Goal: Task Accomplishment & Management: Complete application form

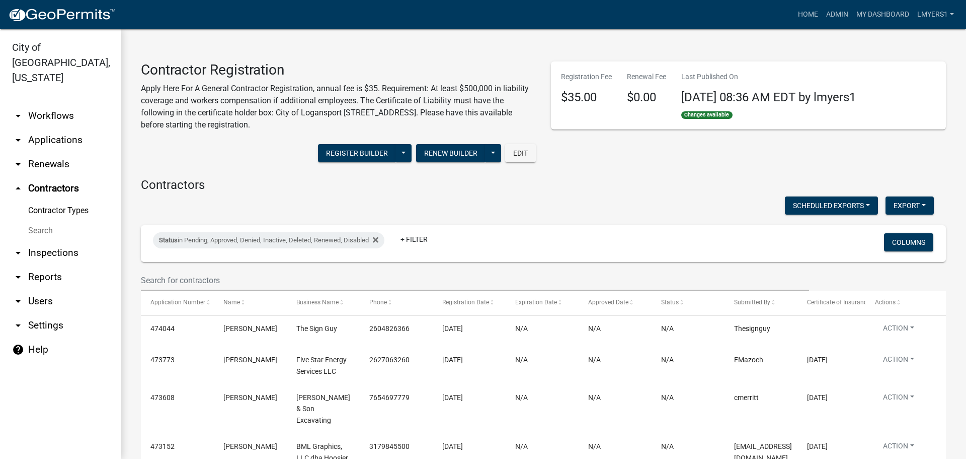
select select "3: 100"
click at [894, 12] on link "My Dashboard" at bounding box center [883, 14] width 61 height 19
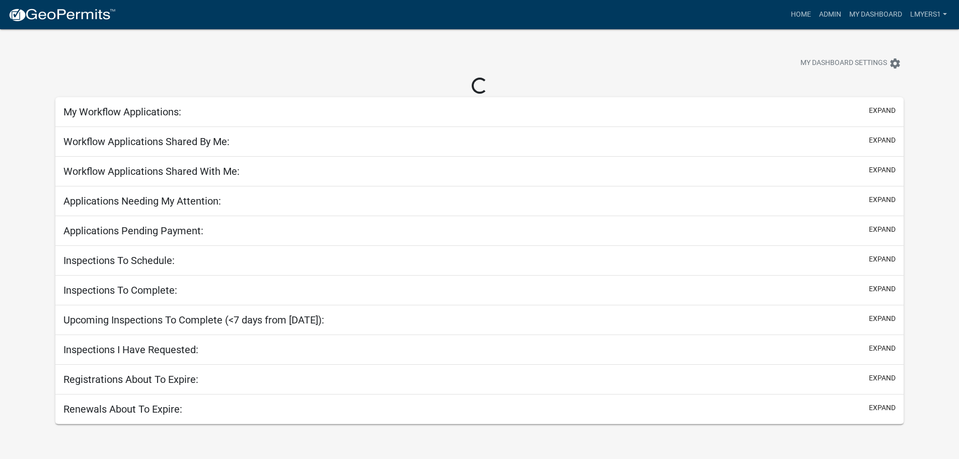
select select "2: 50"
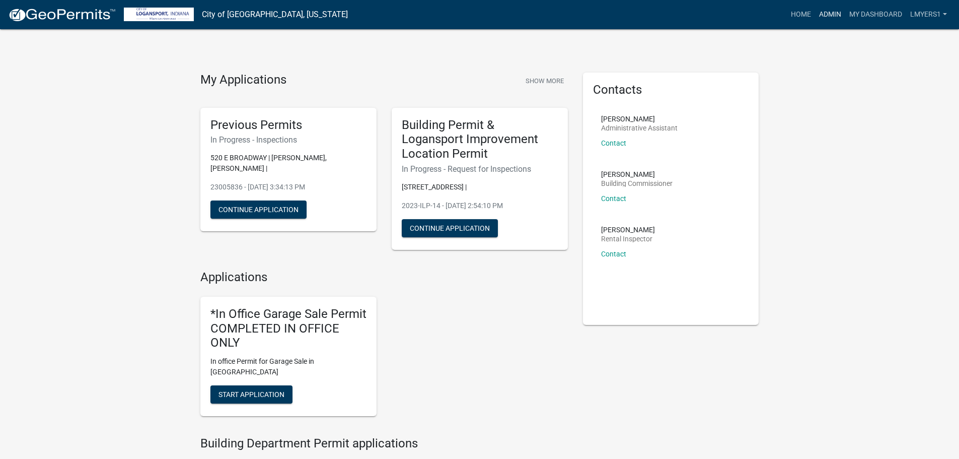
click at [815, 17] on link "Admin" at bounding box center [830, 14] width 30 height 19
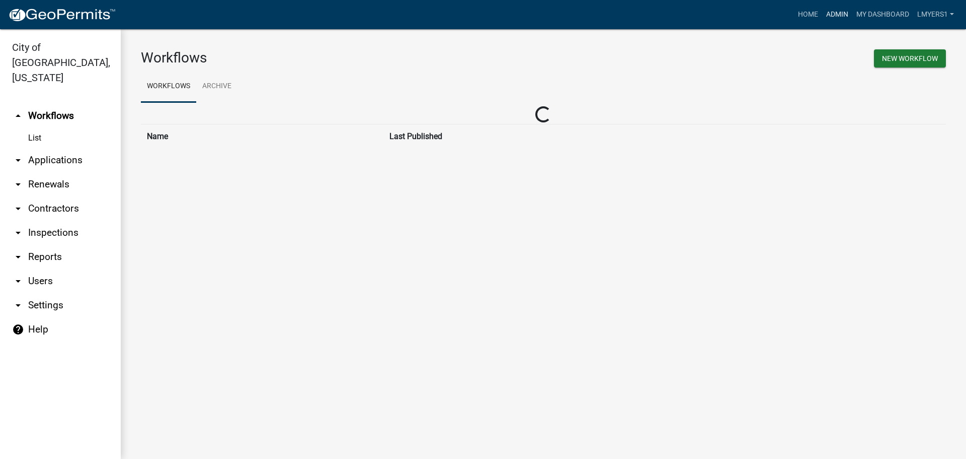
click at [823, 15] on link "Admin" at bounding box center [838, 14] width 30 height 19
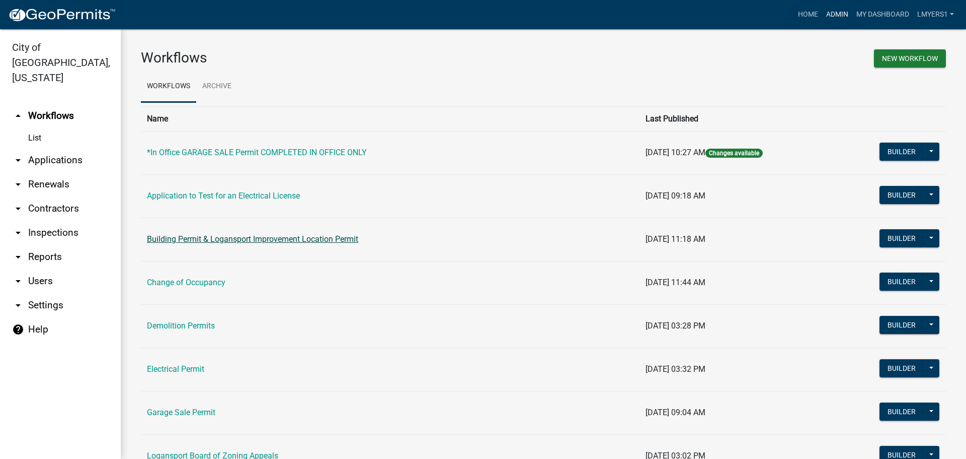
scroll to position [50, 0]
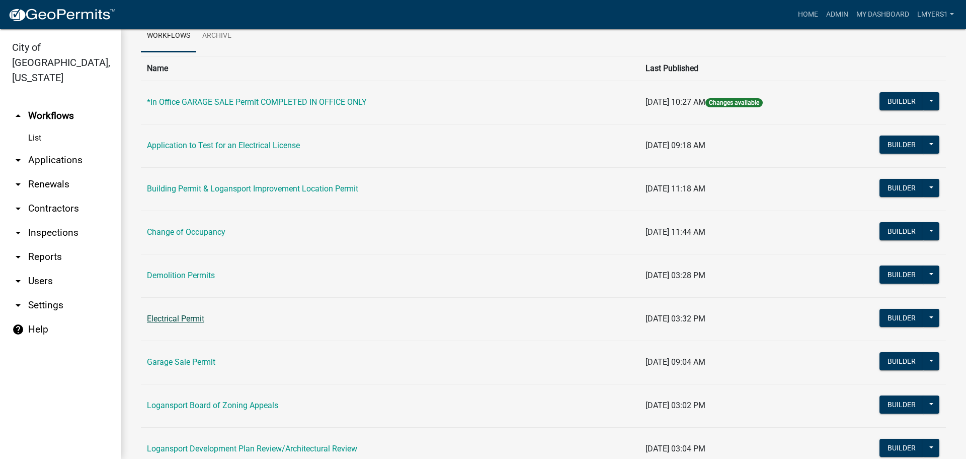
click at [179, 323] on link "Electrical Permit" at bounding box center [175, 319] width 57 height 10
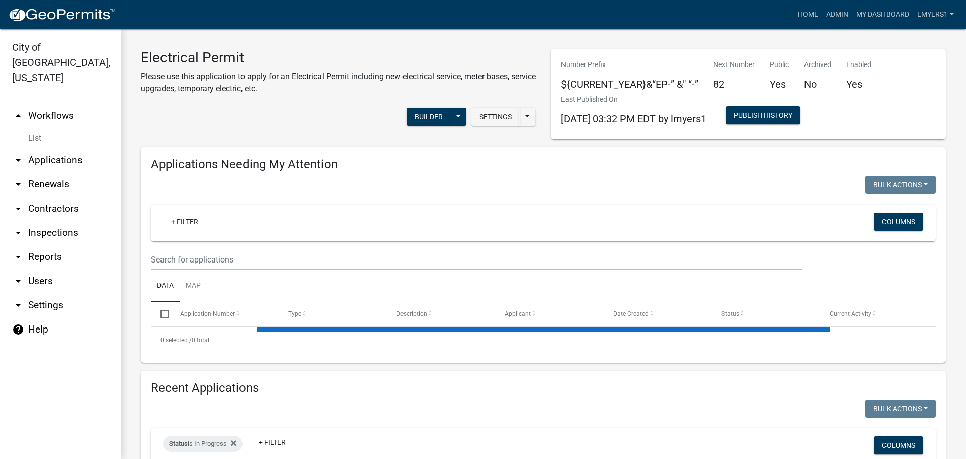
select select "3: 100"
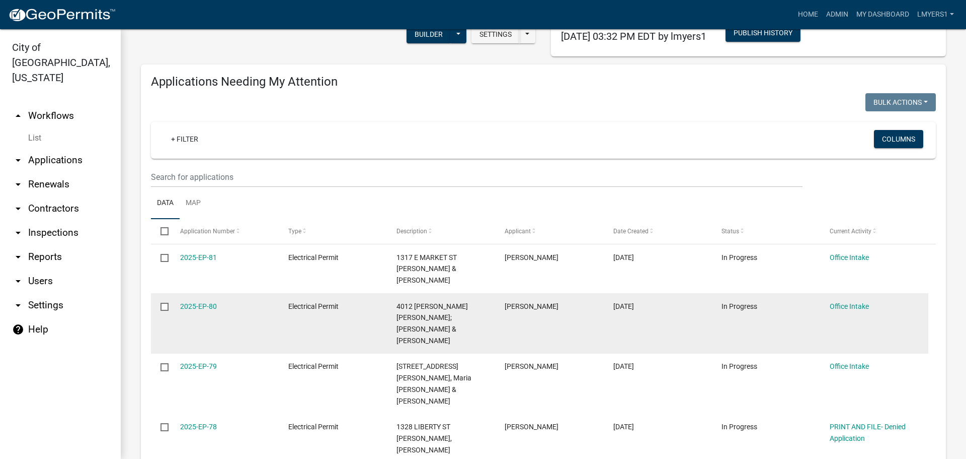
scroll to position [101, 0]
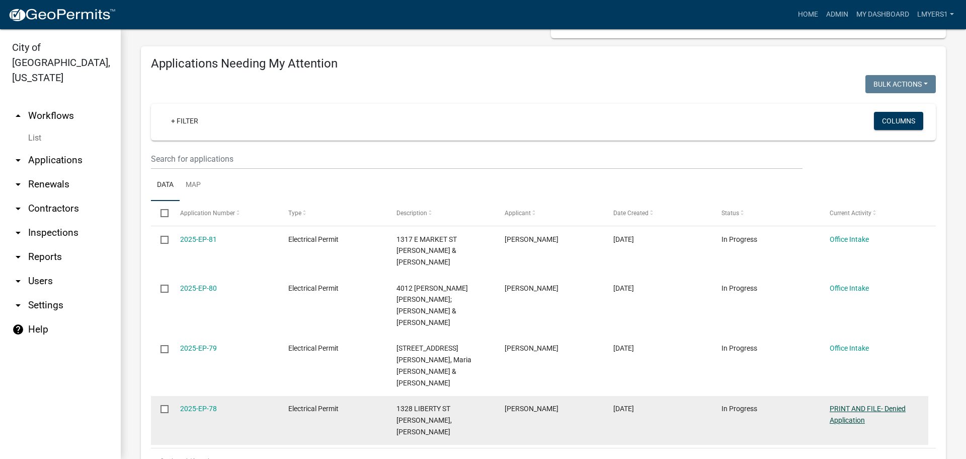
click at [848, 404] on link "PRINT AND FILE- Denied Application" at bounding box center [868, 414] width 76 height 20
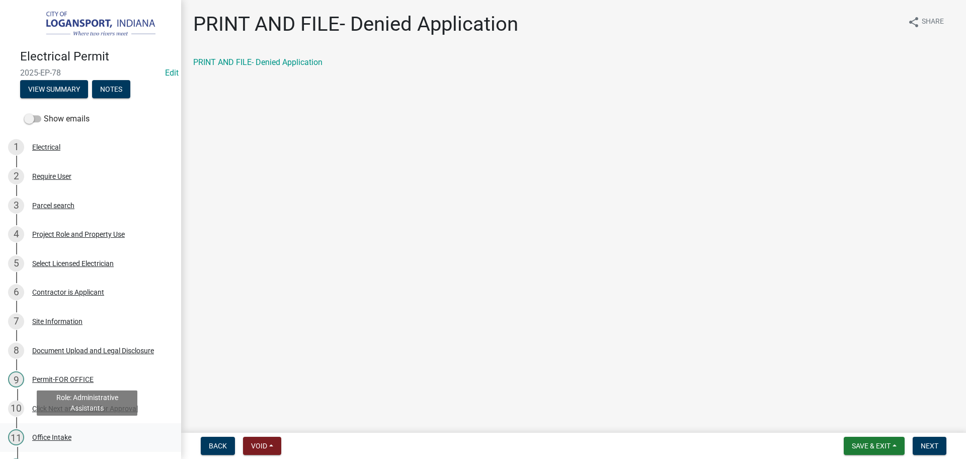
click at [45, 434] on div "Office Intake" at bounding box center [51, 436] width 39 height 7
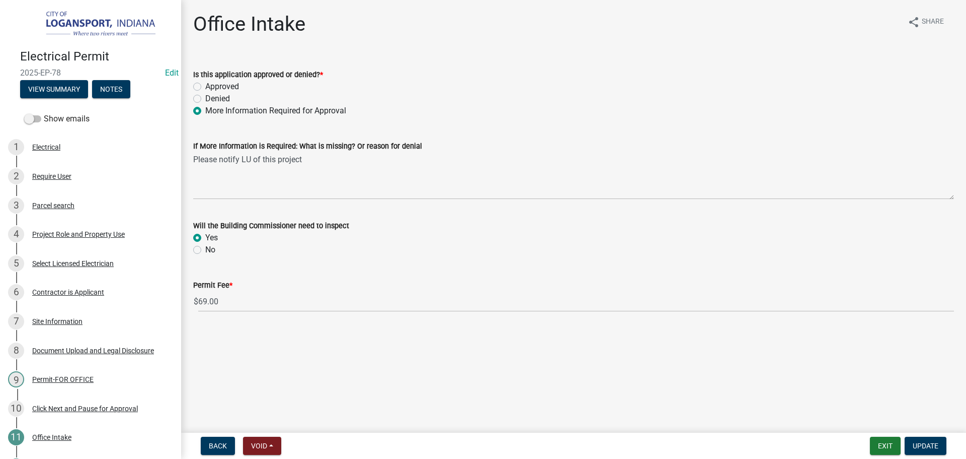
click at [205, 85] on label "Approved" at bounding box center [222, 87] width 34 height 12
click at [205, 85] on input "Approved" at bounding box center [208, 84] width 7 height 7
radio input "true"
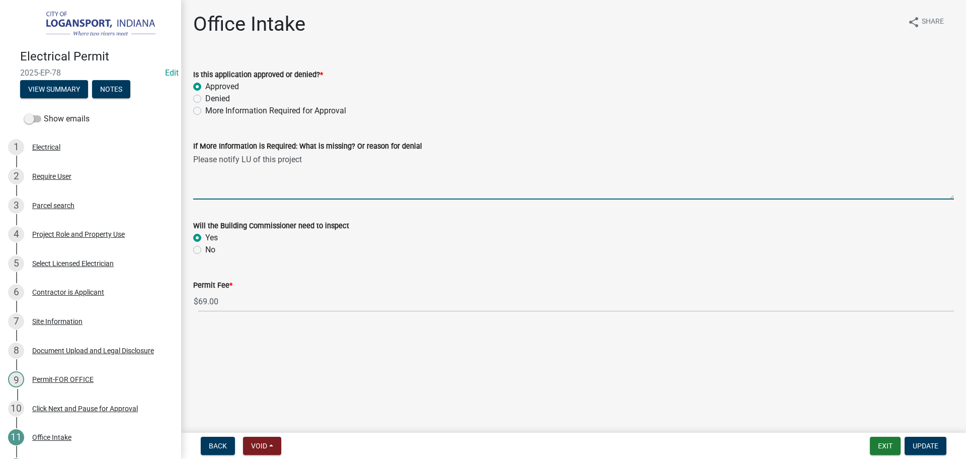
drag, startPoint x: 317, startPoint y: 163, endPoint x: 186, endPoint y: 155, distance: 131.6
click at [186, 155] on div "If More Information is Required: What is missing? Or reason for denial Please n…" at bounding box center [574, 162] width 776 height 73
click at [921, 440] on button "Update" at bounding box center [926, 445] width 42 height 18
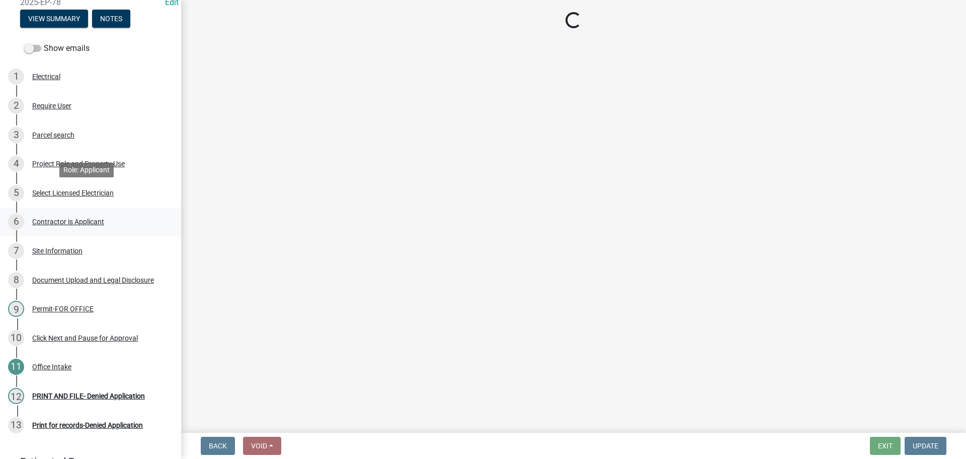
scroll to position [143, 0]
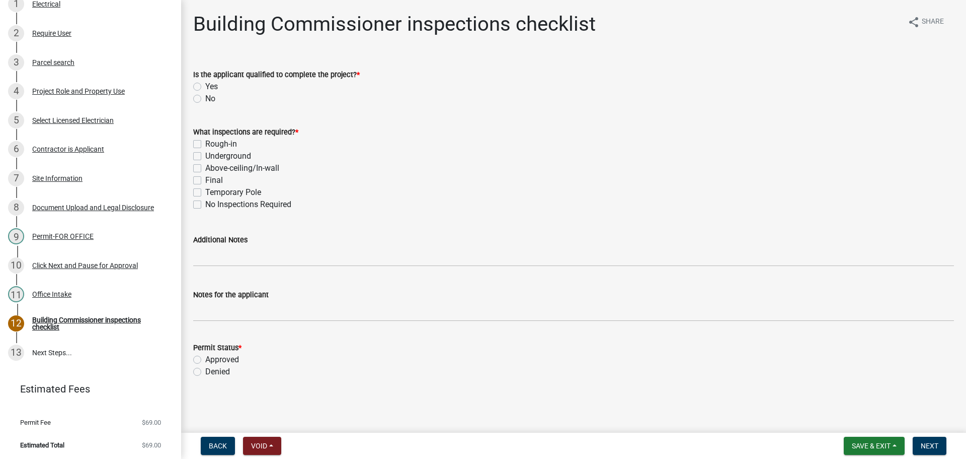
click at [205, 142] on label "Rough-in" at bounding box center [221, 144] width 32 height 12
click at [205, 142] on input "Rough-in" at bounding box center [208, 141] width 7 height 7
checkbox input "true"
checkbox input "false"
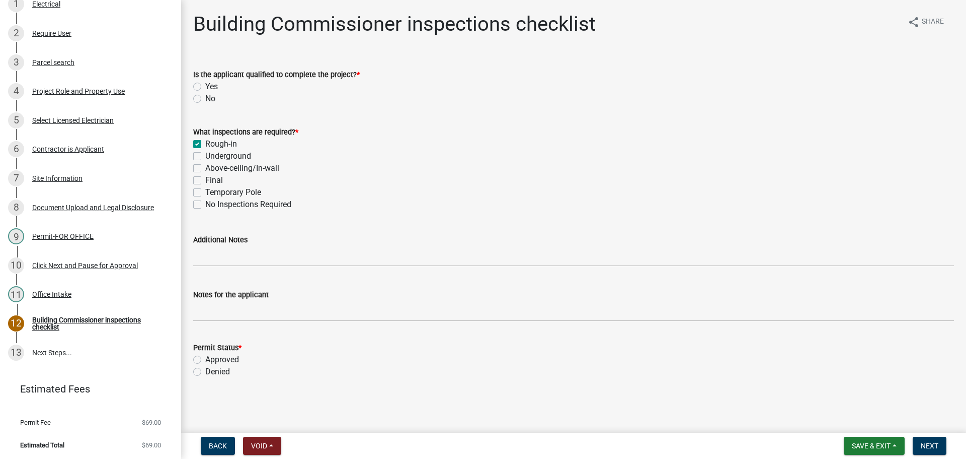
checkbox input "false"
click at [205, 181] on label "Final" at bounding box center [214, 180] width 18 height 12
click at [205, 181] on input "Final" at bounding box center [208, 177] width 7 height 7
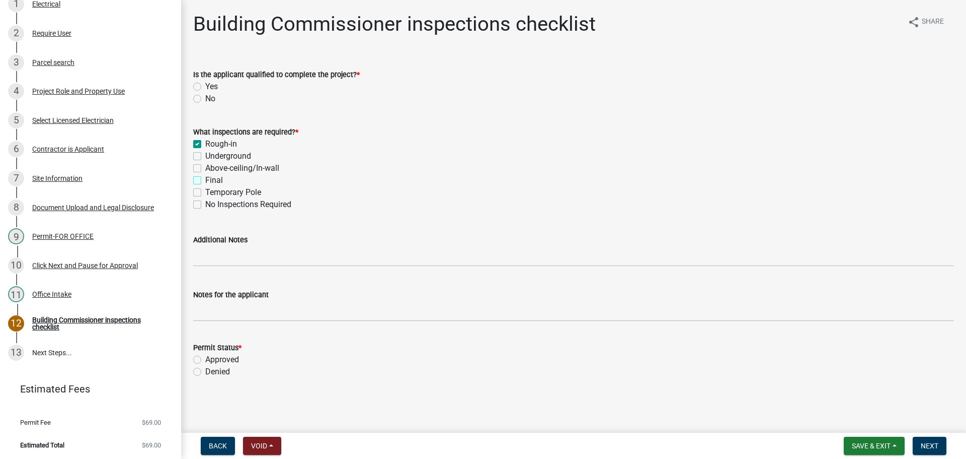
checkbox input "true"
checkbox input "false"
checkbox input "true"
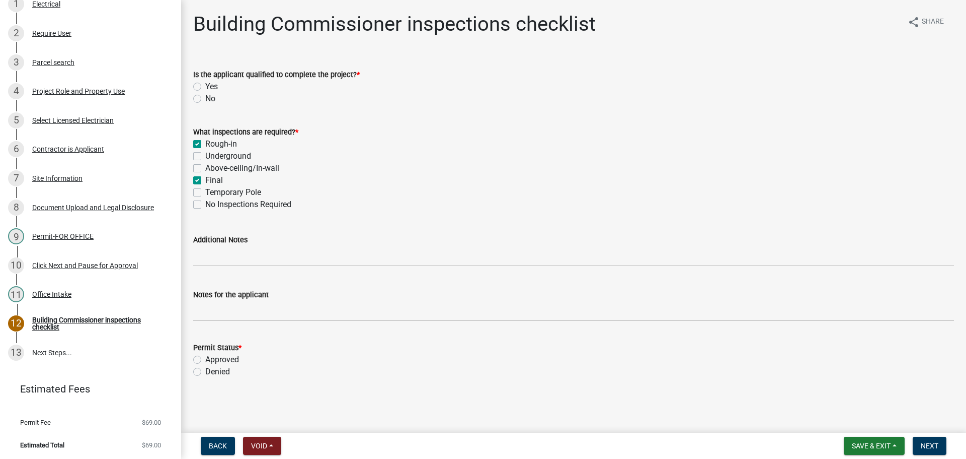
checkbox input "false"
click at [205, 360] on label "Approved" at bounding box center [222, 359] width 34 height 12
click at [205, 360] on input "Approved" at bounding box center [208, 356] width 7 height 7
radio input "true"
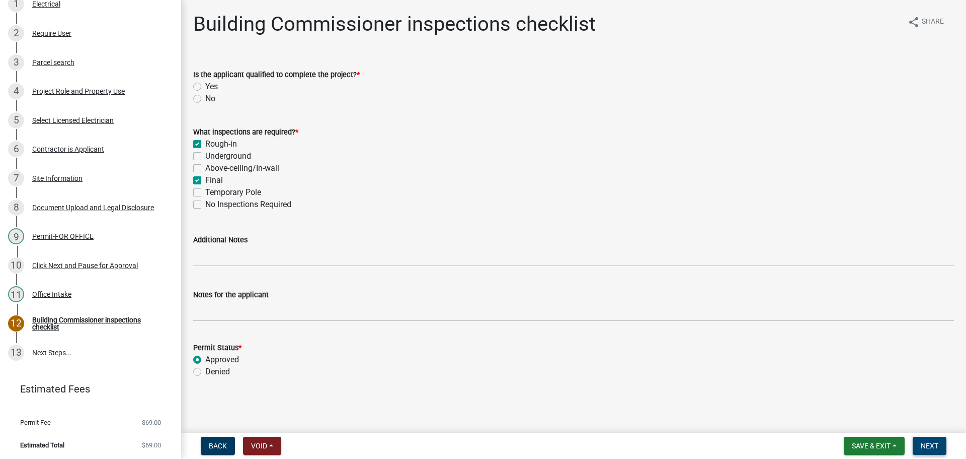
click at [916, 449] on button "Next" at bounding box center [930, 445] width 34 height 18
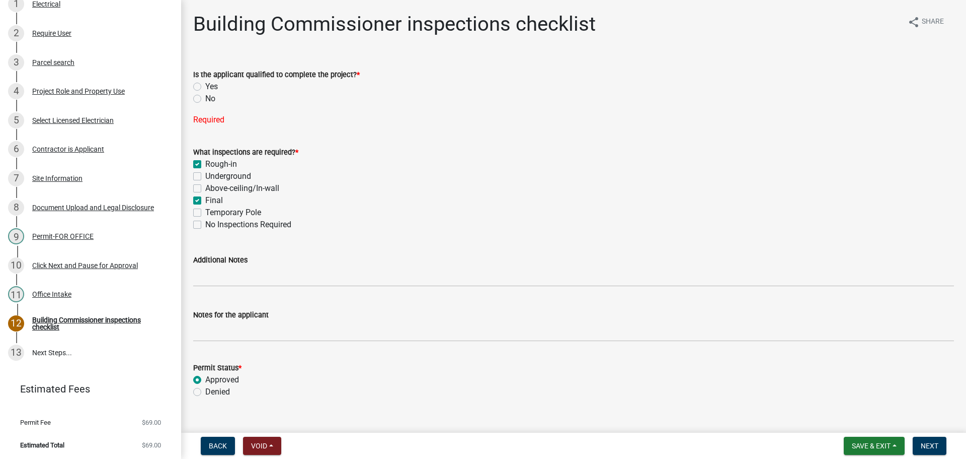
click at [205, 86] on label "Yes" at bounding box center [211, 87] width 13 height 12
click at [205, 86] on input "Yes" at bounding box center [208, 84] width 7 height 7
radio input "true"
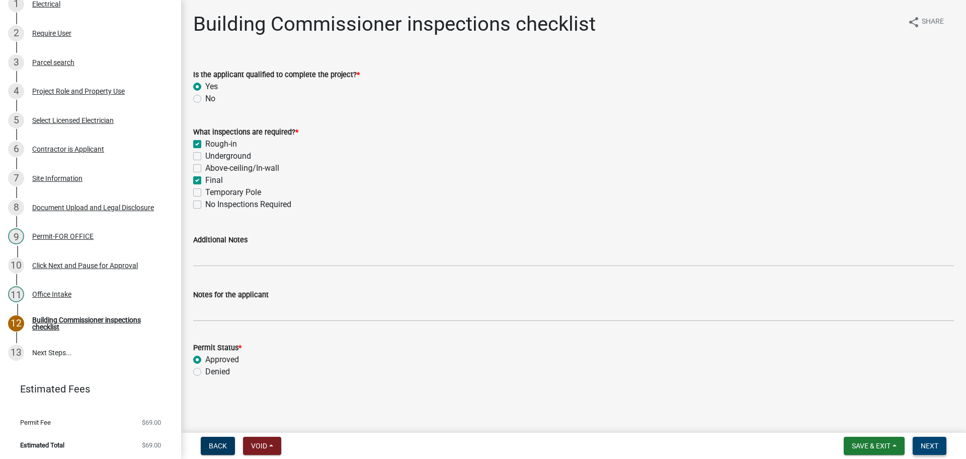
click at [930, 448] on span "Next" at bounding box center [930, 445] width 18 height 8
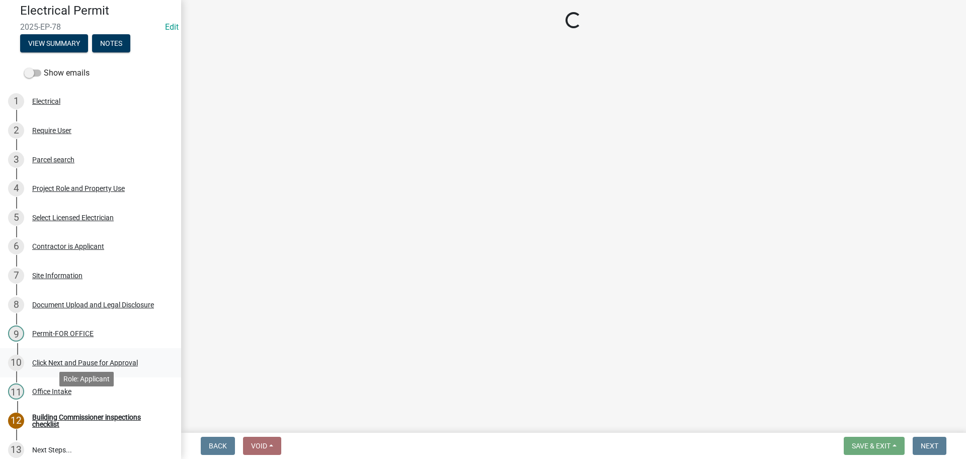
scroll to position [0, 0]
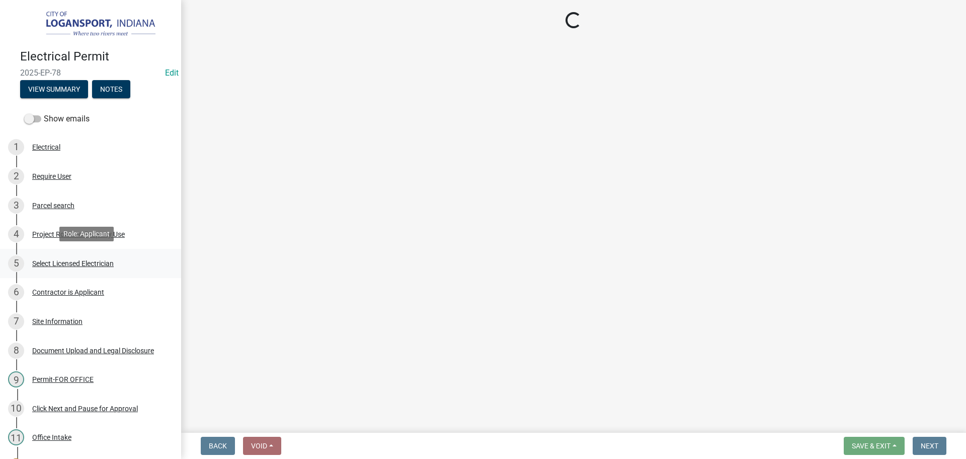
select select "3: 3"
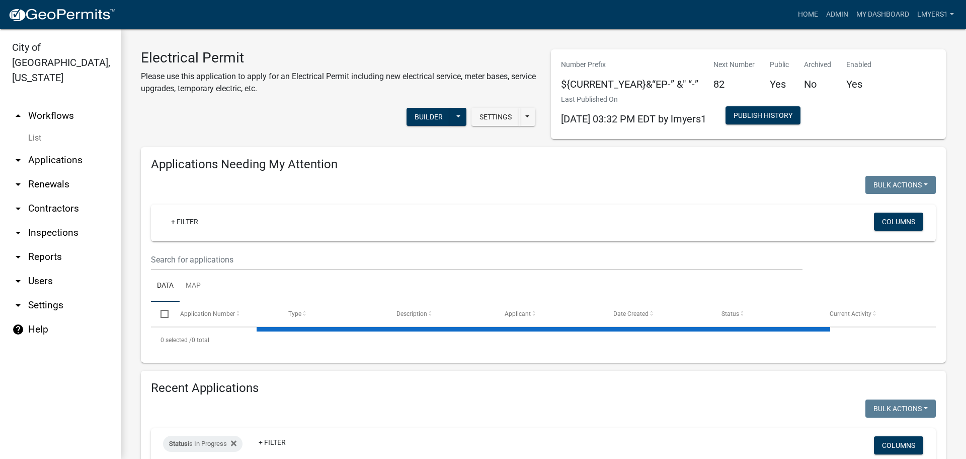
select select "3: 100"
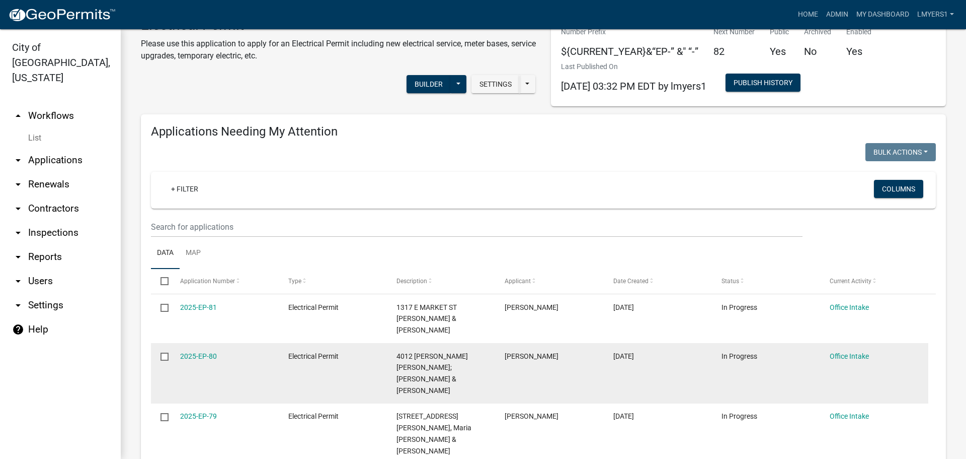
scroll to position [50, 0]
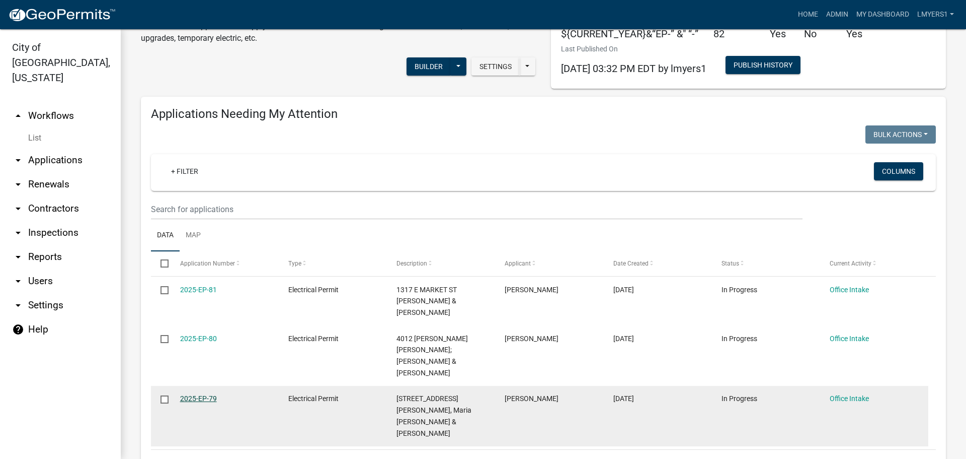
click at [194, 394] on link "2025-EP-79" at bounding box center [198, 398] width 37 height 8
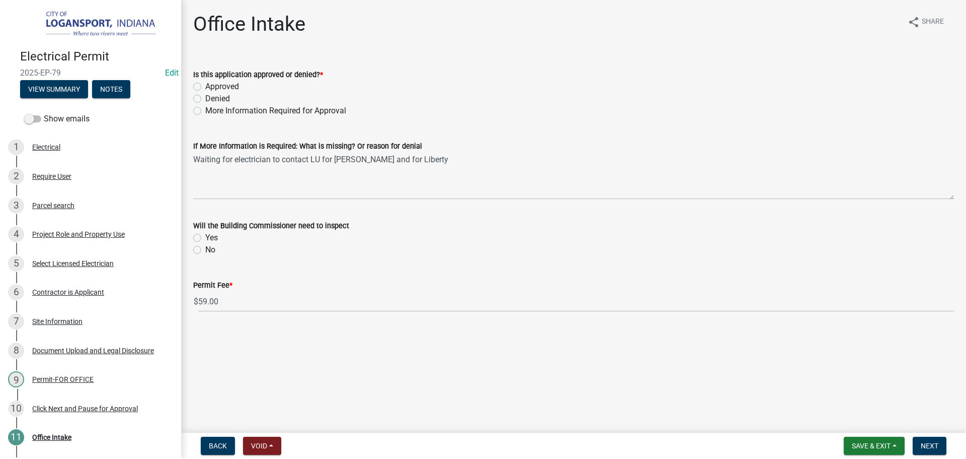
click at [205, 83] on label "Approved" at bounding box center [222, 87] width 34 height 12
click at [205, 83] on input "Approved" at bounding box center [208, 84] width 7 height 7
radio input "true"
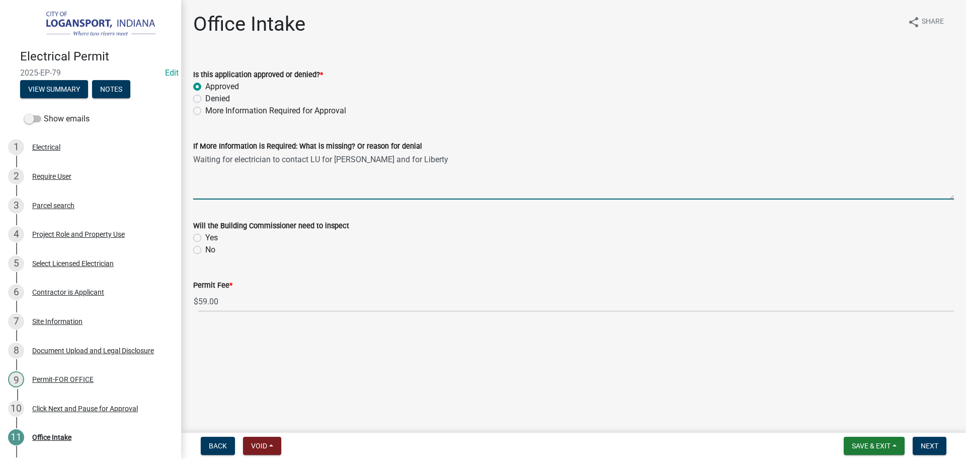
click at [242, 161] on textarea "Waiting for electrician to contact LU for Godfrey and for Liberty" at bounding box center [573, 175] width 761 height 47
click at [241, 161] on textarea "Waiting for electrician to contact LU for Godfrey and for Liberty" at bounding box center [573, 175] width 761 height 47
click at [205, 237] on label "Yes" at bounding box center [211, 238] width 13 height 12
click at [205, 237] on input "Yes" at bounding box center [208, 235] width 7 height 7
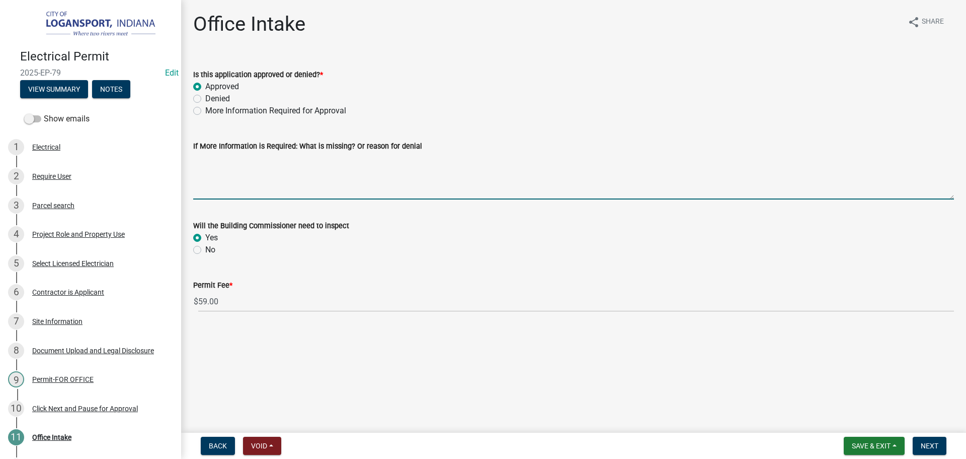
radio input "true"
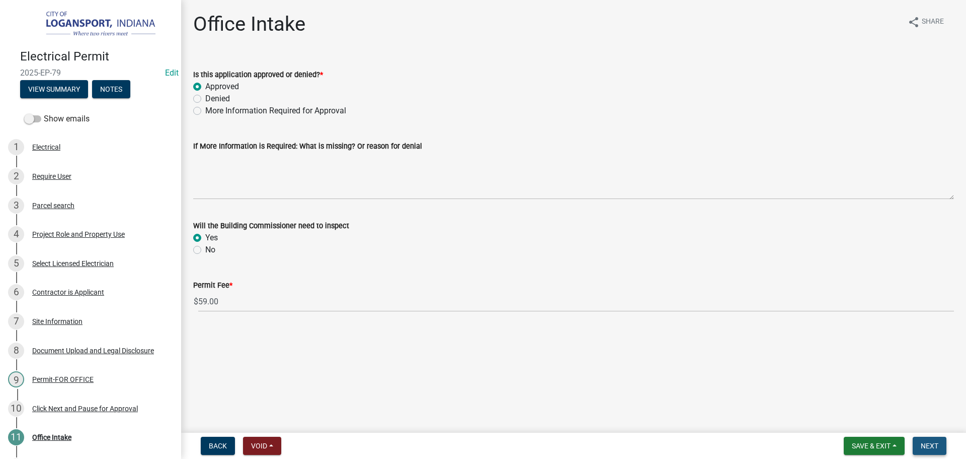
drag, startPoint x: 929, startPoint y: 442, endPoint x: 921, endPoint y: 437, distance: 9.9
click at [928, 441] on span "Next" at bounding box center [930, 445] width 18 height 8
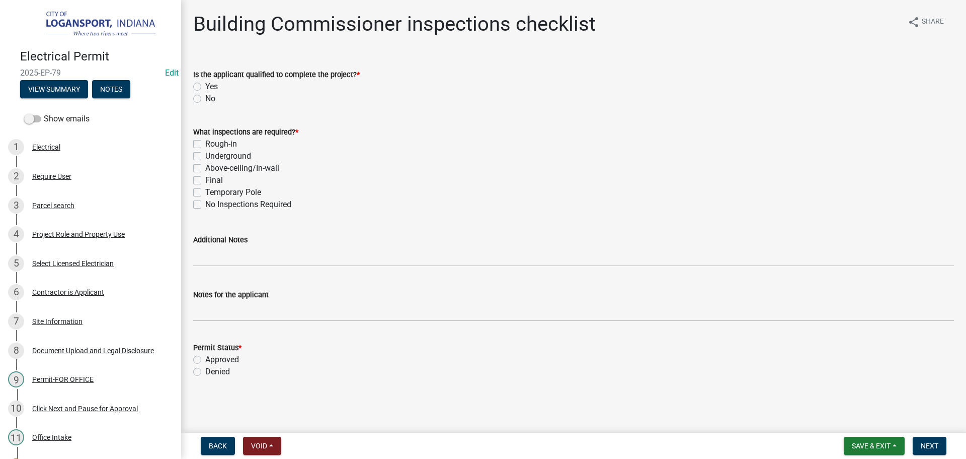
click at [205, 85] on label "Yes" at bounding box center [211, 87] width 13 height 12
click at [205, 85] on input "Yes" at bounding box center [208, 84] width 7 height 7
radio input "true"
click at [205, 177] on label "Final" at bounding box center [214, 180] width 18 height 12
click at [205, 177] on input "Final" at bounding box center [208, 177] width 7 height 7
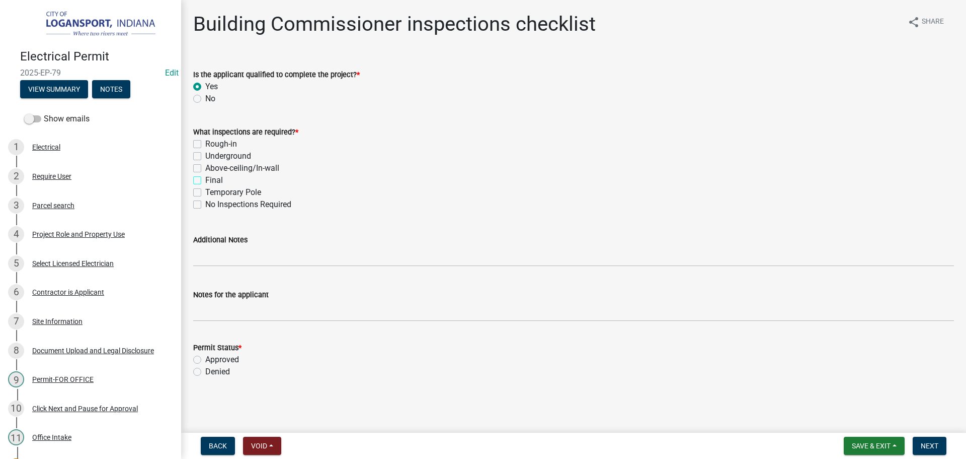
checkbox input "true"
checkbox input "false"
checkbox input "true"
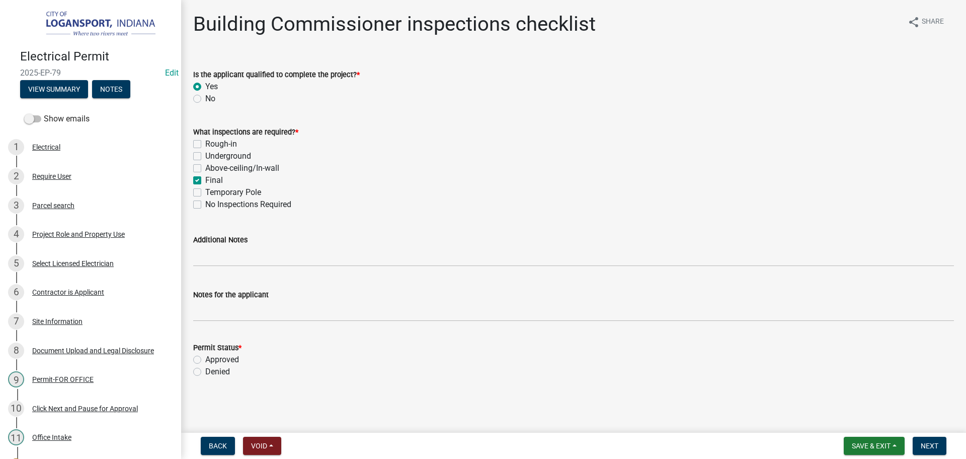
checkbox input "false"
click at [205, 145] on label "Rough-in" at bounding box center [221, 144] width 32 height 12
click at [205, 144] on input "Rough-in" at bounding box center [208, 141] width 7 height 7
checkbox input "true"
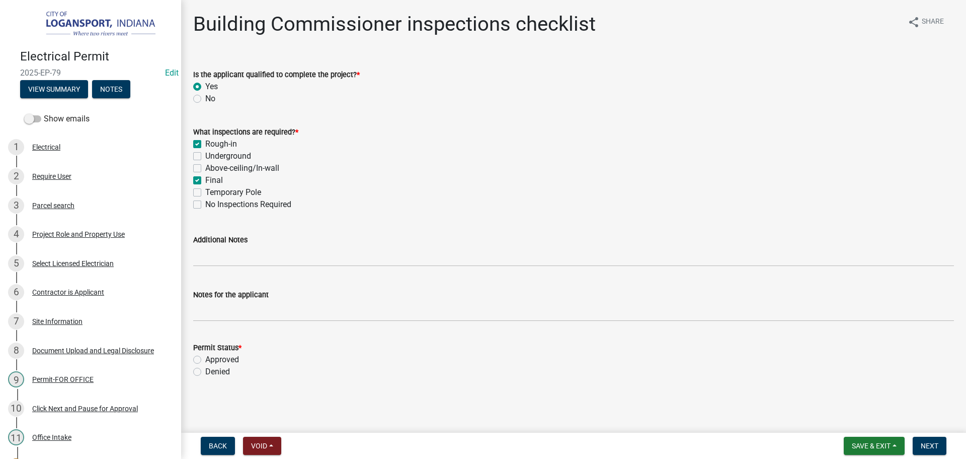
checkbox input "false"
checkbox input "true"
checkbox input "false"
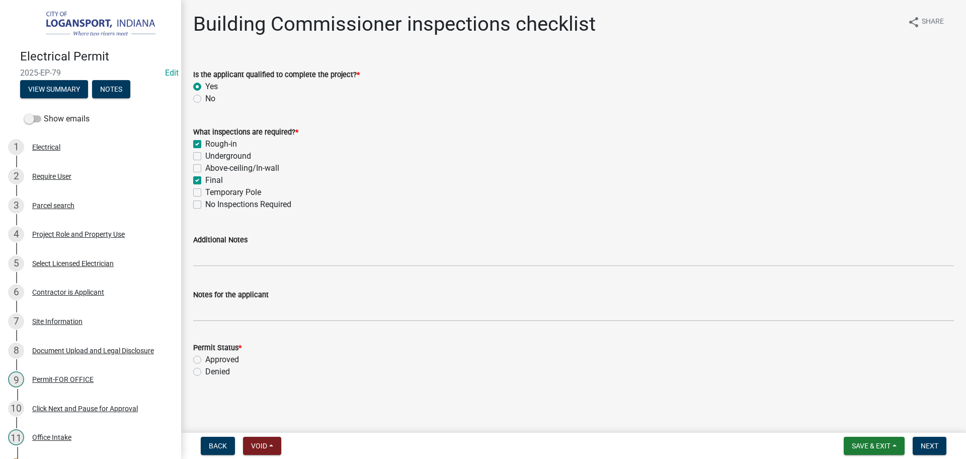
click at [205, 359] on label "Approved" at bounding box center [222, 359] width 34 height 12
click at [205, 359] on input "Approved" at bounding box center [208, 356] width 7 height 7
radio input "true"
click at [924, 450] on button "Next" at bounding box center [930, 445] width 34 height 18
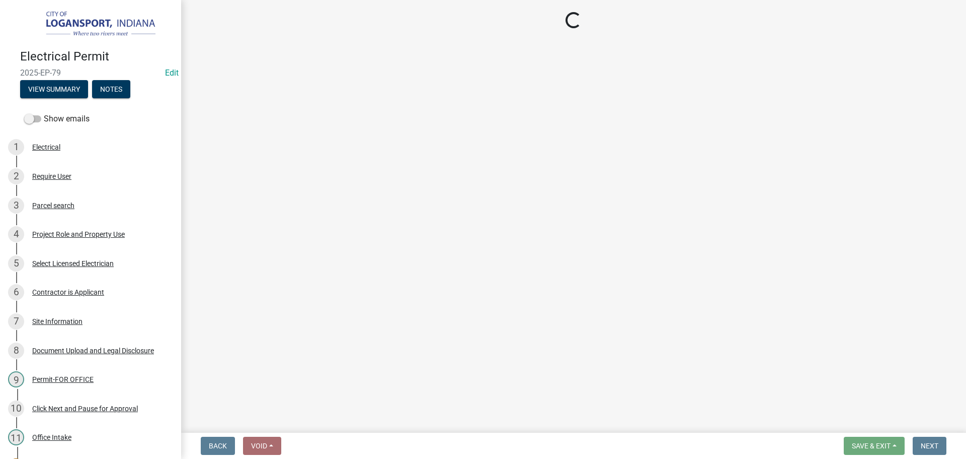
select select "3: 3"
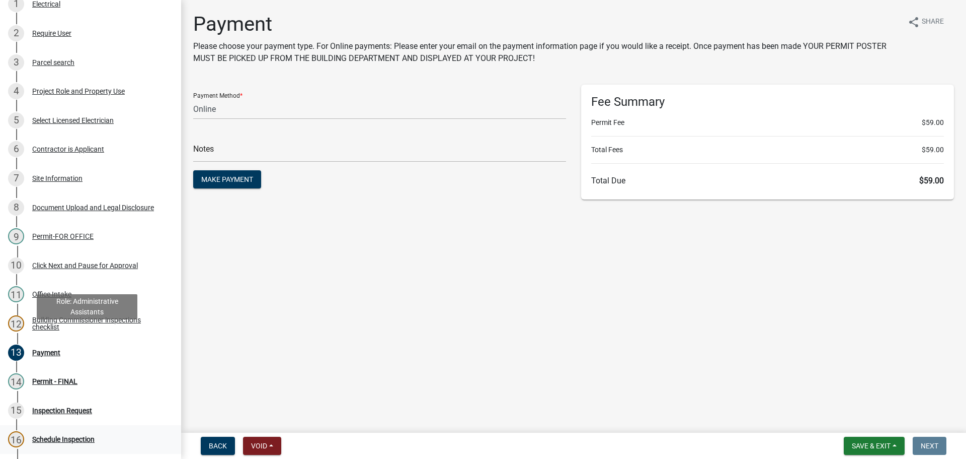
scroll to position [201, 0]
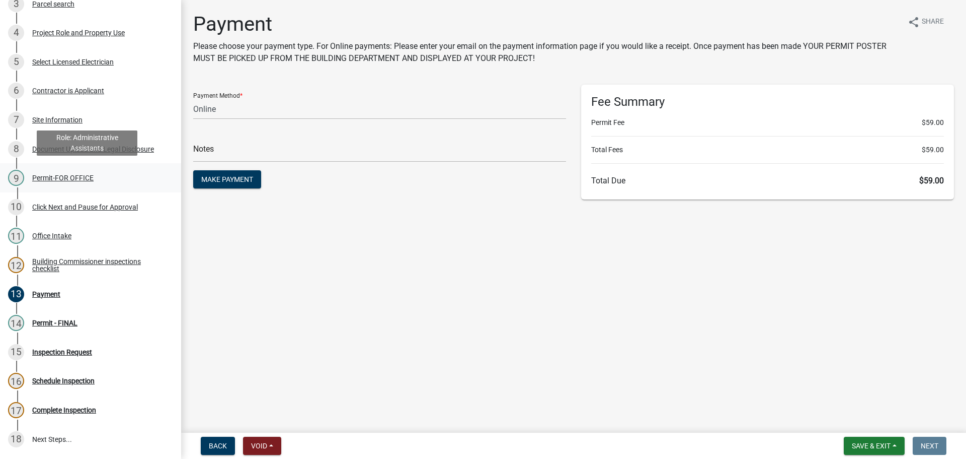
click at [47, 174] on div "Permit-FOR OFFICE" at bounding box center [62, 177] width 61 height 7
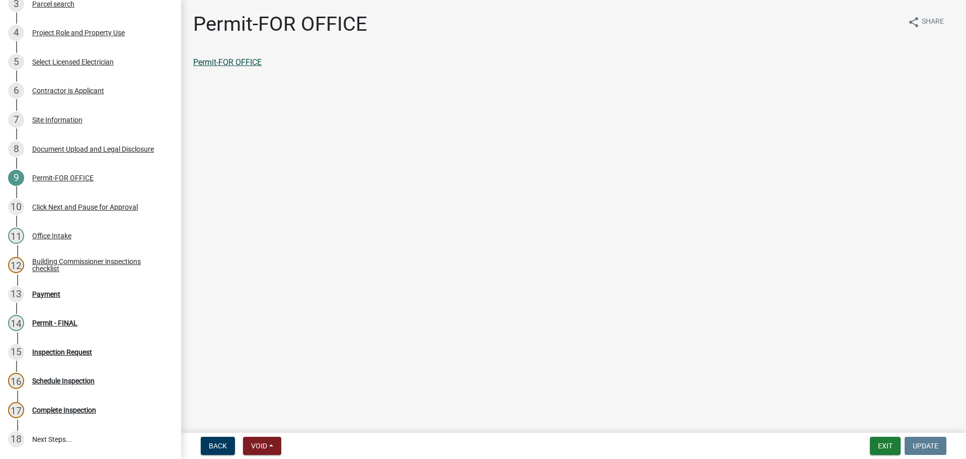
click at [215, 62] on link "Permit-FOR OFFICE" at bounding box center [227, 62] width 68 height 10
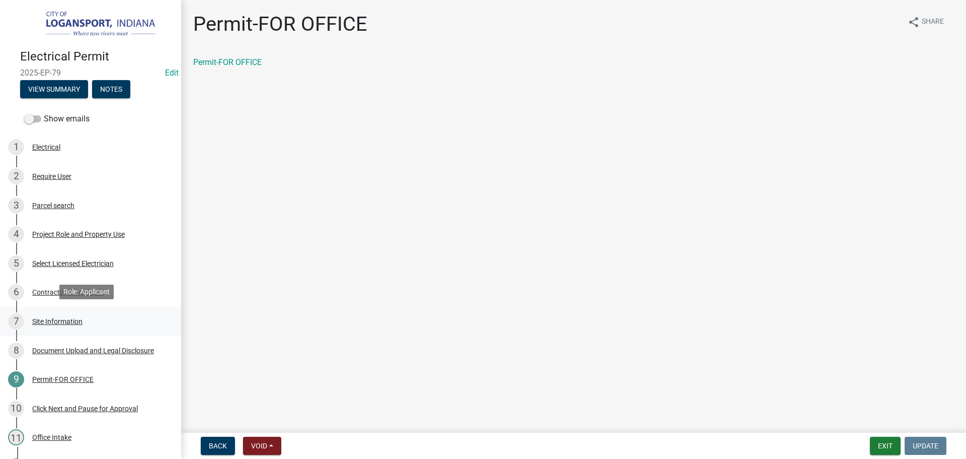
click at [67, 320] on div "Site Information" at bounding box center [57, 321] width 50 height 7
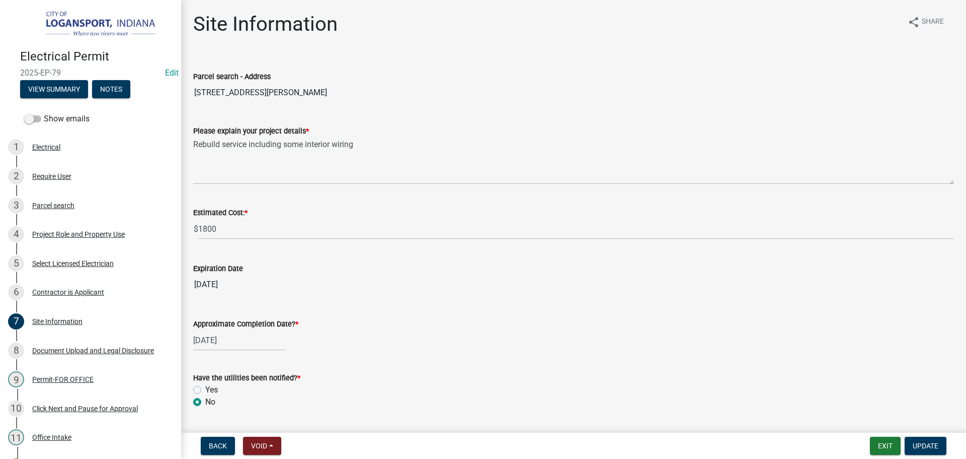
scroll to position [28, 0]
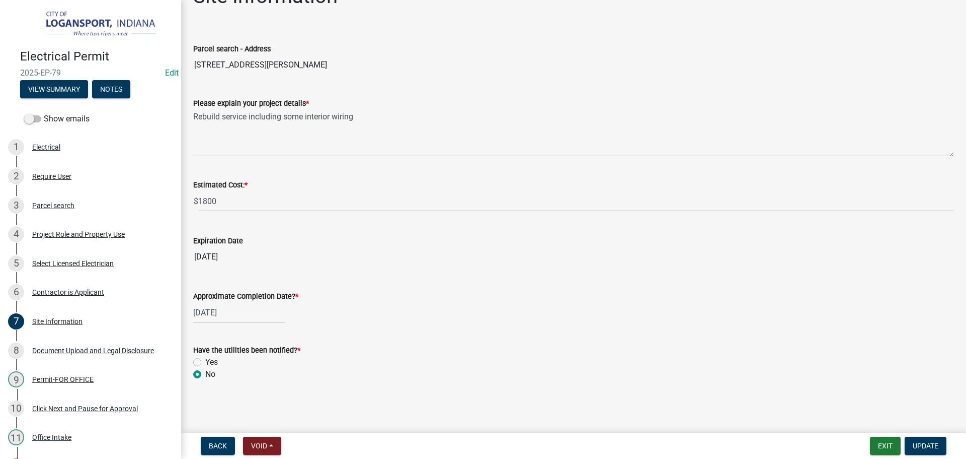
click at [205, 363] on label "Yes" at bounding box center [211, 362] width 13 height 12
click at [205, 362] on input "Yes" at bounding box center [208, 359] width 7 height 7
radio input "true"
click at [921, 444] on span "Update" at bounding box center [926, 445] width 26 height 8
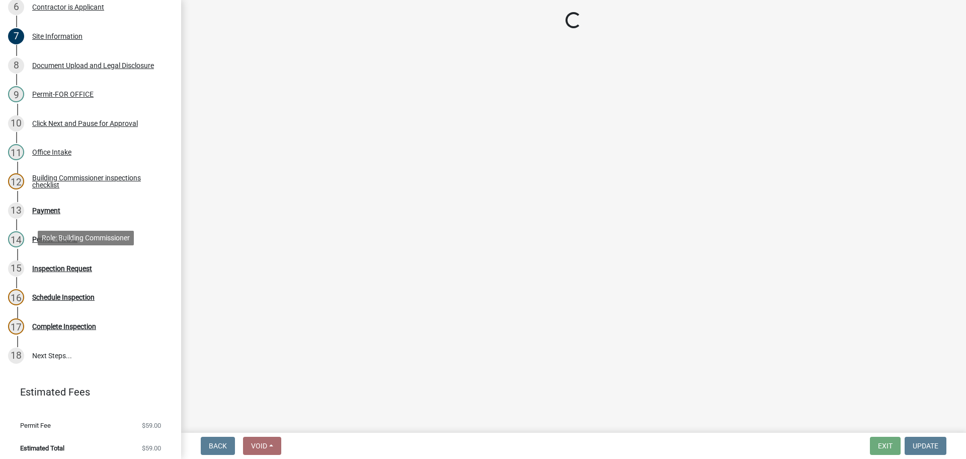
select select "3: 3"
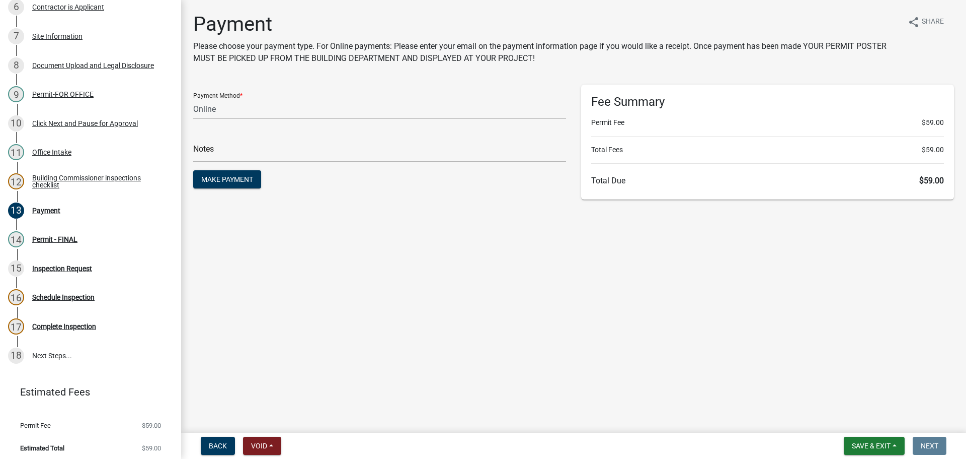
scroll to position [288, 0]
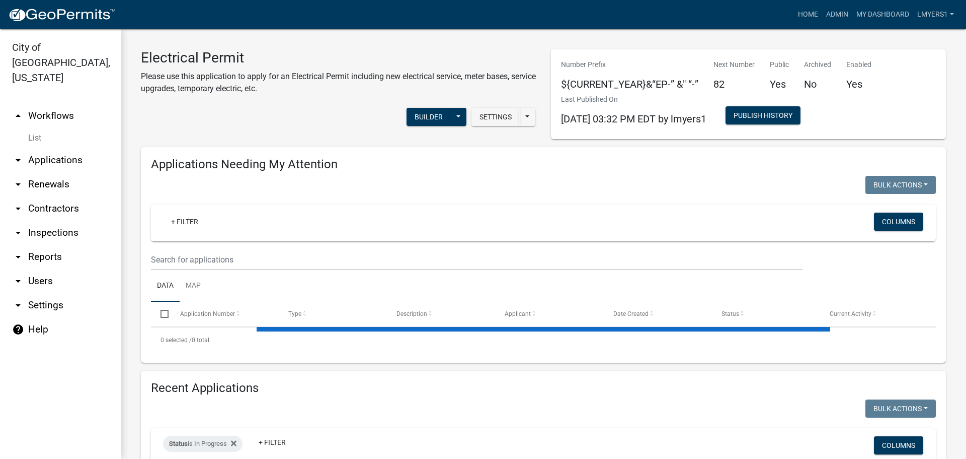
select select "3: 100"
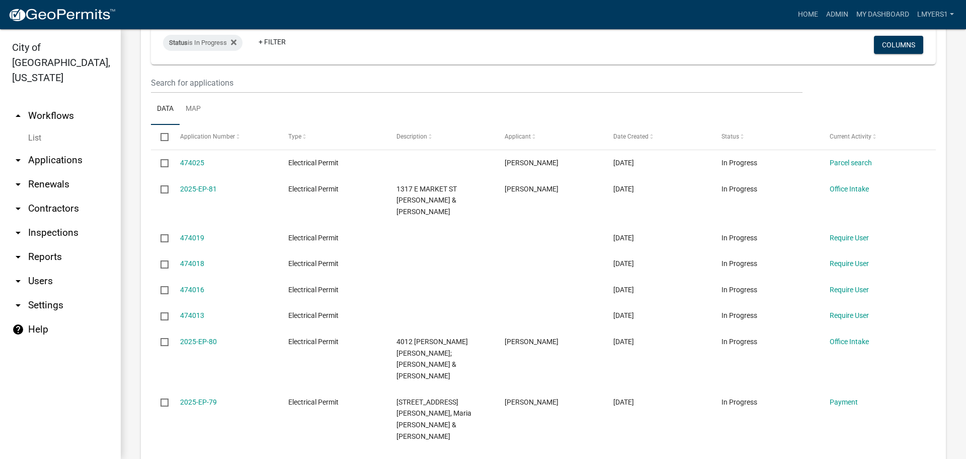
scroll to position [554, 0]
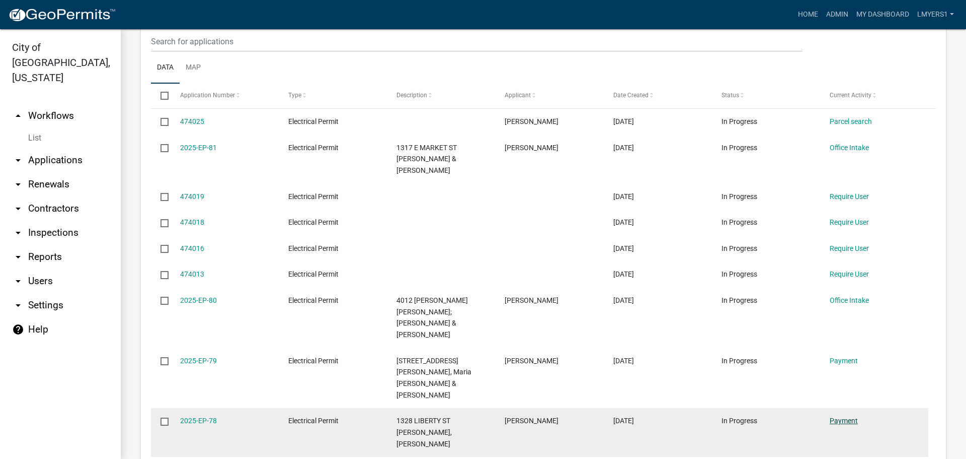
click at [839, 416] on link "Payment" at bounding box center [844, 420] width 28 height 8
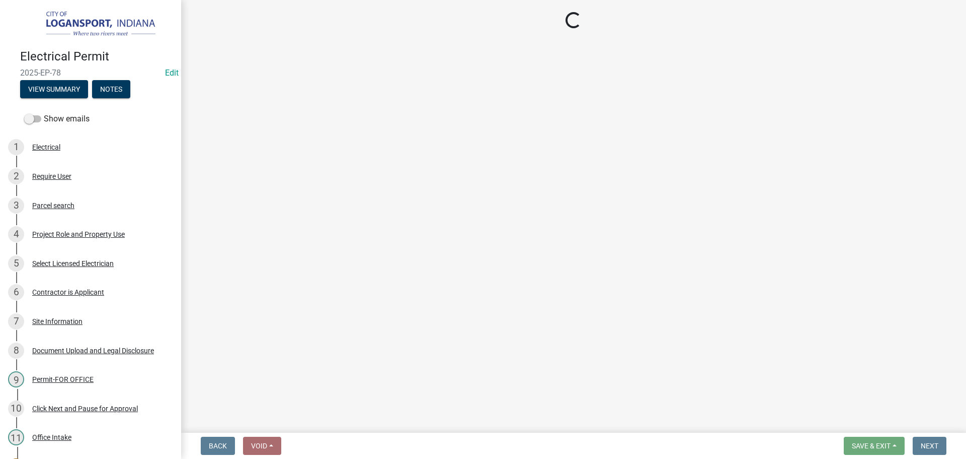
select select "3: 3"
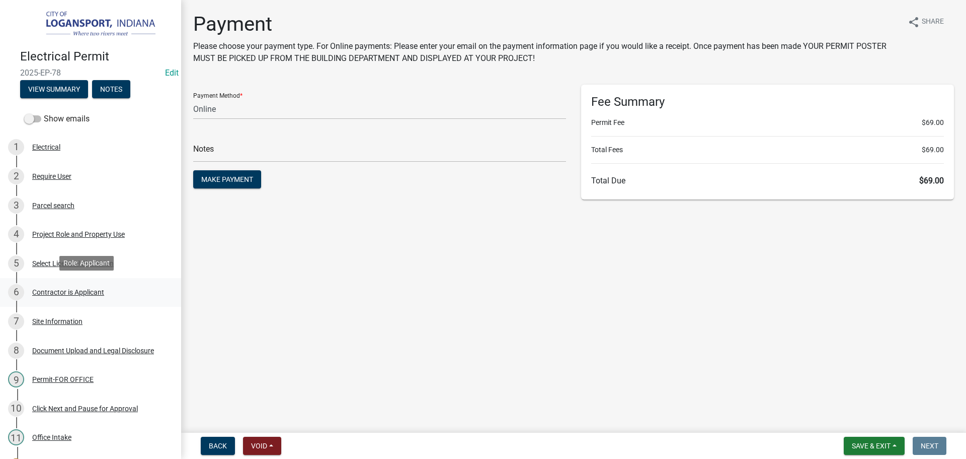
click at [59, 292] on div "Contractor is Applicant" at bounding box center [68, 291] width 72 height 7
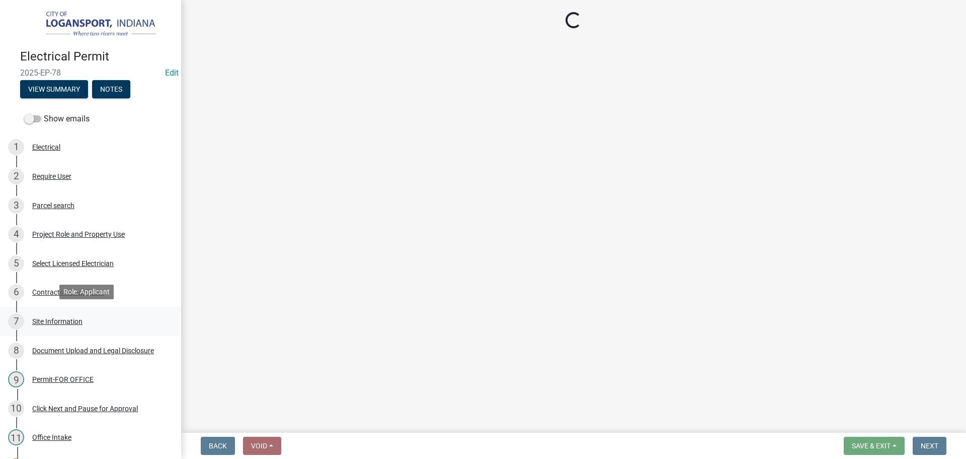
click at [55, 319] on div "Site Information" at bounding box center [57, 321] width 50 height 7
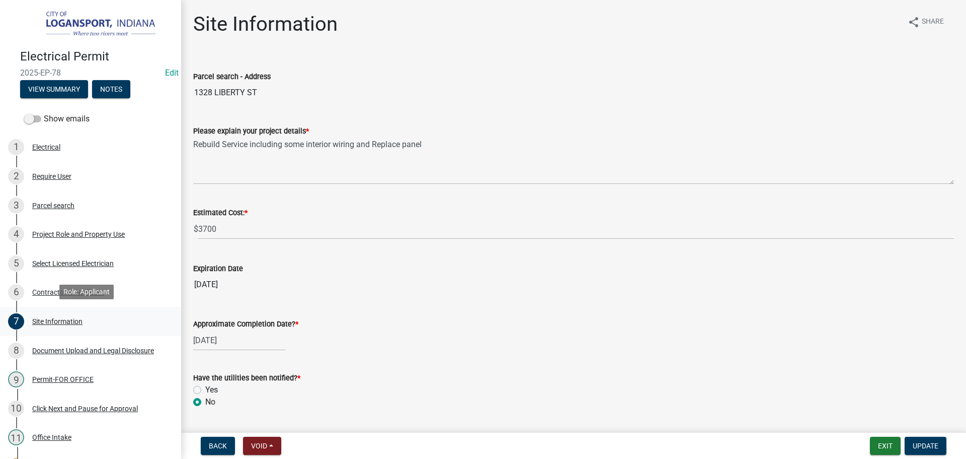
click at [55, 319] on div "Site Information" at bounding box center [57, 321] width 50 height 7
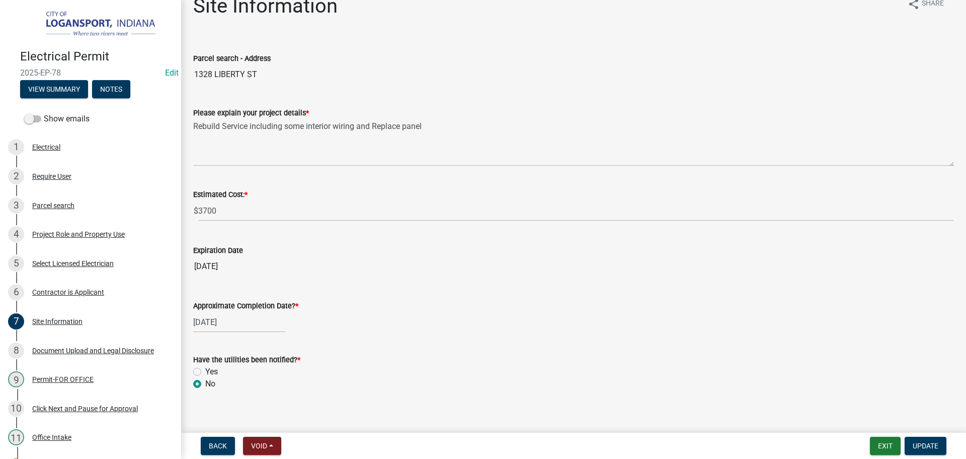
scroll to position [28, 0]
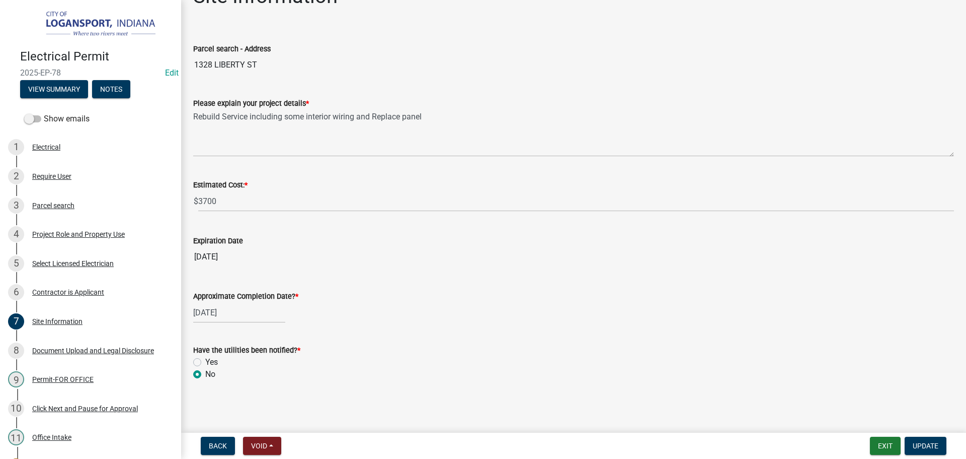
click at [205, 360] on label "Yes" at bounding box center [211, 362] width 13 height 12
click at [205, 360] on input "Yes" at bounding box center [208, 359] width 7 height 7
radio input "true"
drag, startPoint x: 923, startPoint y: 452, endPoint x: 796, endPoint y: 411, distance: 132.8
click at [922, 451] on button "Update" at bounding box center [926, 445] width 42 height 18
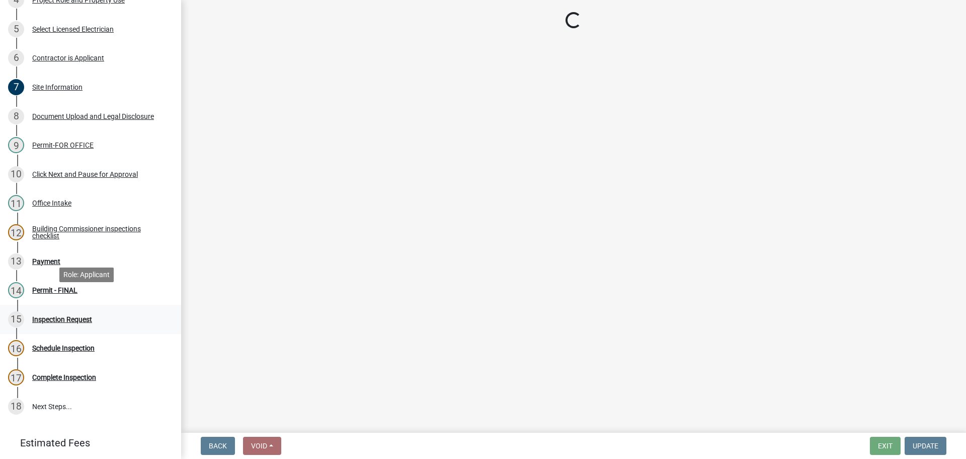
scroll to position [252, 0]
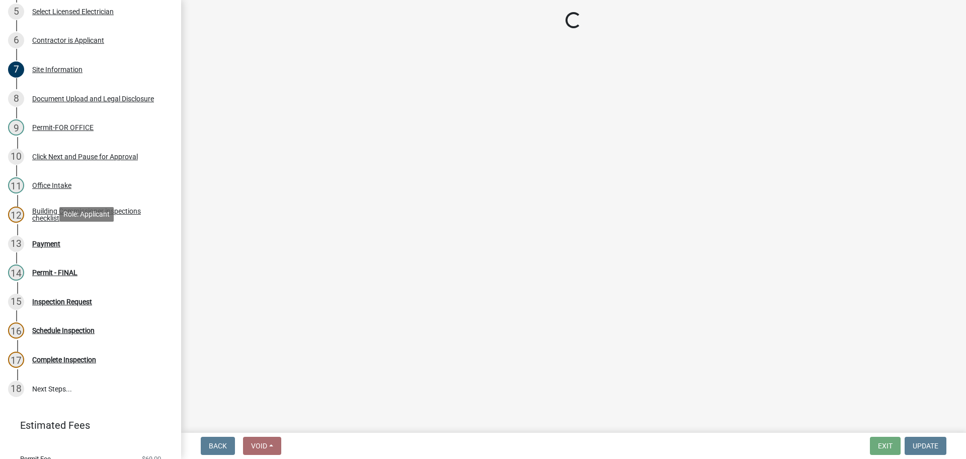
select select "3: 3"
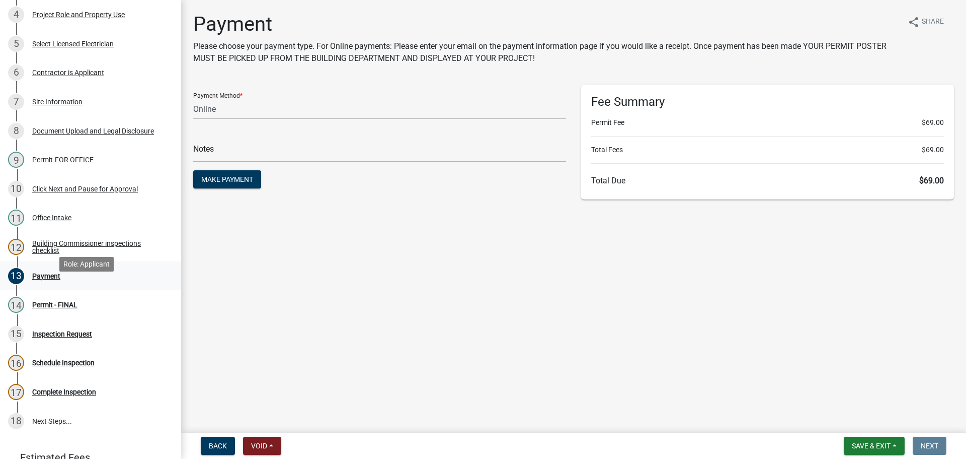
scroll to position [201, 0]
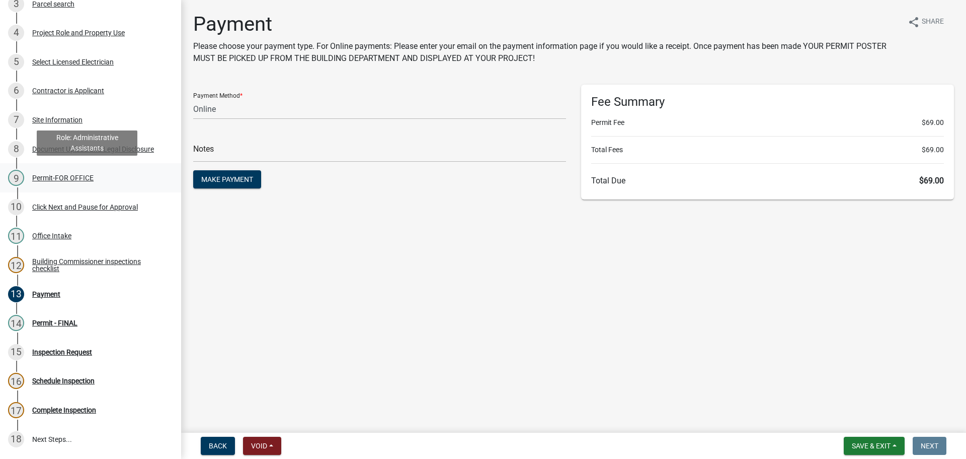
click at [50, 179] on div "Permit-FOR OFFICE" at bounding box center [62, 177] width 61 height 7
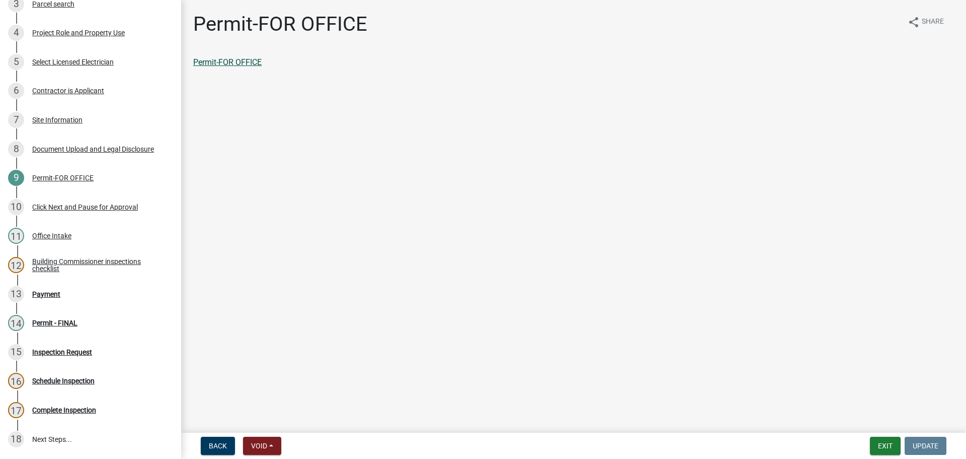
click at [225, 63] on link "Permit-FOR OFFICE" at bounding box center [227, 62] width 68 height 10
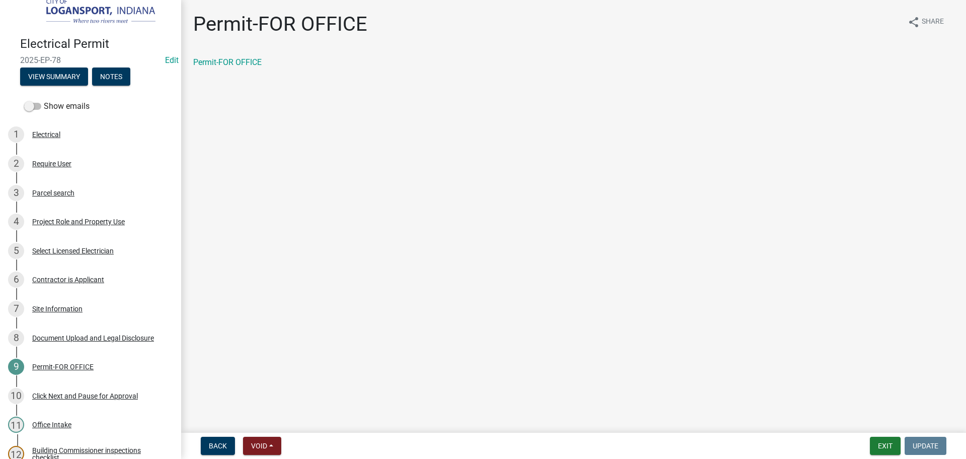
scroll to position [0, 0]
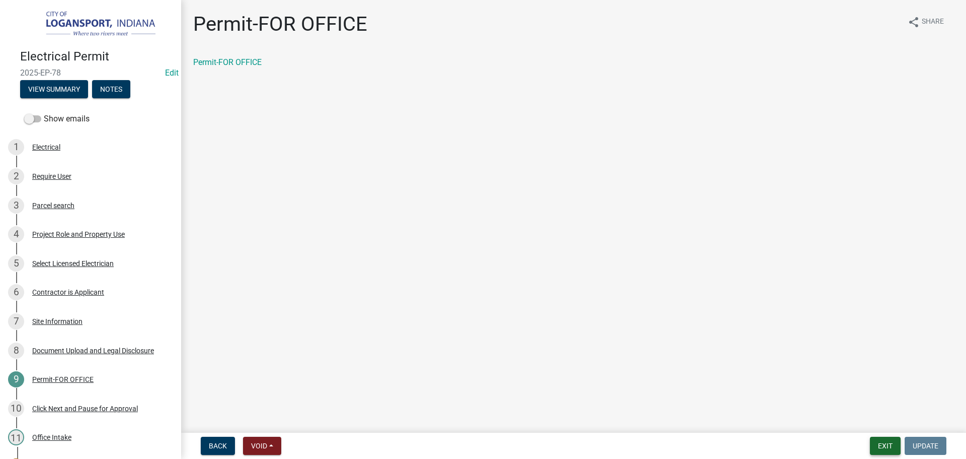
click at [890, 445] on button "Exit" at bounding box center [885, 445] width 31 height 18
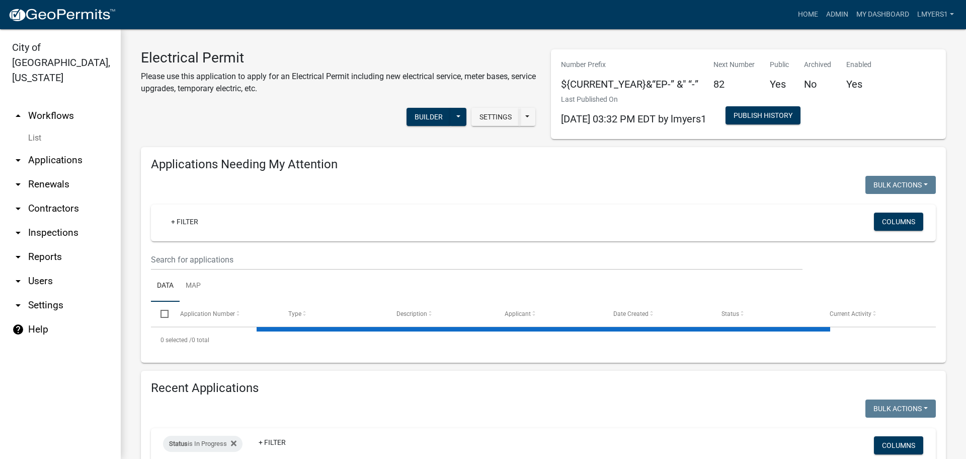
select select "3: 100"
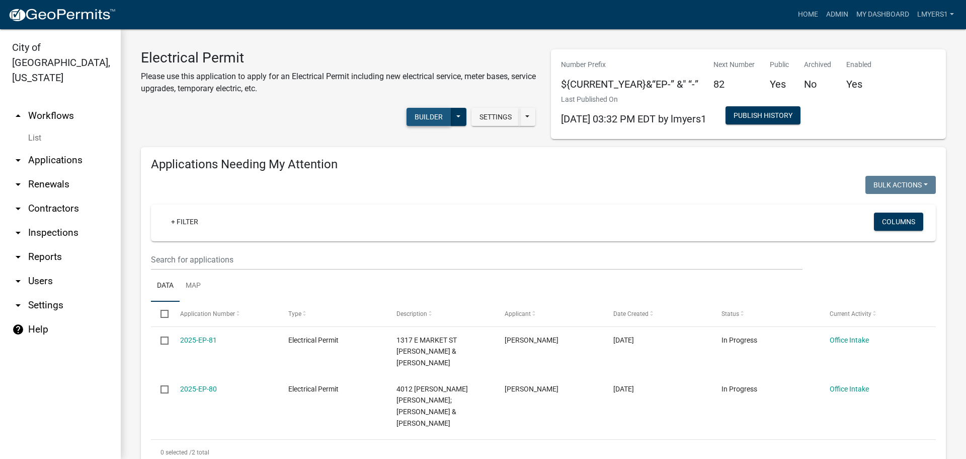
click at [416, 116] on button "Builder" at bounding box center [429, 117] width 44 height 18
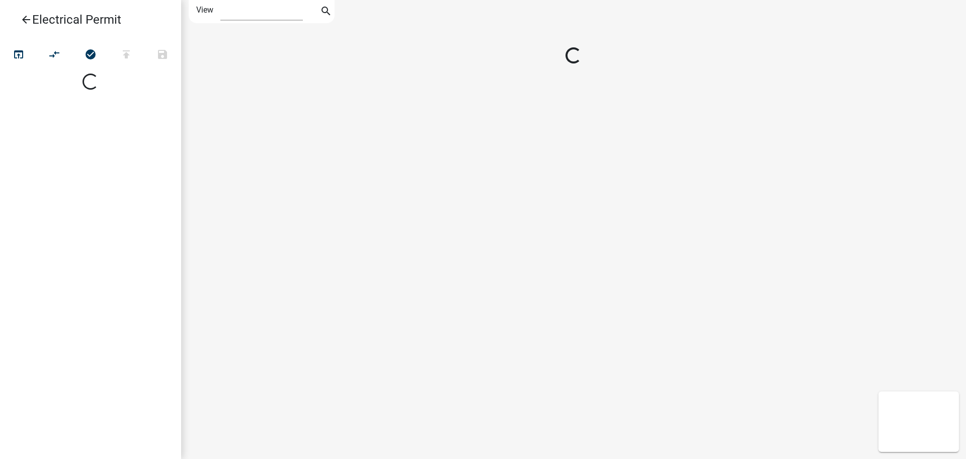
select select "1"
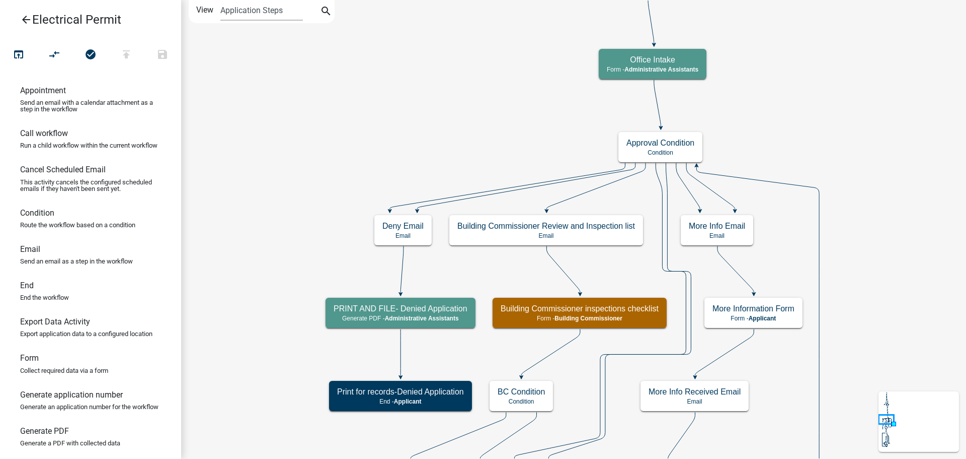
click at [24, 19] on icon "arrow_back" at bounding box center [26, 21] width 12 height 14
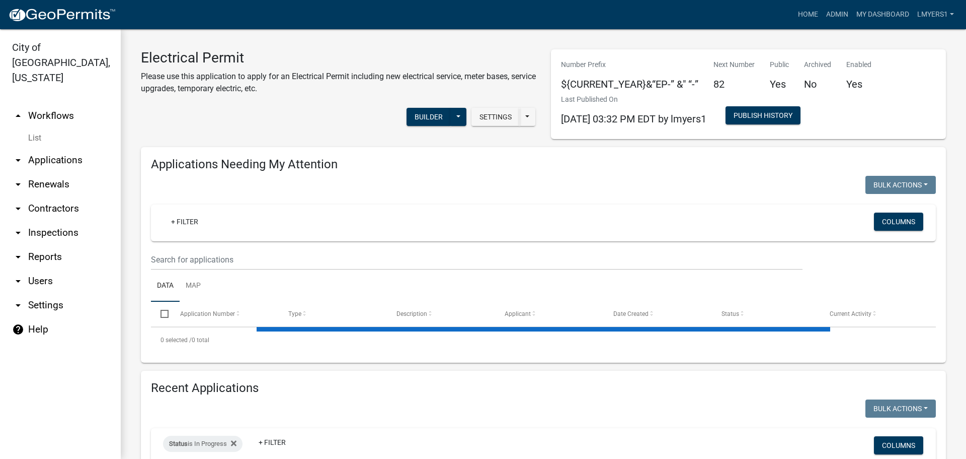
select select "3: 100"
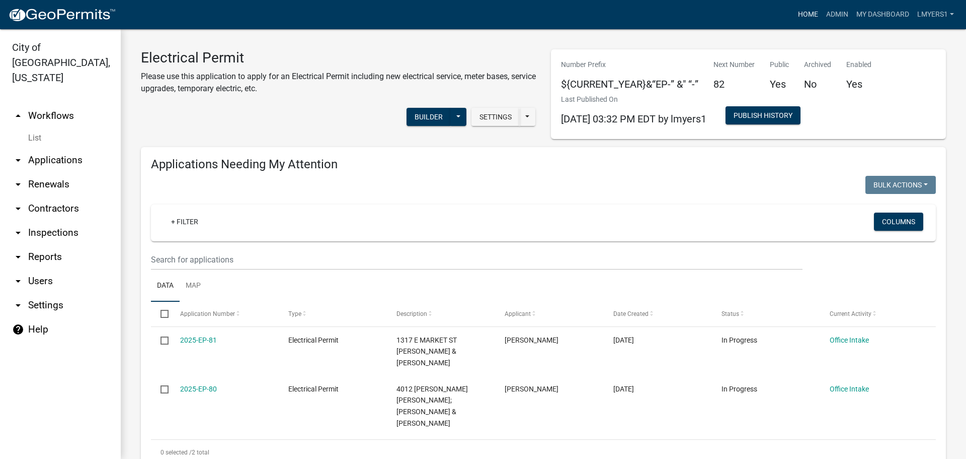
click at [804, 14] on link "Home" at bounding box center [808, 14] width 28 height 19
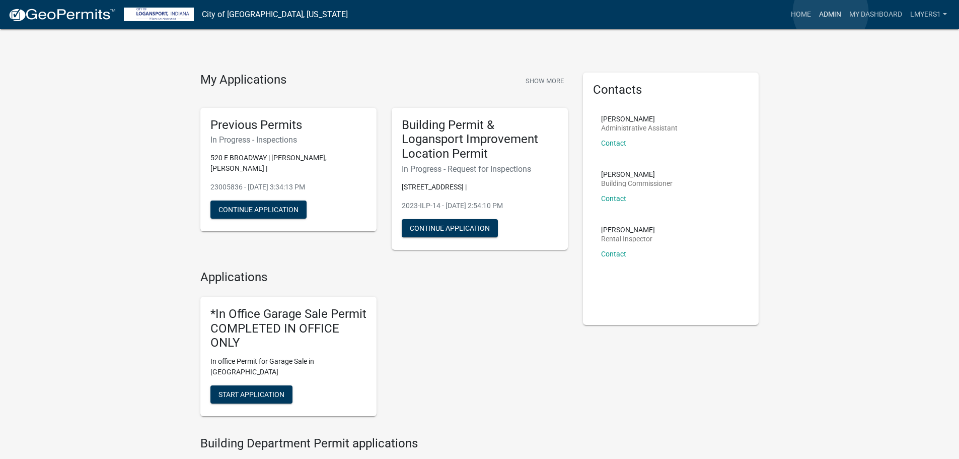
click at [832, 12] on link "Admin" at bounding box center [830, 14] width 30 height 19
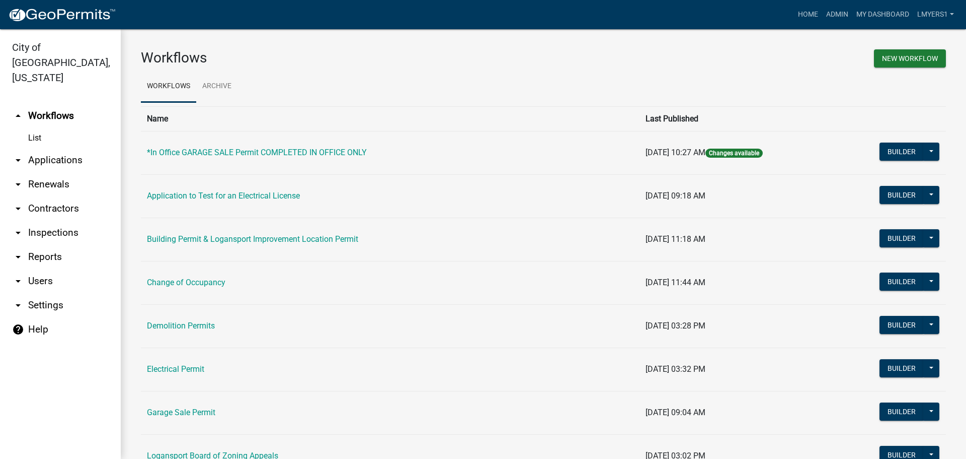
click at [60, 148] on link "arrow_drop_down Applications" at bounding box center [60, 160] width 121 height 24
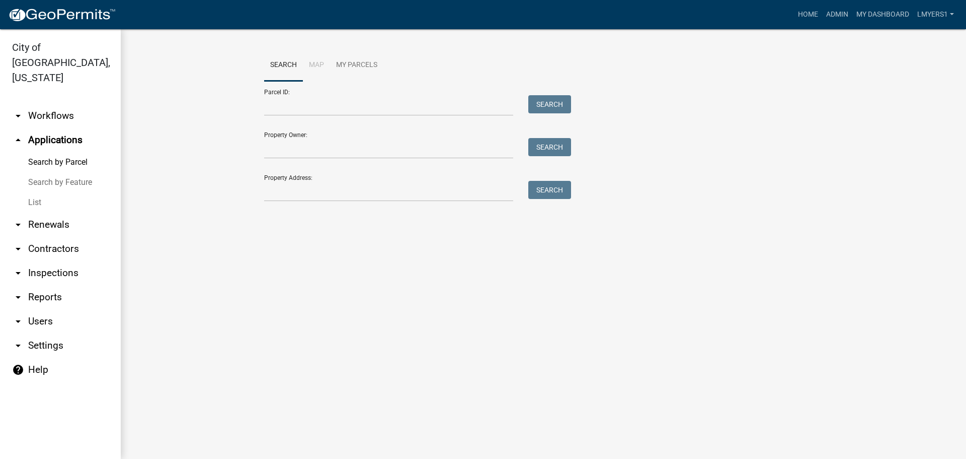
click at [32, 192] on link "List" at bounding box center [60, 202] width 121 height 20
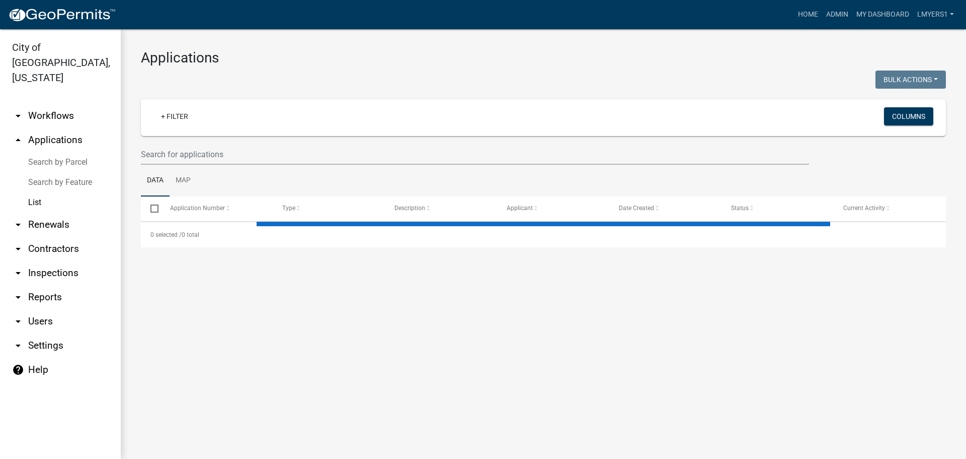
select select "3: 100"
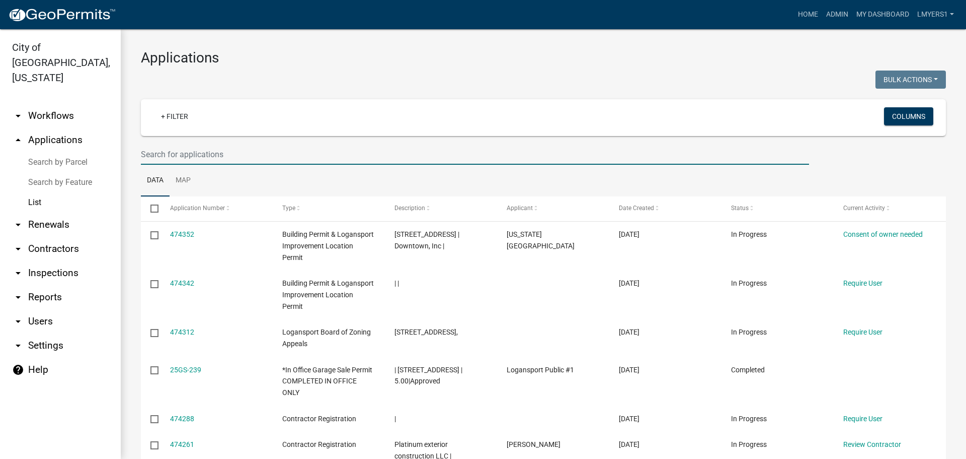
click at [204, 156] on input "text" at bounding box center [475, 154] width 668 height 21
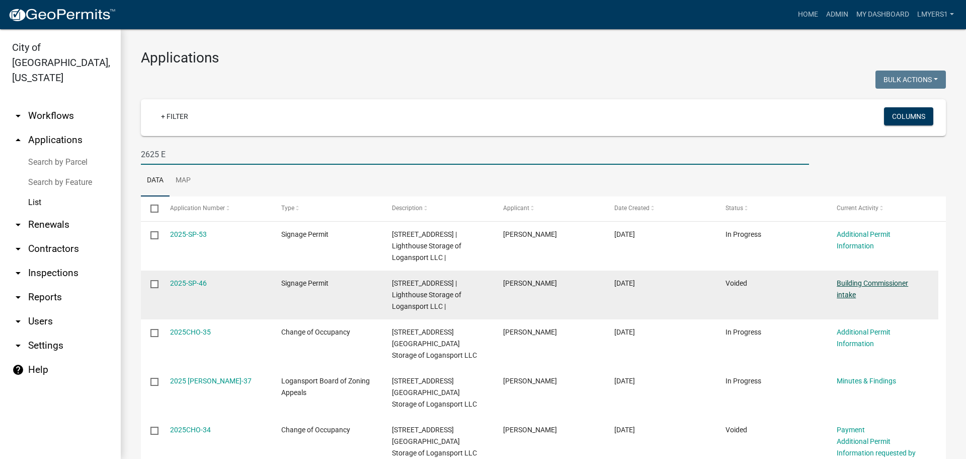
type input "2625 E"
click at [864, 284] on link "Building Commissioner intake" at bounding box center [872, 289] width 71 height 20
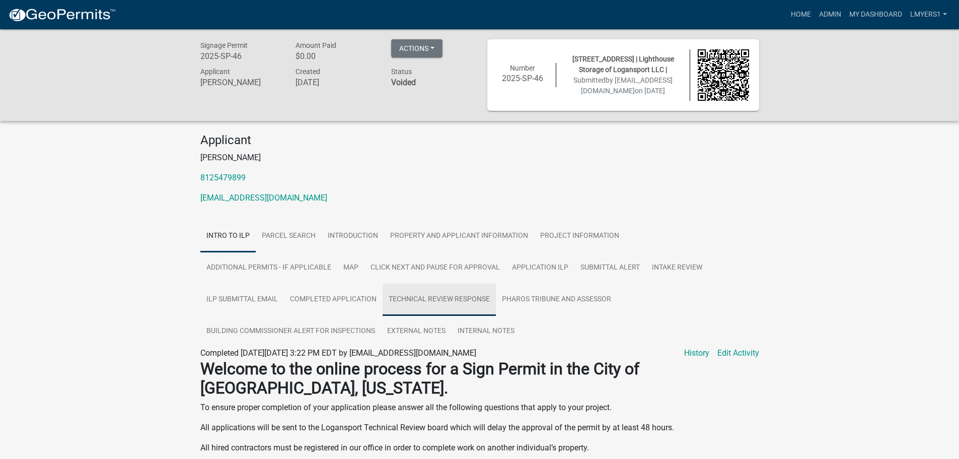
click at [413, 301] on link "Technical Review Response" at bounding box center [439, 299] width 113 height 32
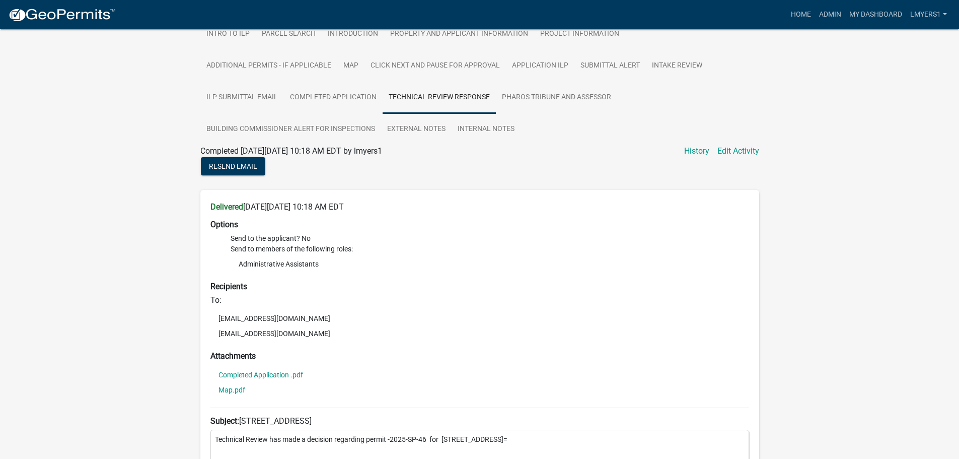
scroll to position [201, 0]
click at [340, 103] on link "Completed Application" at bounding box center [333, 98] width 99 height 32
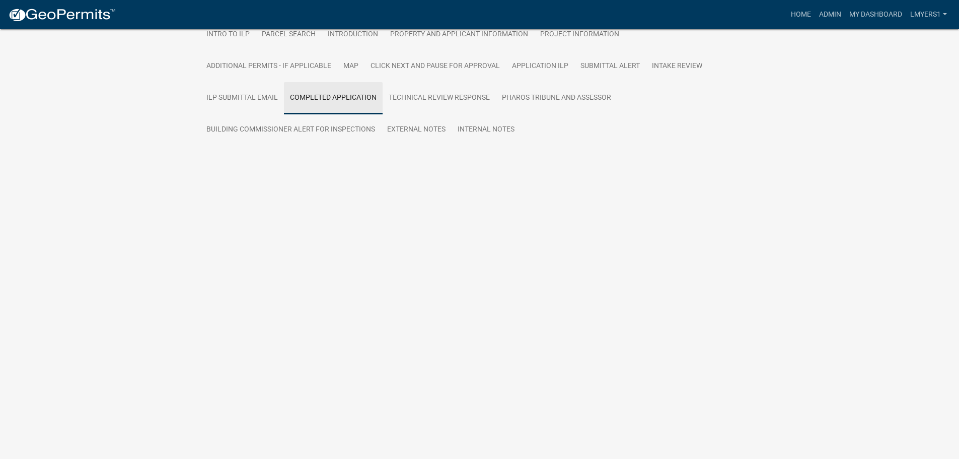
scroll to position [29, 0]
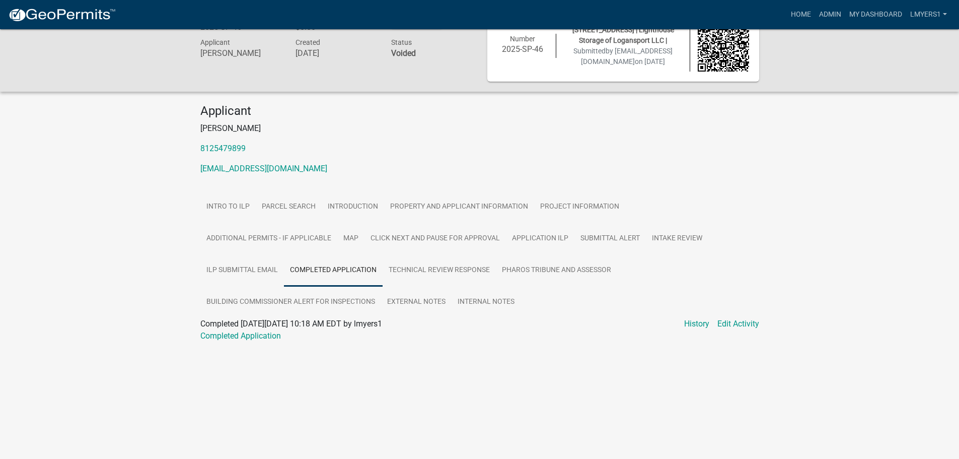
click at [428, 96] on div "Signage Permit 2025-SP-46 Amount Paid $0.00 Actions Unvoid Printer Friendly Rec…" at bounding box center [479, 185] width 959 height 371
click at [404, 269] on link "Technical Review Response" at bounding box center [439, 270] width 113 height 32
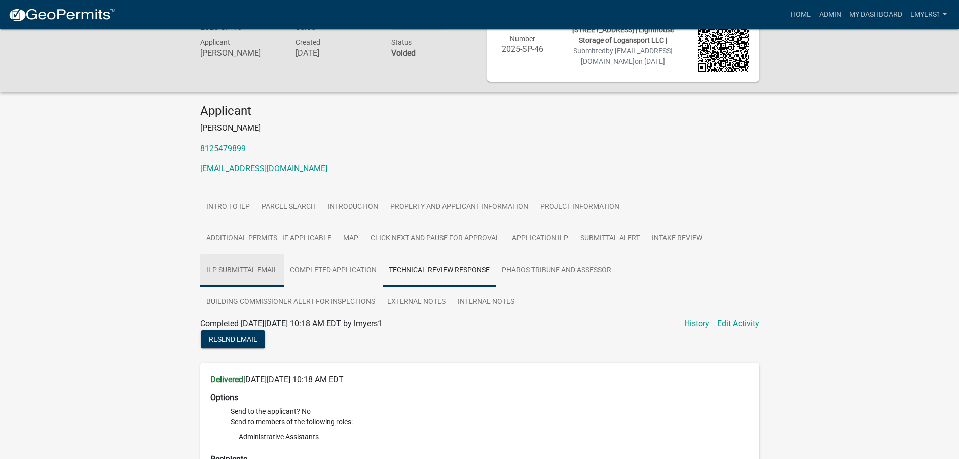
click at [254, 275] on link "ILP Submittal Email" at bounding box center [242, 270] width 84 height 32
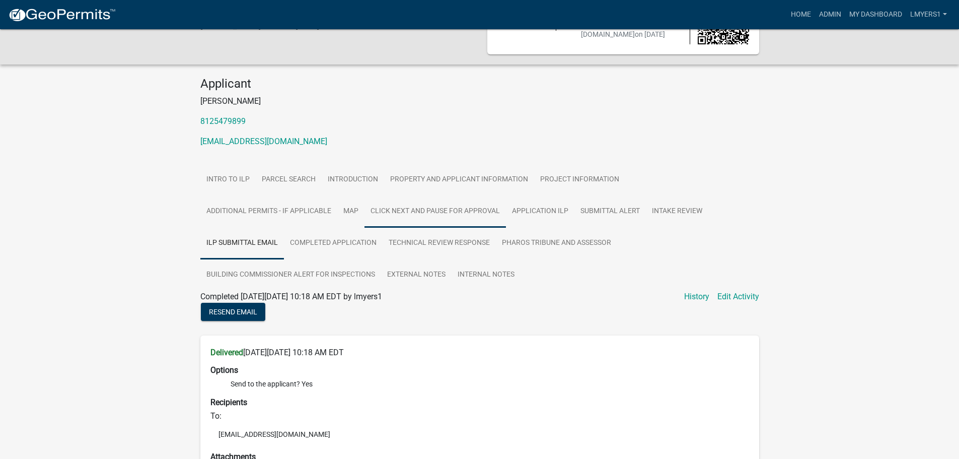
scroll to position [0, 0]
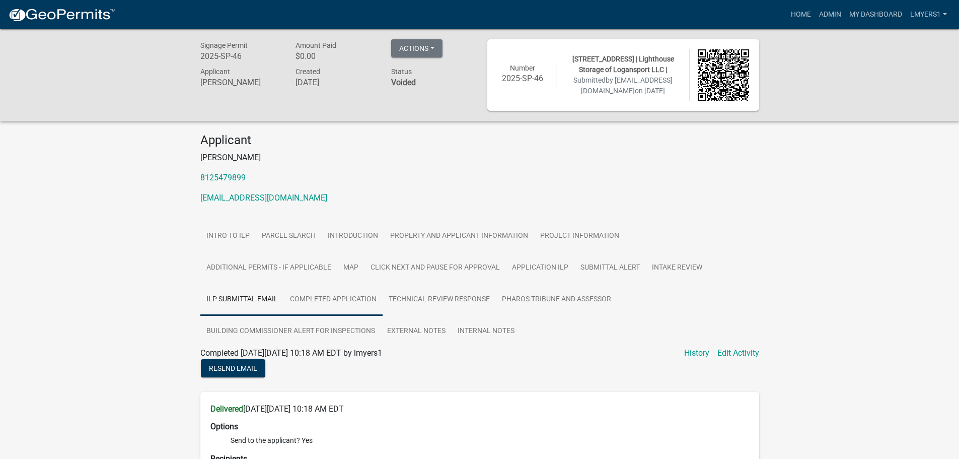
click at [328, 303] on link "Completed Application" at bounding box center [333, 299] width 99 height 32
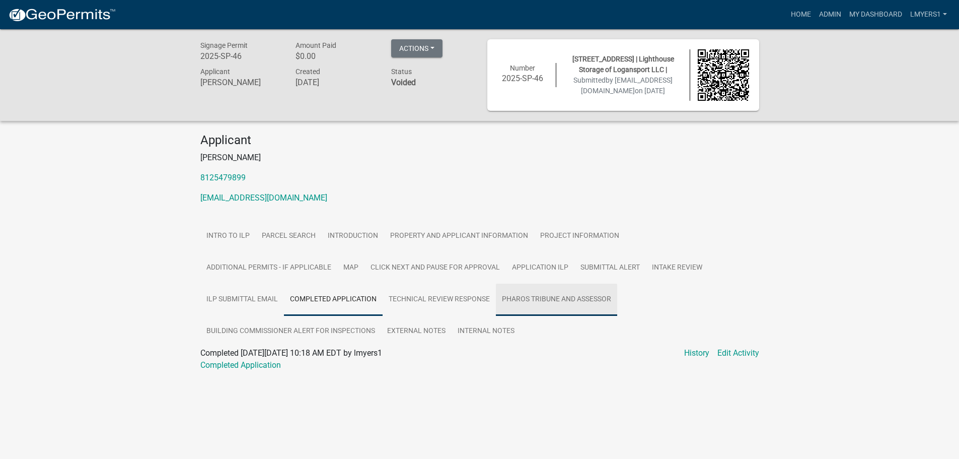
click at [565, 301] on link "Pharos Tribune and Assessor" at bounding box center [556, 299] width 121 height 32
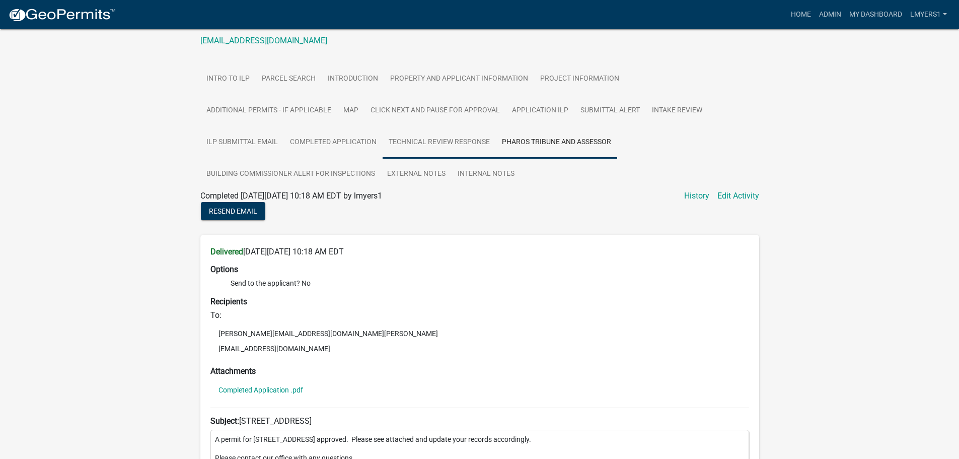
scroll to position [151, 0]
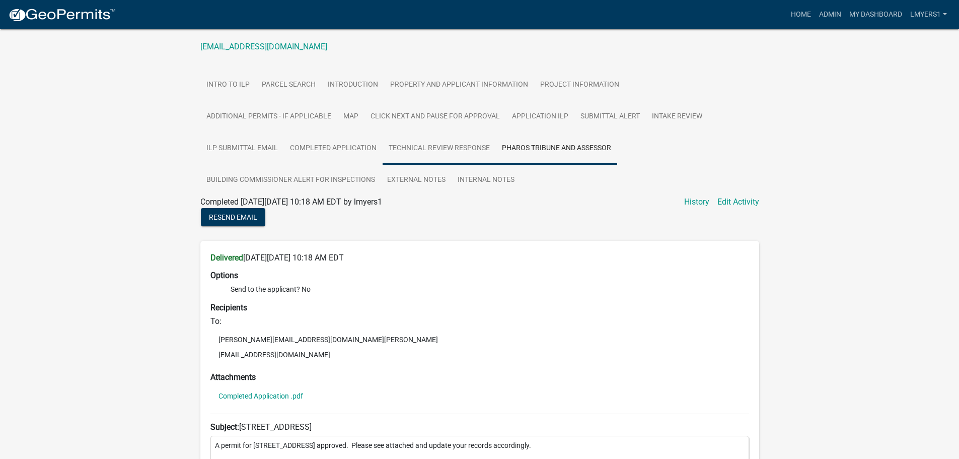
click at [465, 148] on link "Technical Review Response" at bounding box center [439, 148] width 113 height 32
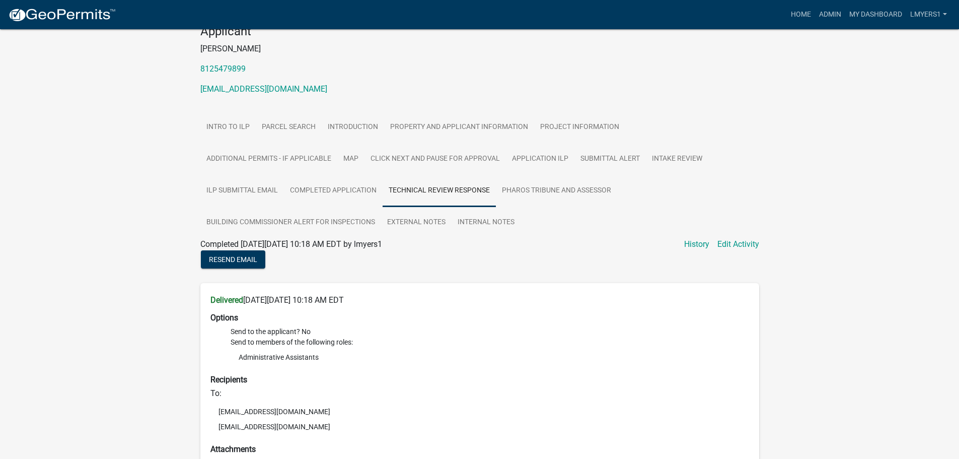
scroll to position [101, 0]
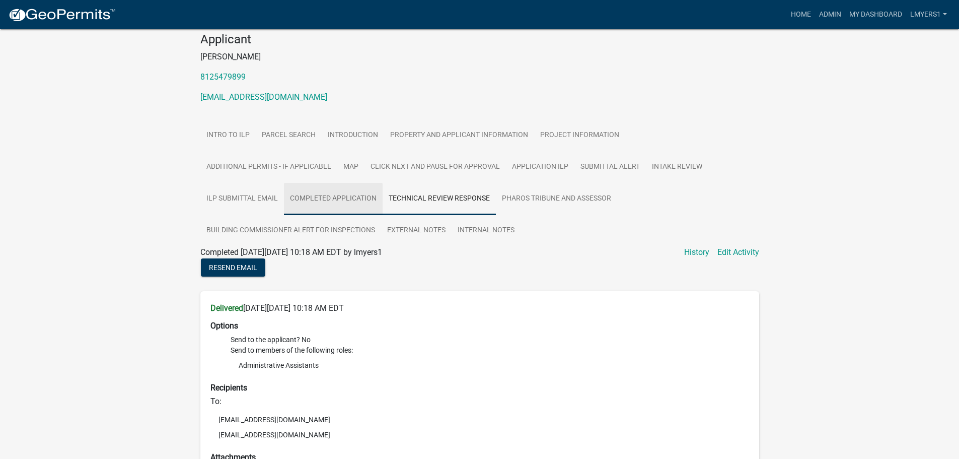
click at [325, 198] on link "Completed Application" at bounding box center [333, 199] width 99 height 32
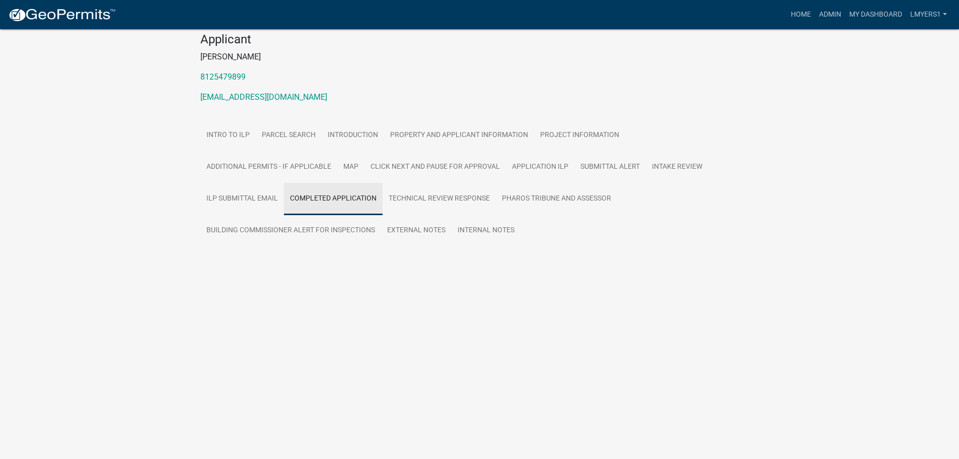
scroll to position [29, 0]
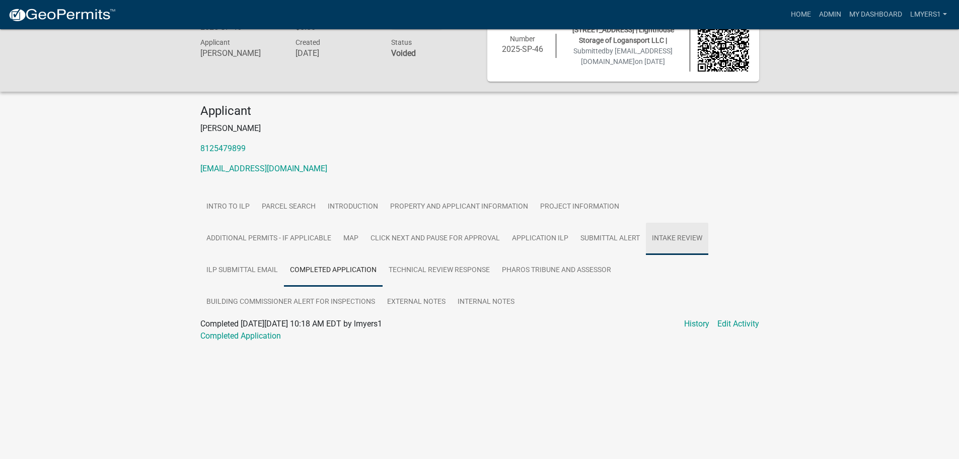
click at [671, 228] on link "Intake Review" at bounding box center [677, 238] width 62 height 32
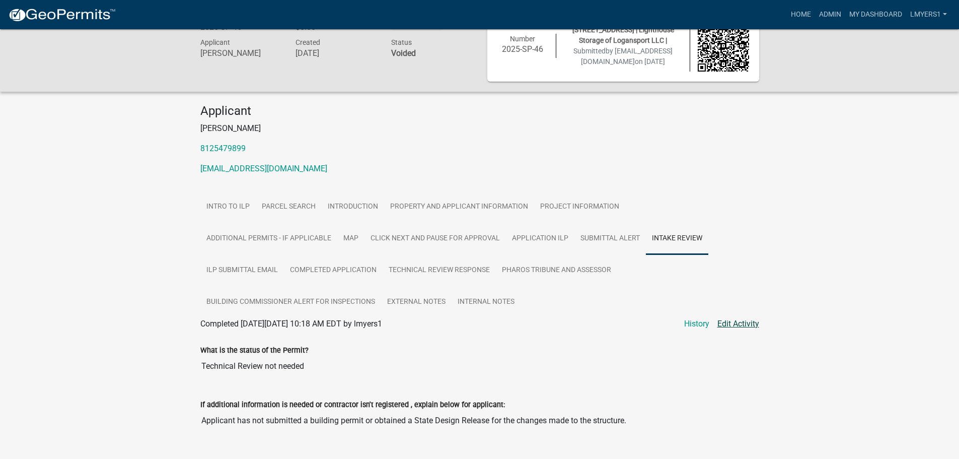
click at [737, 323] on link "Edit Activity" at bounding box center [738, 324] width 42 height 12
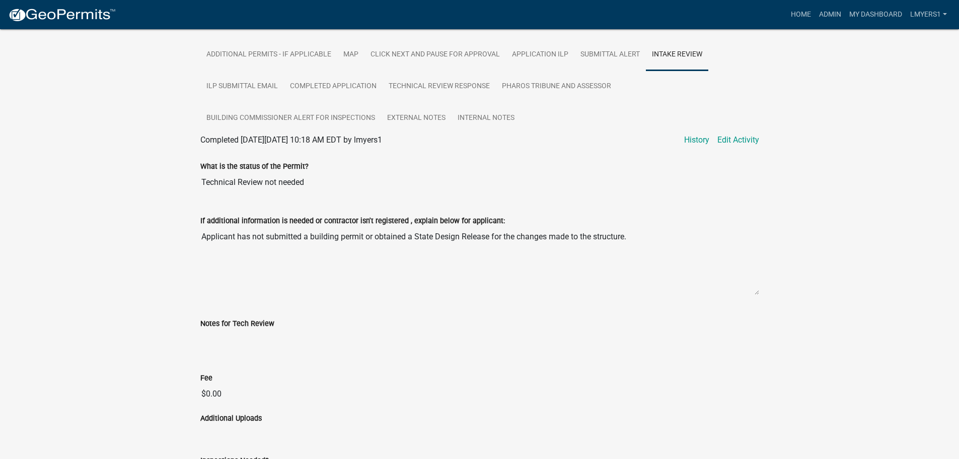
scroll to position [231, 0]
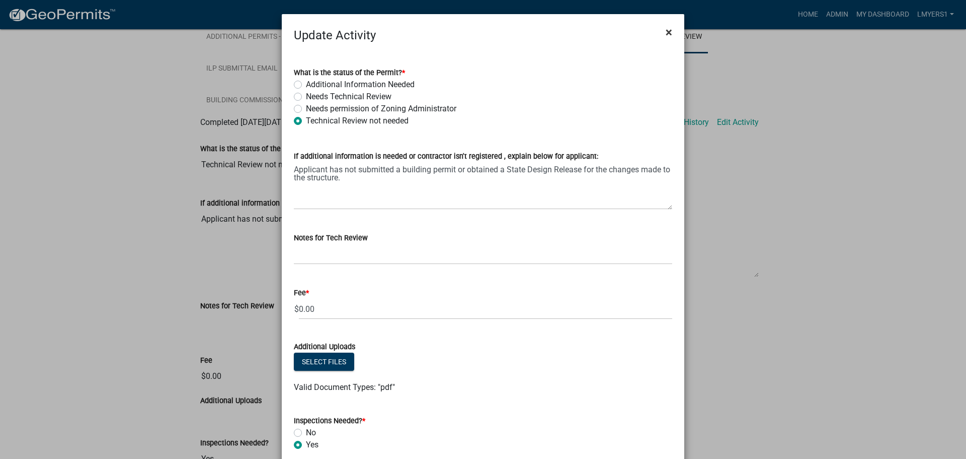
click at [667, 33] on span "×" at bounding box center [669, 32] width 7 height 14
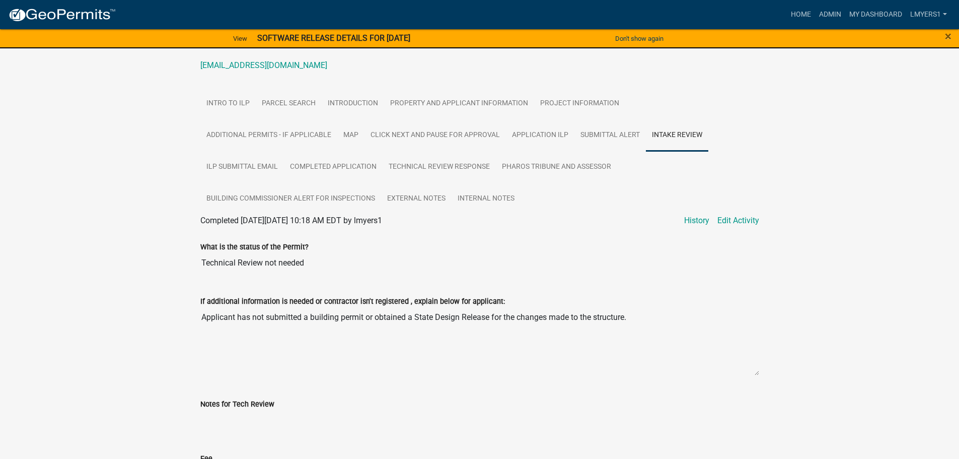
scroll to position [0, 0]
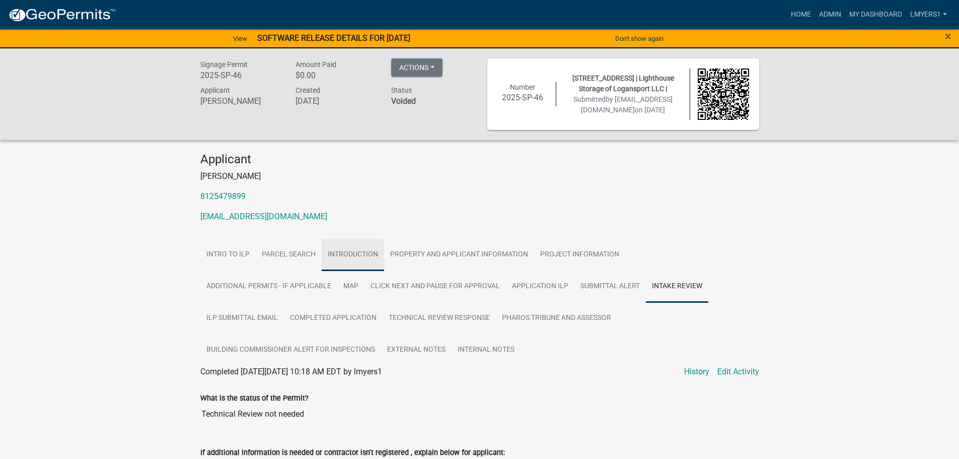
click at [369, 258] on link "Introduction" at bounding box center [353, 255] width 62 height 32
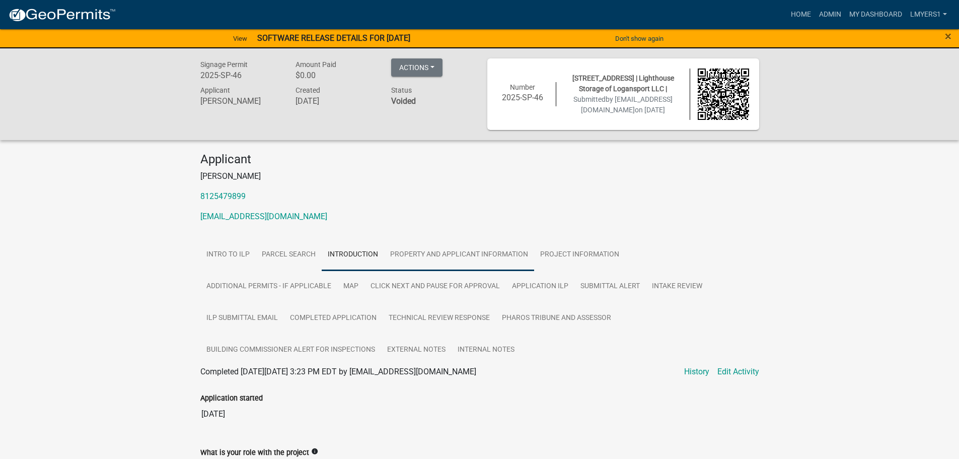
click at [456, 252] on link "Property and Applicant Information" at bounding box center [459, 255] width 150 height 32
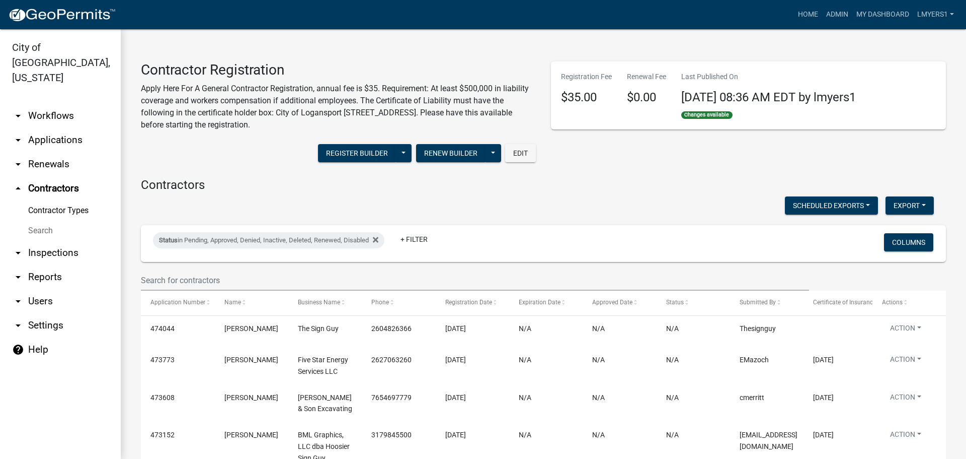
select select "3: 100"
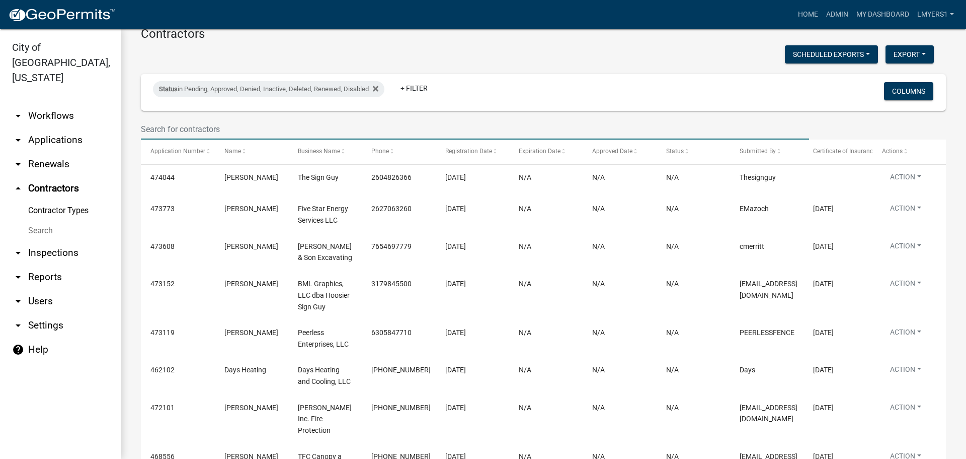
click at [187, 129] on input "text" at bounding box center [475, 129] width 668 height 21
click at [45, 128] on link "arrow_drop_down Applications" at bounding box center [60, 140] width 121 height 24
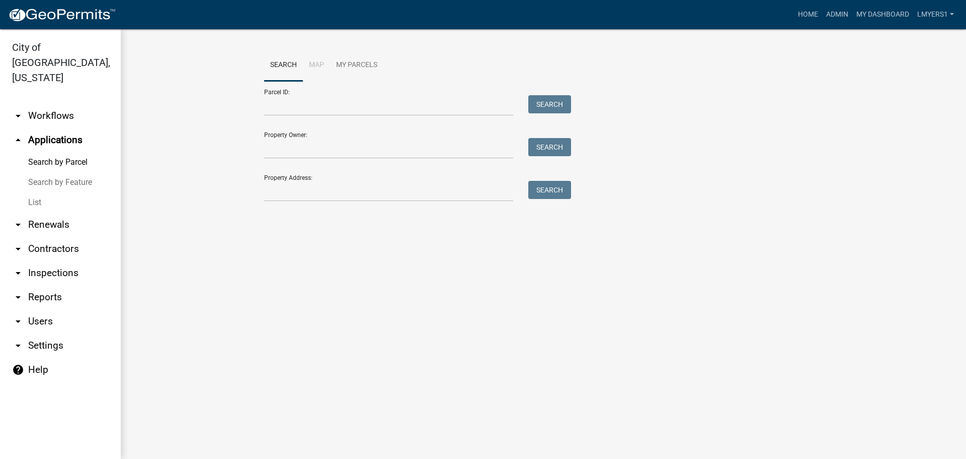
click at [33, 192] on link "List" at bounding box center [60, 202] width 121 height 20
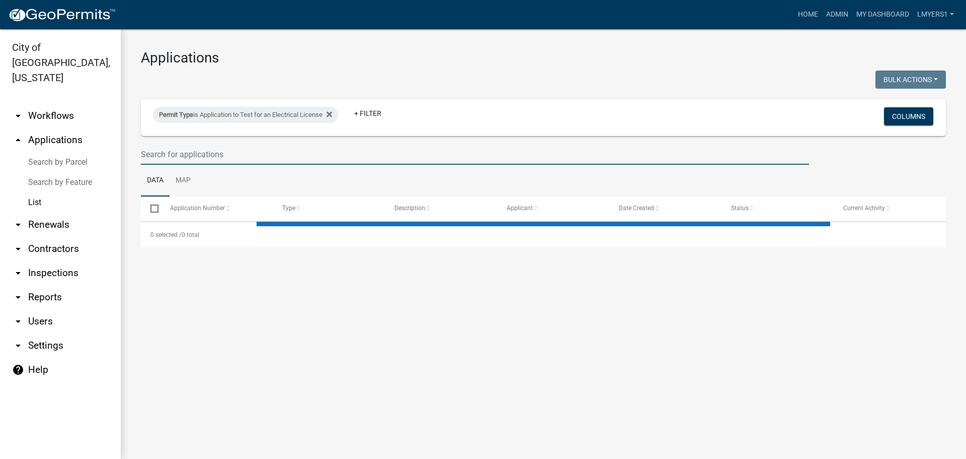
select select "3: 100"
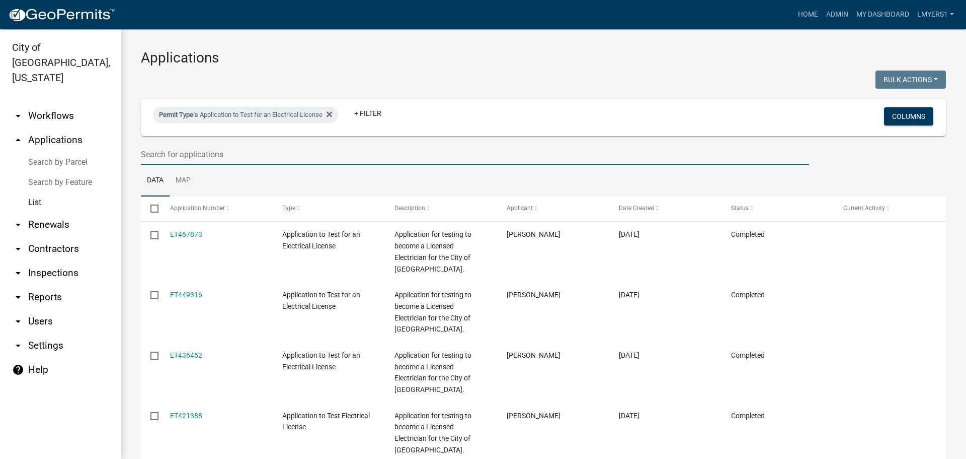
click at [240, 161] on input "text" at bounding box center [475, 154] width 668 height 21
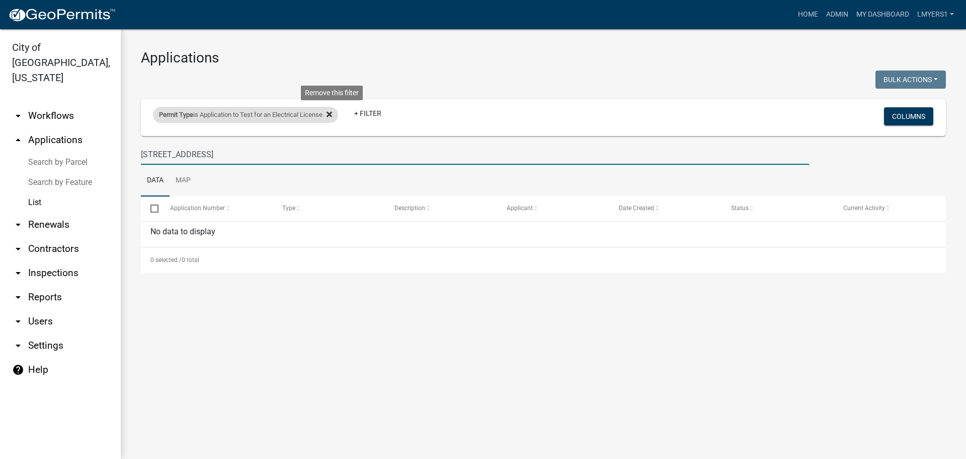
type input "2625 E Market"
click at [332, 115] on icon at bounding box center [330, 114] width 6 height 6
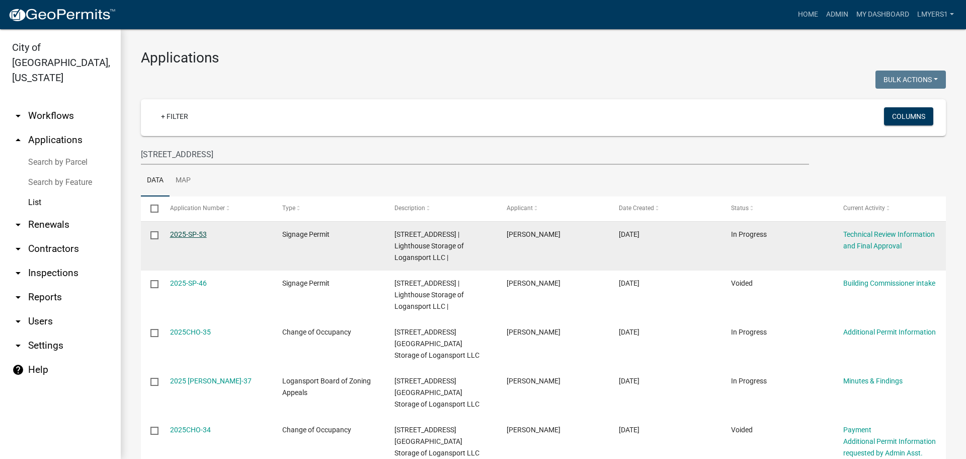
click at [178, 237] on link "2025-SP-53" at bounding box center [188, 234] width 37 height 8
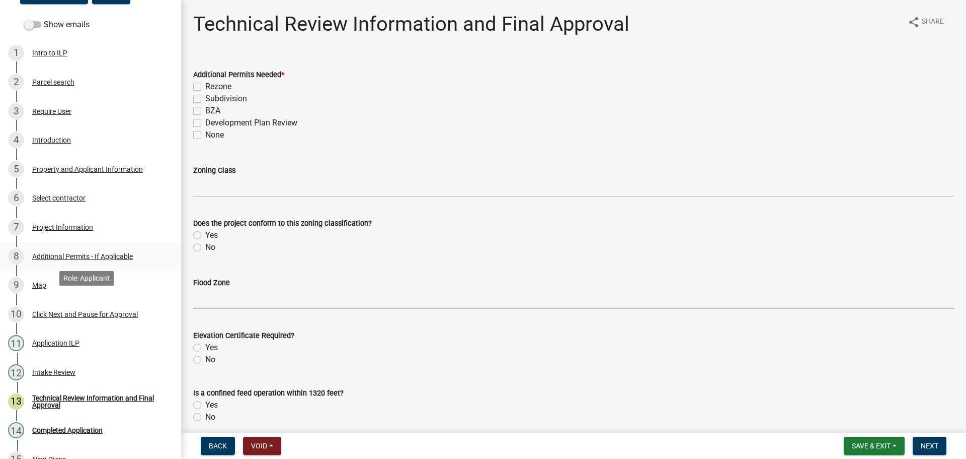
scroll to position [101, 0]
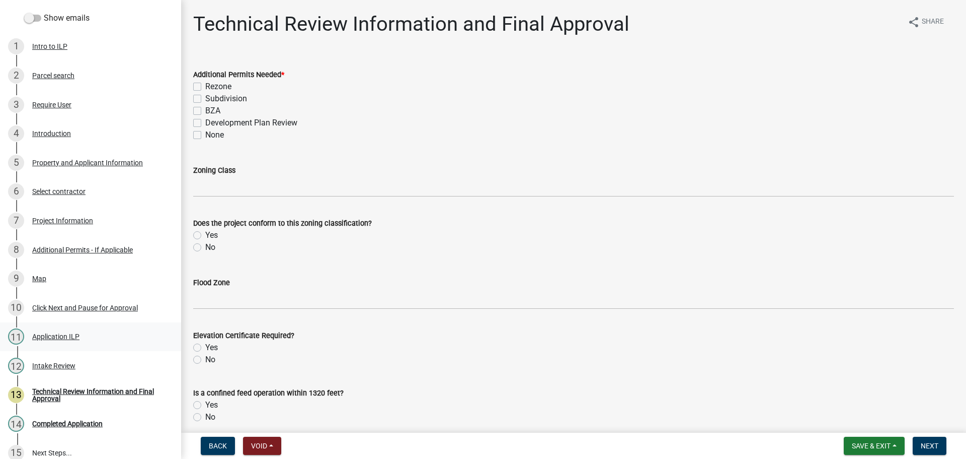
click at [47, 333] on div "Application ILP" at bounding box center [55, 336] width 47 height 7
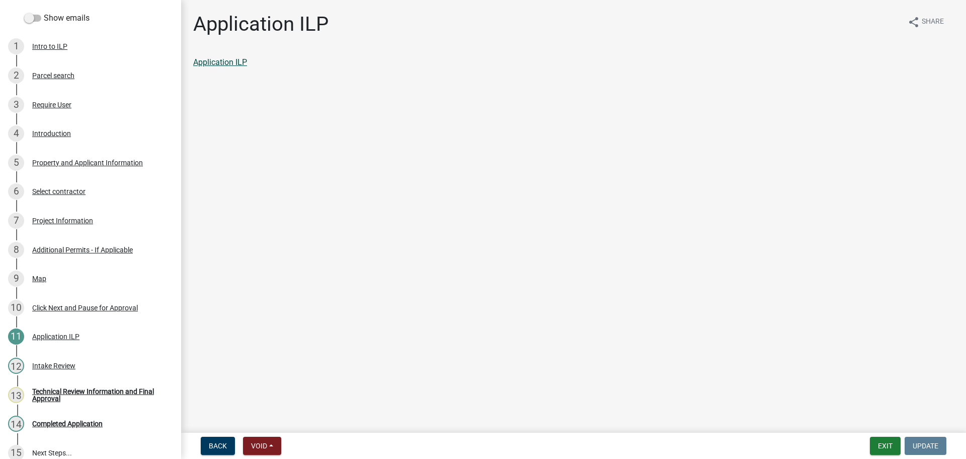
click at [228, 66] on link "Application ILP" at bounding box center [220, 62] width 54 height 10
click at [42, 365] on div "Intake Review" at bounding box center [53, 365] width 43 height 7
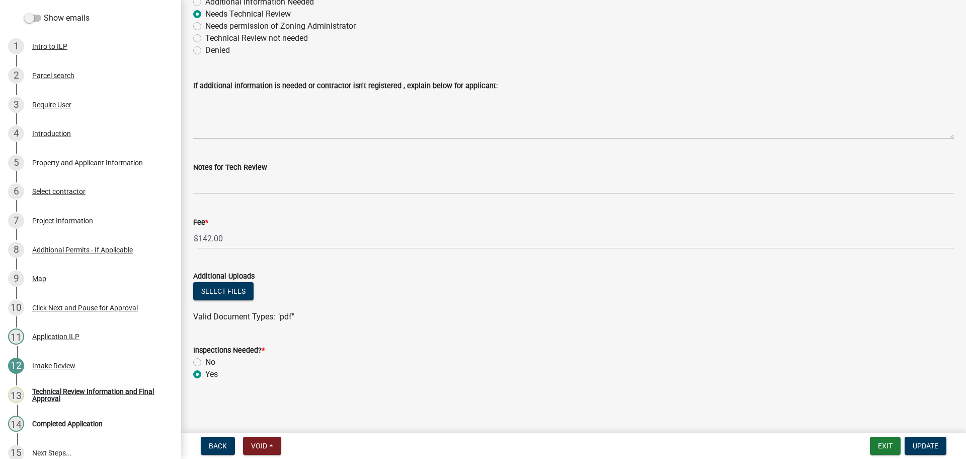
scroll to position [0, 0]
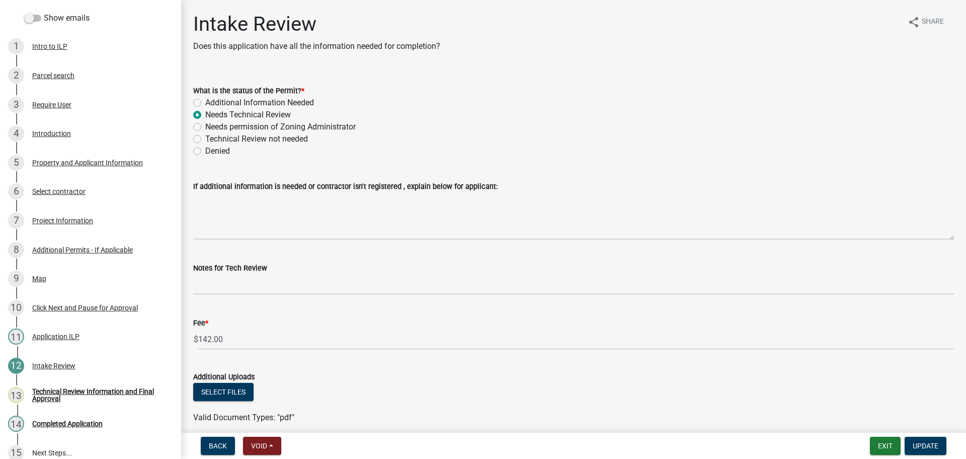
click at [205, 102] on label "Additional Information Needed" at bounding box center [259, 103] width 109 height 12
click at [205, 102] on input "Additional Information Needed" at bounding box center [208, 100] width 7 height 7
radio input "true"
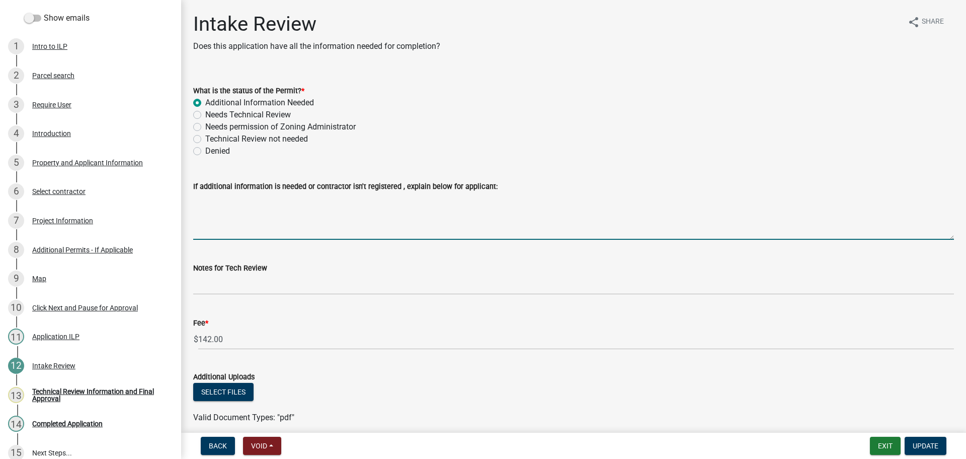
click at [354, 225] on textarea "If additional information is needed or contractor isn't registered , explain be…" at bounding box center [573, 215] width 761 height 47
click at [279, 198] on textarea "A state design release ( Change of Use" at bounding box center [573, 215] width 761 height 47
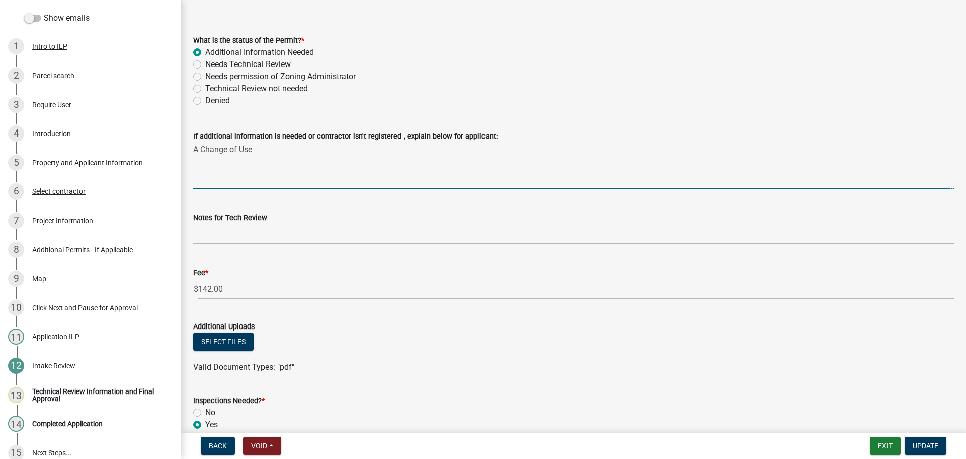
scroll to position [101, 0]
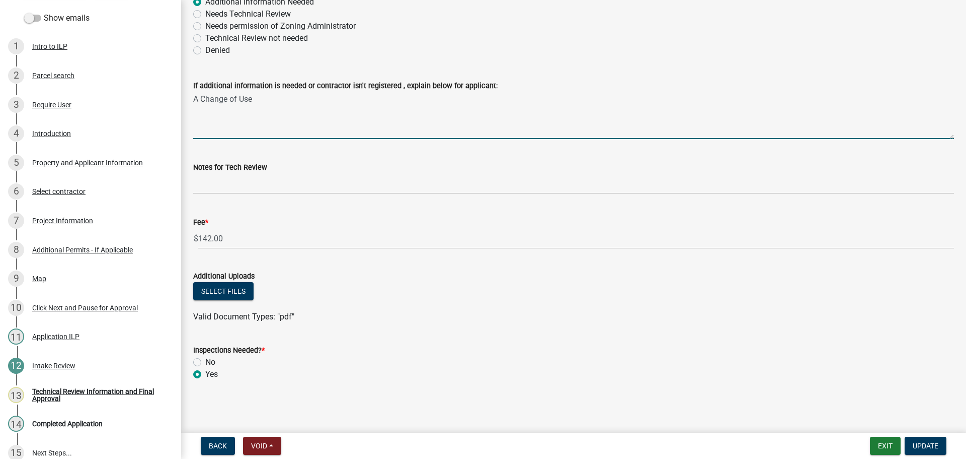
click at [277, 98] on textarea "A Change of Use" at bounding box center [573, 115] width 761 height 47
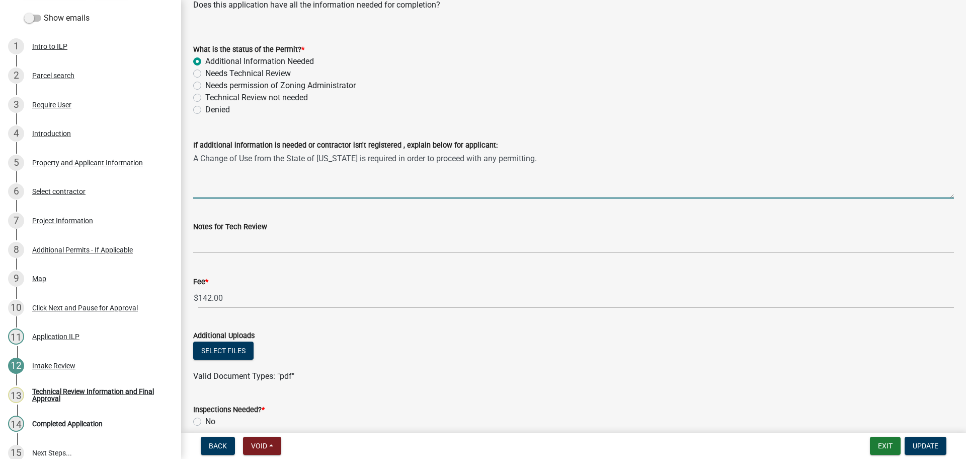
scroll to position [0, 0]
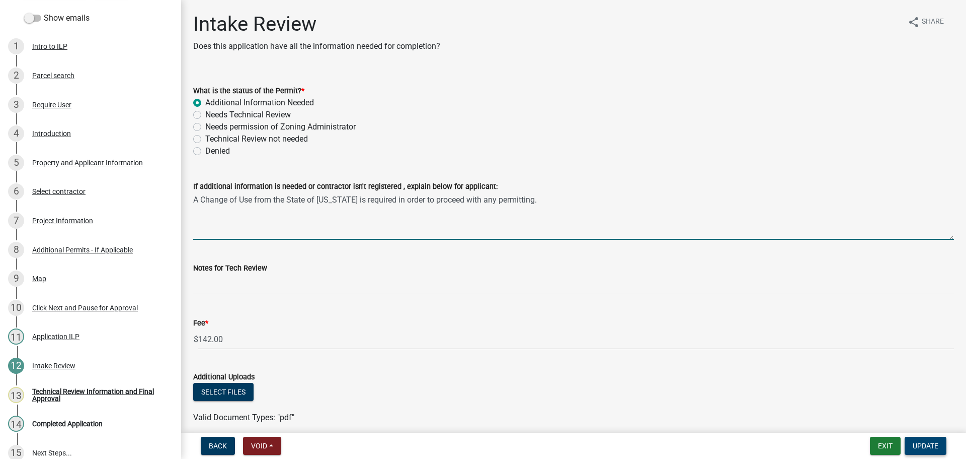
type textarea "A Change of Use from the State of Indiana is required in order to proceed with …"
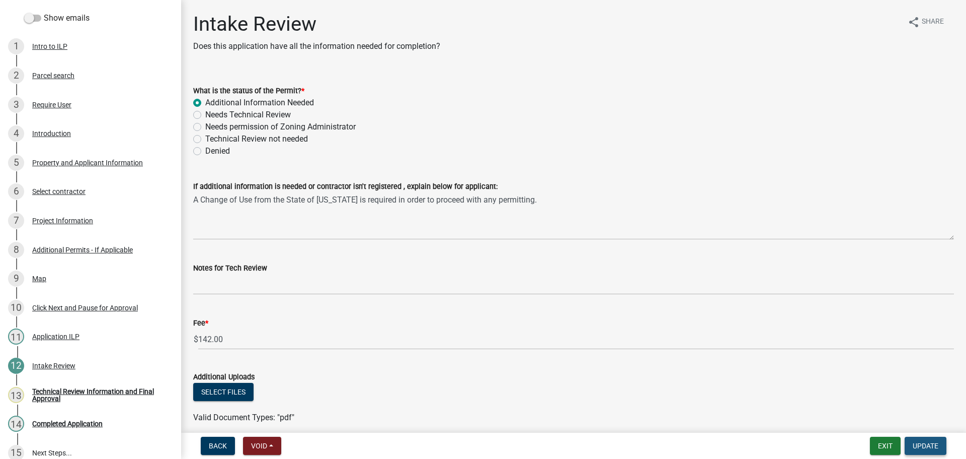
click at [920, 447] on span "Update" at bounding box center [926, 445] width 26 height 8
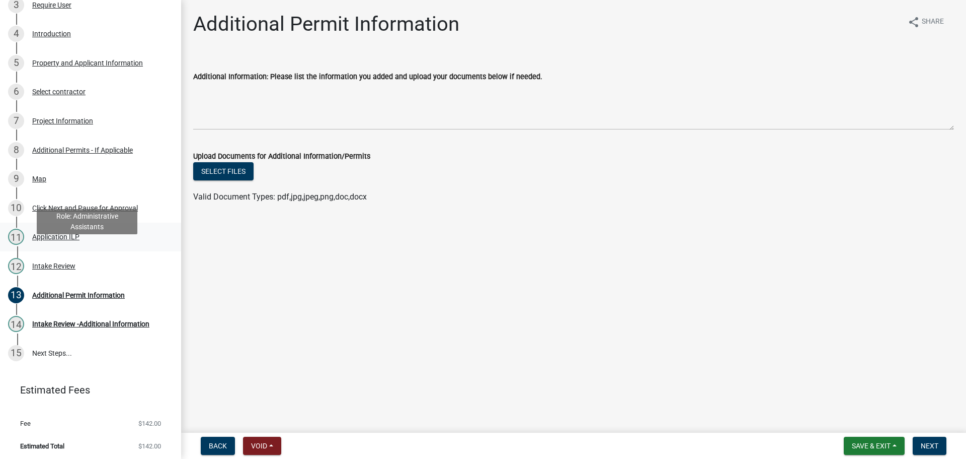
scroll to position [201, 0]
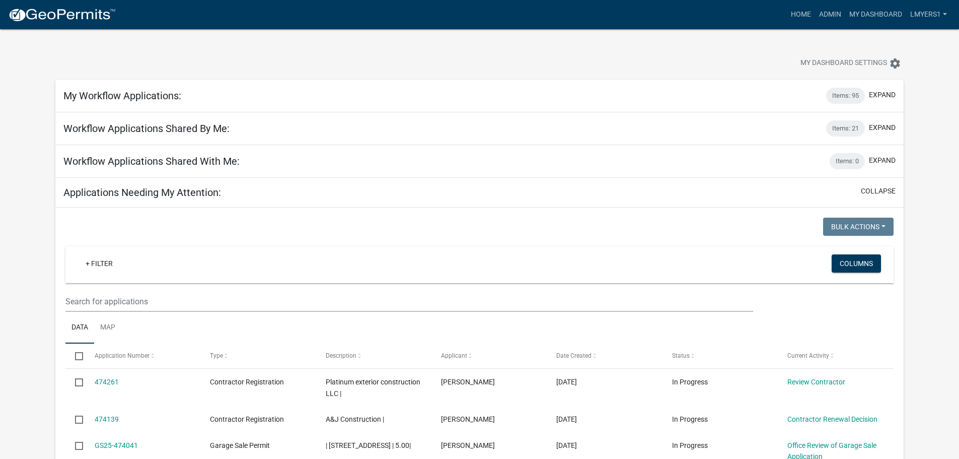
select select "2: 50"
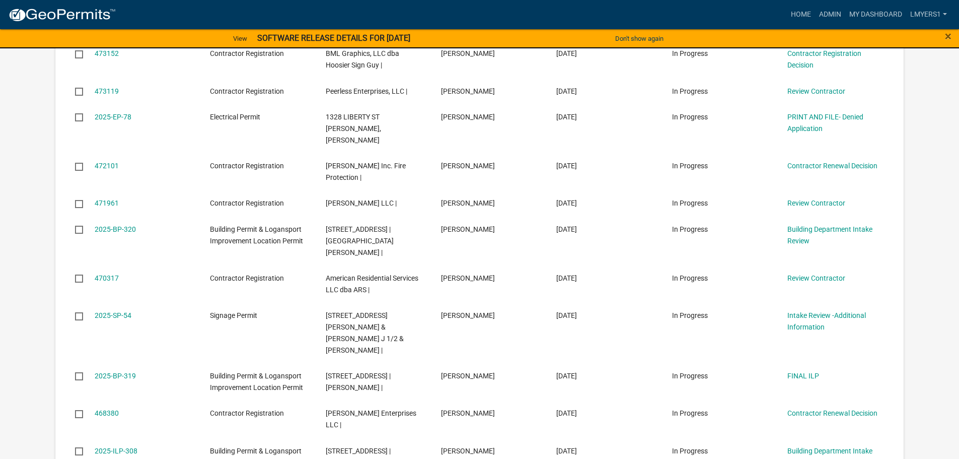
scroll to position [705, 0]
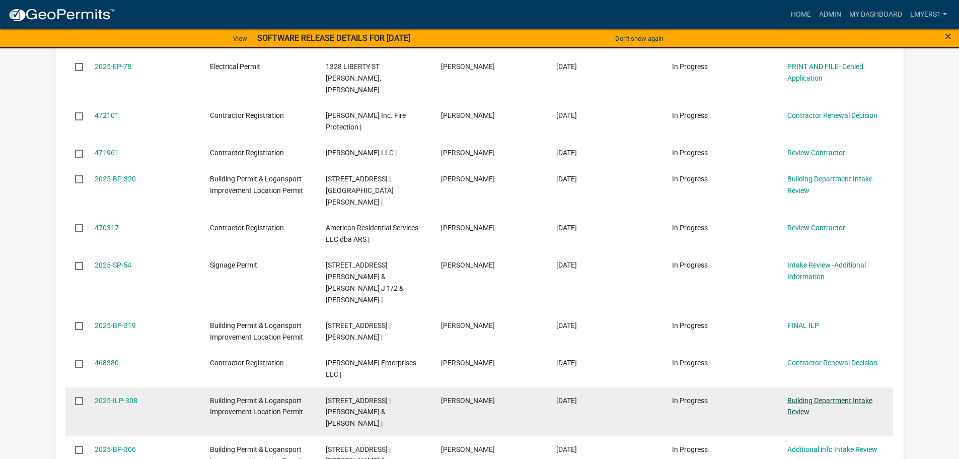
click at [805, 396] on link "Building Department Intake Review" at bounding box center [829, 406] width 85 height 20
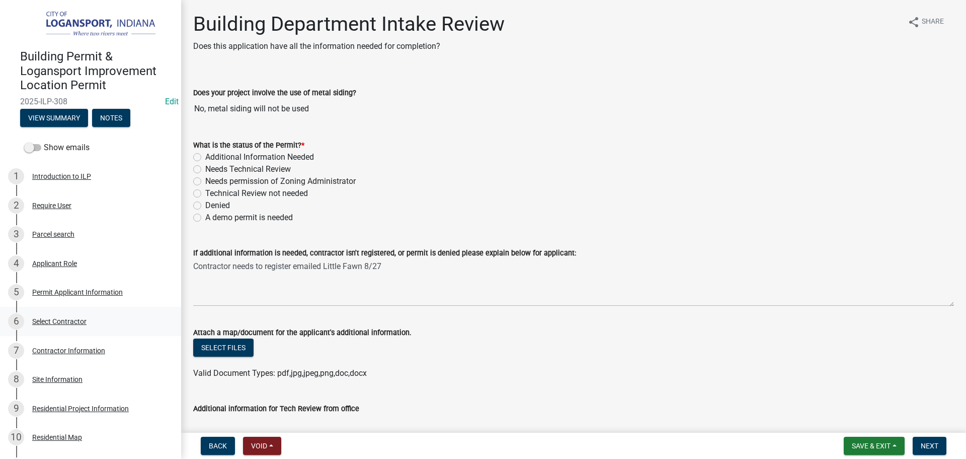
click at [67, 318] on div "Select Contractor" at bounding box center [59, 321] width 54 height 7
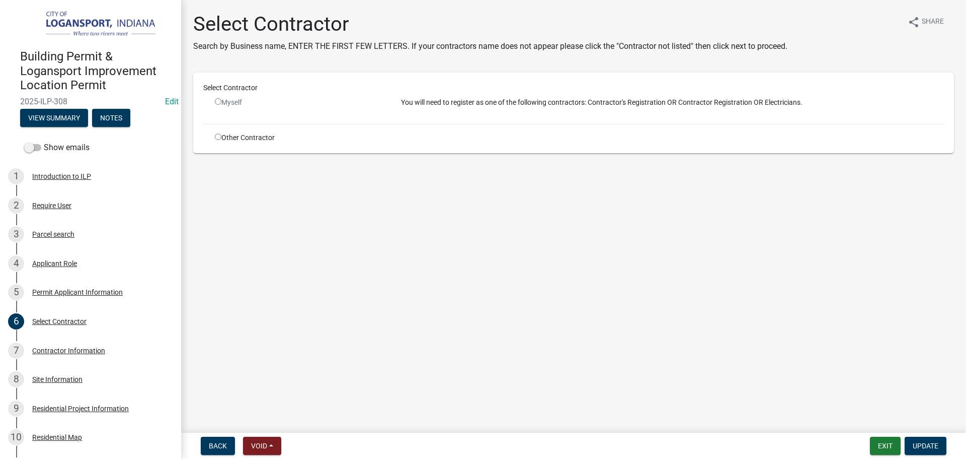
click at [216, 135] on input "radio" at bounding box center [218, 136] width 7 height 7
radio input "true"
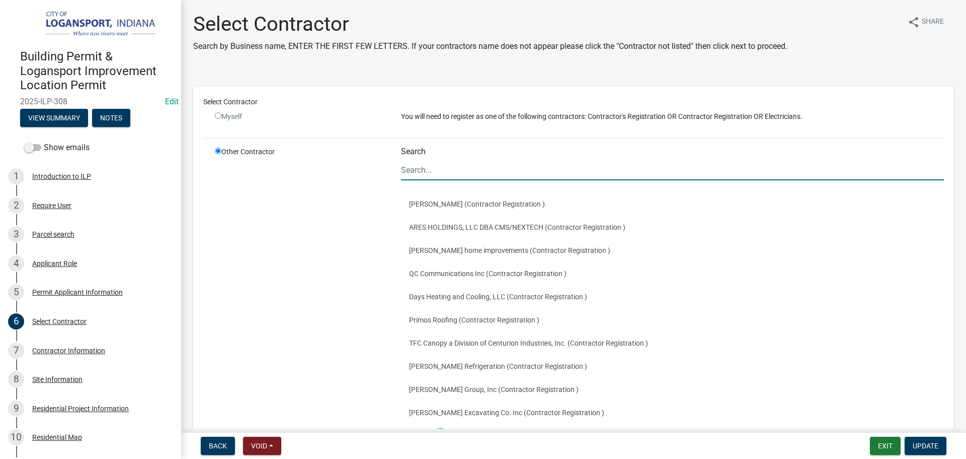
click at [426, 174] on input "Search" at bounding box center [672, 170] width 543 height 21
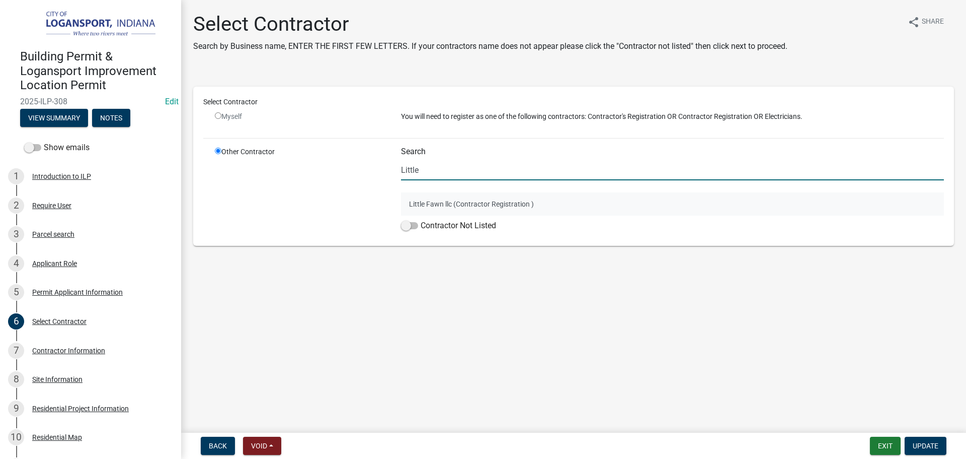
type input "Little"
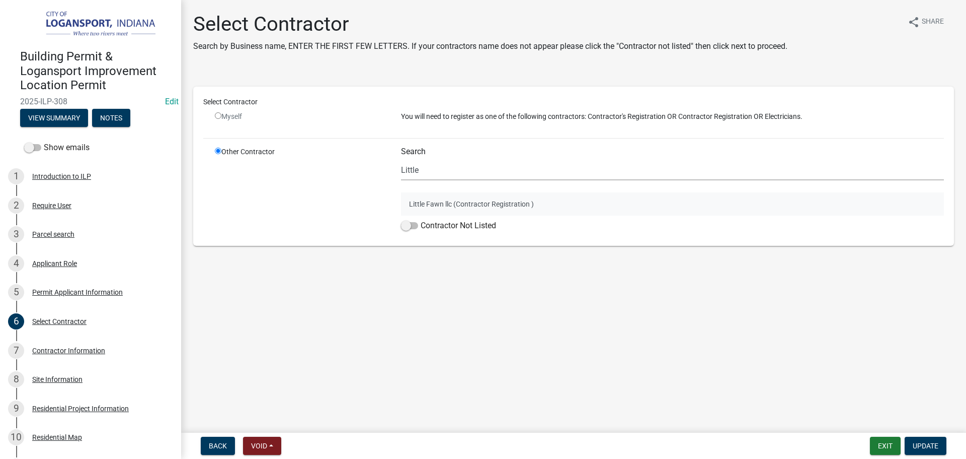
click at [428, 207] on button "Little Fawn llc (Contractor Registration )" at bounding box center [672, 203] width 543 height 23
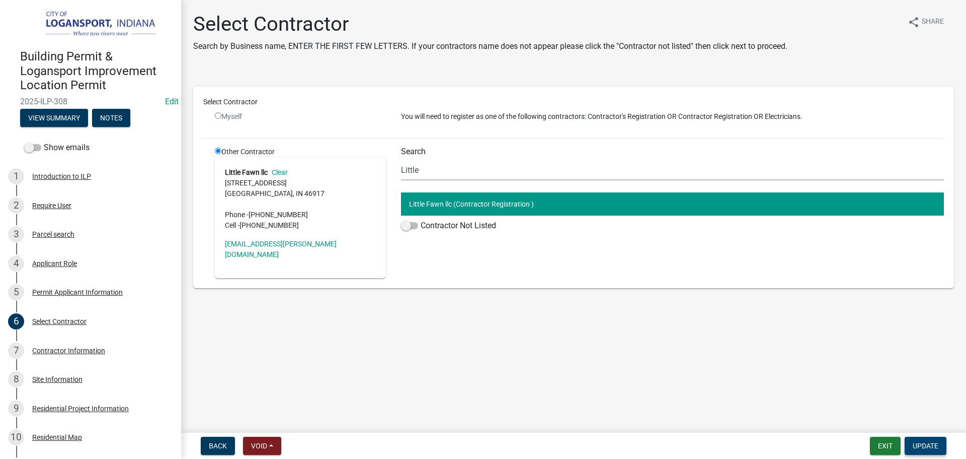
click at [935, 442] on span "Update" at bounding box center [926, 445] width 26 height 8
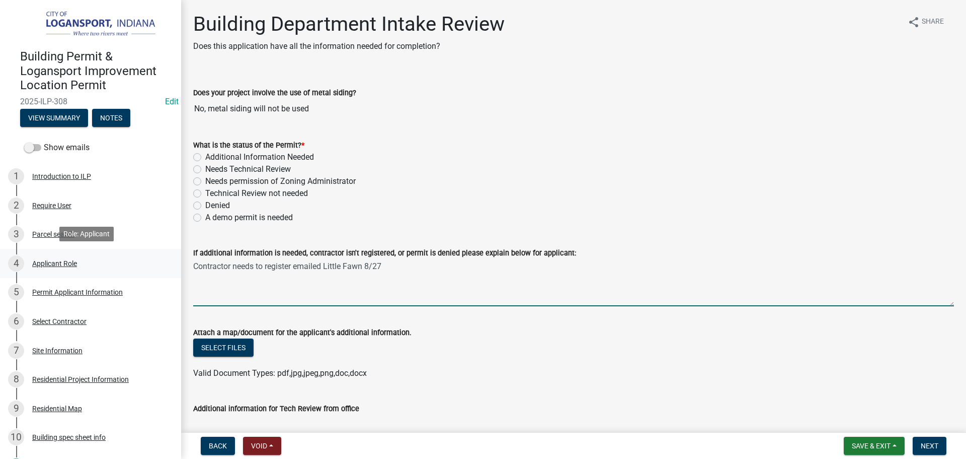
drag, startPoint x: 389, startPoint y: 264, endPoint x: 166, endPoint y: 275, distance: 223.2
click at [166, 275] on div "Building Permit & Logansport Improvement Location Permit 2025-ILP-308 Edit View…" at bounding box center [483, 229] width 966 height 459
click at [453, 280] on textarea "Contractor needs to register emailed Little Fawn 8/27" at bounding box center [573, 282] width 761 height 47
click at [319, 262] on textarea "Contractor needs to register emailed Little Fawn 8/27" at bounding box center [573, 282] width 761 height 47
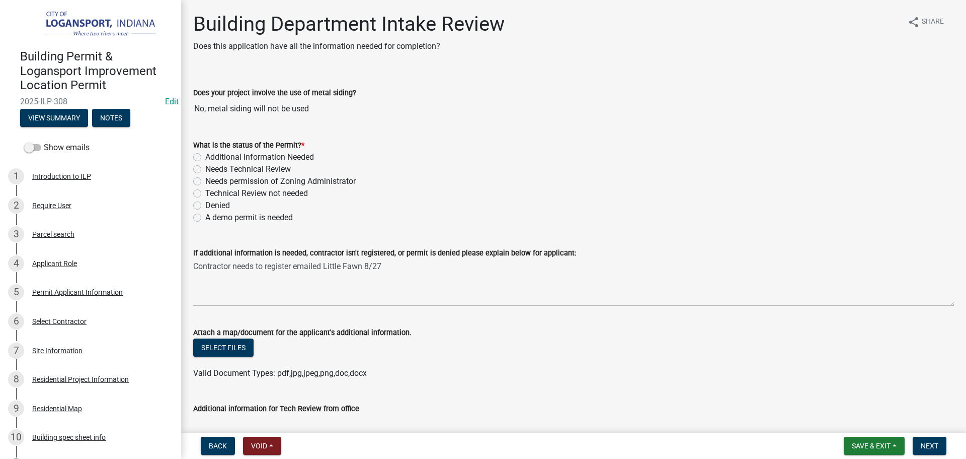
click at [205, 166] on label "Needs Technical Review" at bounding box center [248, 169] width 86 height 12
click at [205, 166] on input "Needs Technical Review" at bounding box center [208, 166] width 7 height 7
radio input "true"
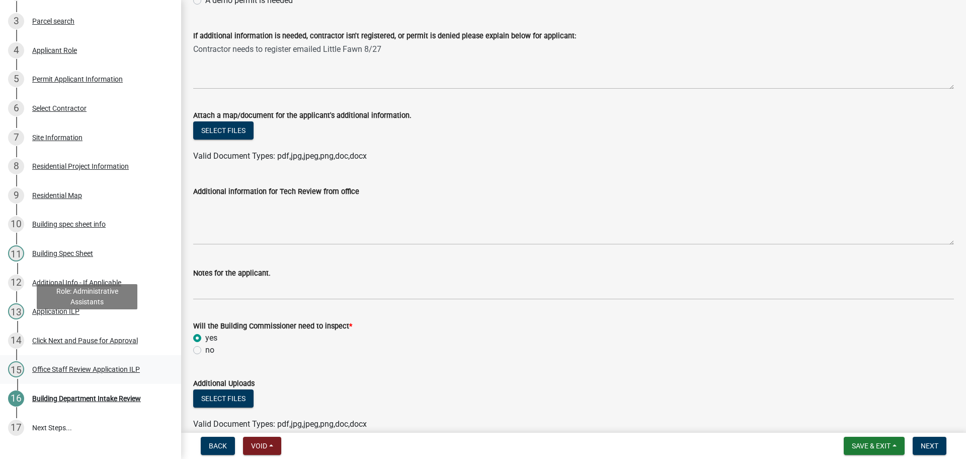
scroll to position [265, 0]
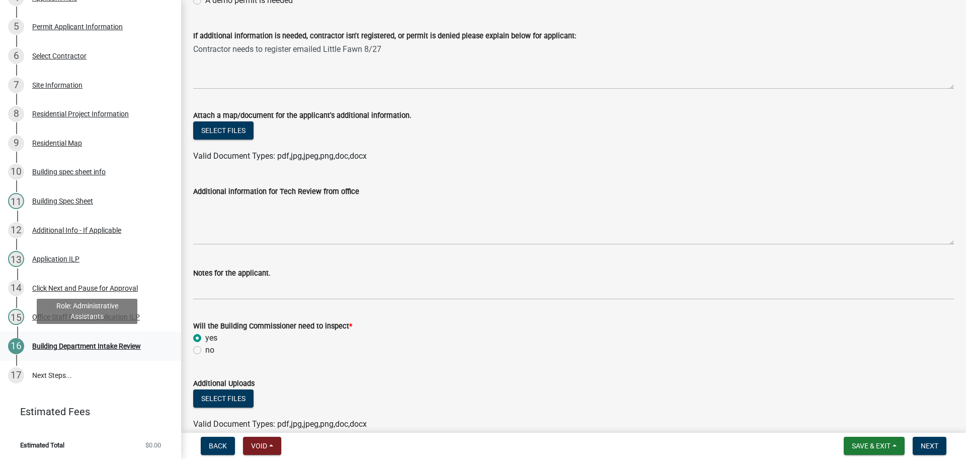
click at [65, 343] on div "Building Department Intake Review" at bounding box center [86, 345] width 109 height 7
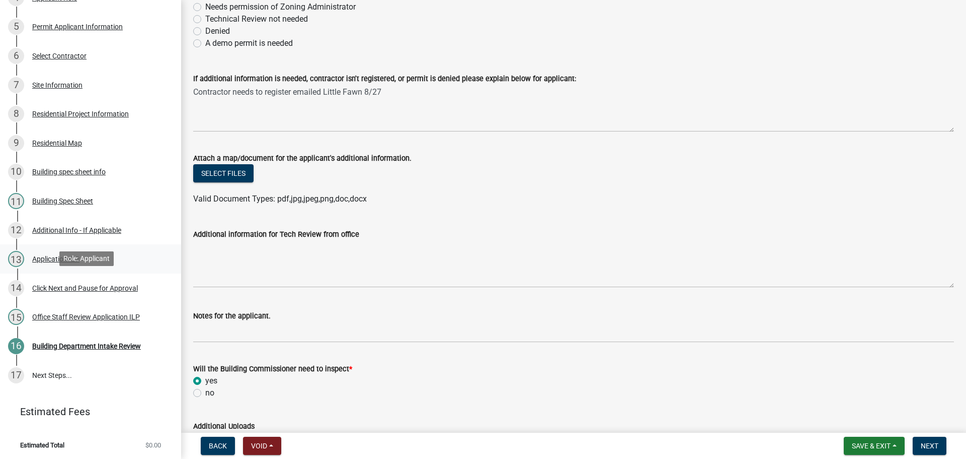
scroll to position [0, 0]
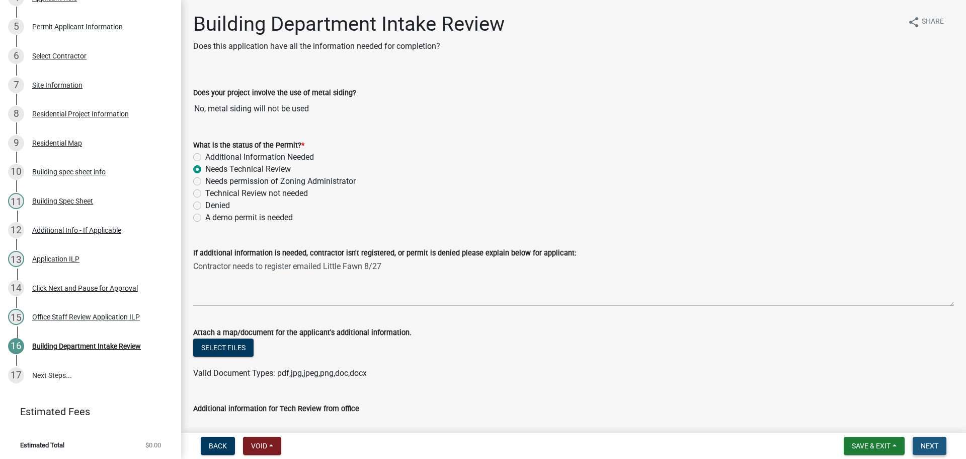
click at [931, 446] on span "Next" at bounding box center [930, 445] width 18 height 8
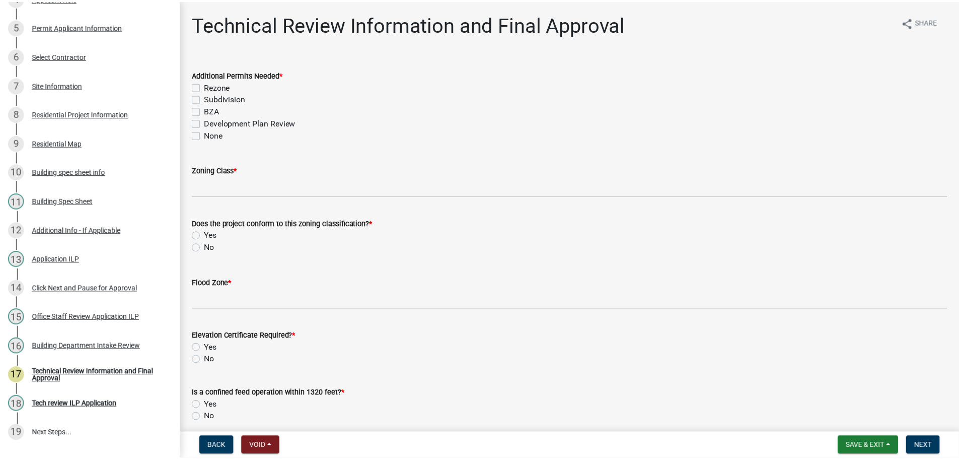
scroll to position [323, 0]
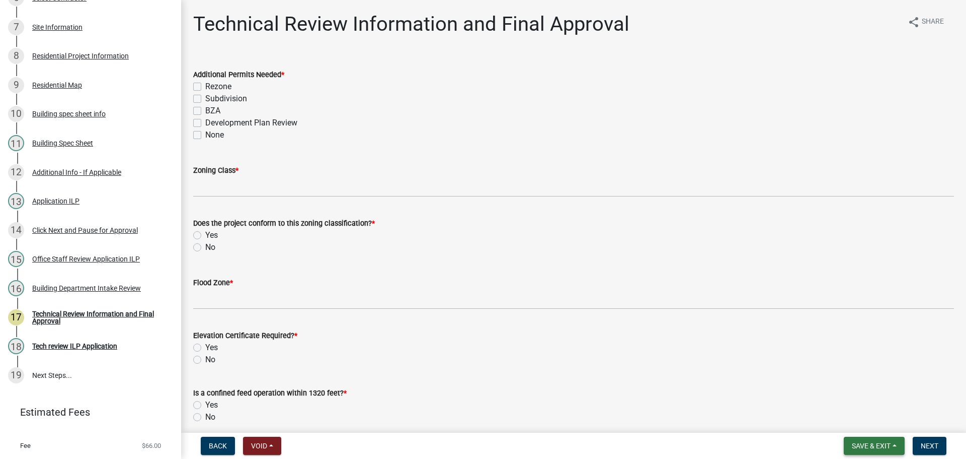
click at [873, 444] on span "Save & Exit" at bounding box center [871, 445] width 39 height 8
click at [865, 414] on button "Save & Exit" at bounding box center [865, 419] width 81 height 24
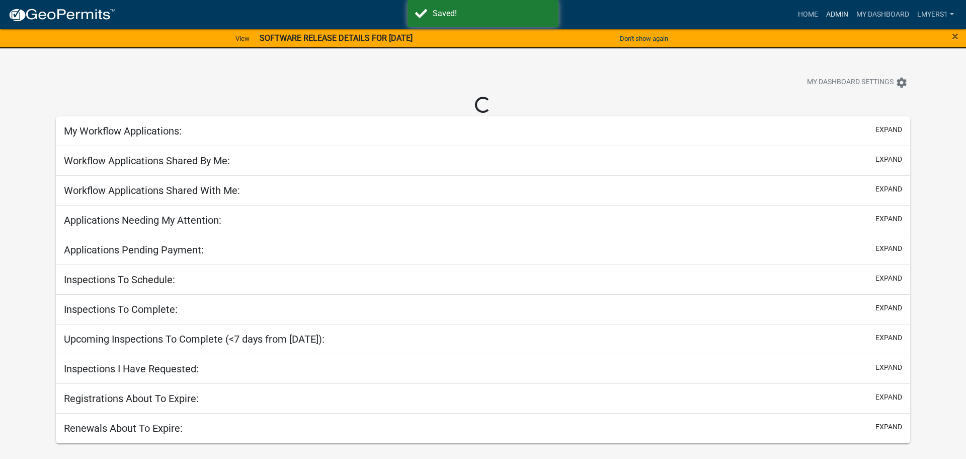
click at [839, 11] on link "Admin" at bounding box center [838, 14] width 30 height 19
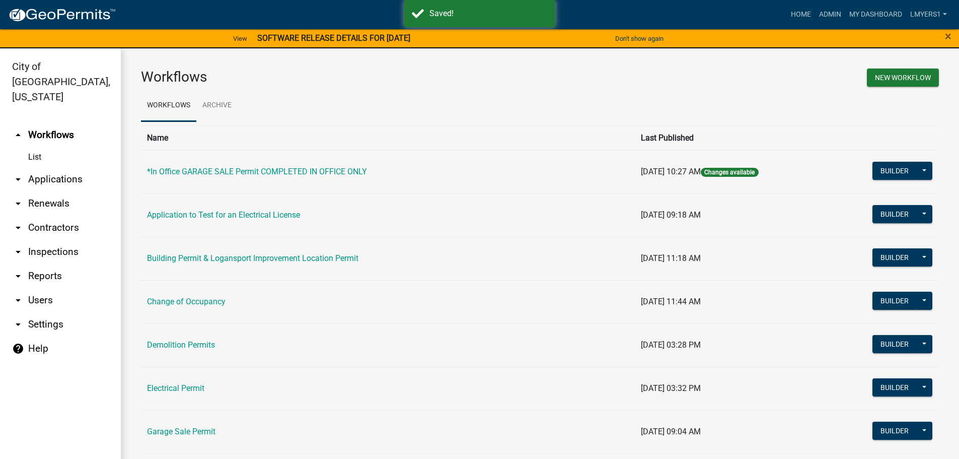
click at [48, 215] on link "arrow_drop_down Contractors" at bounding box center [60, 227] width 121 height 24
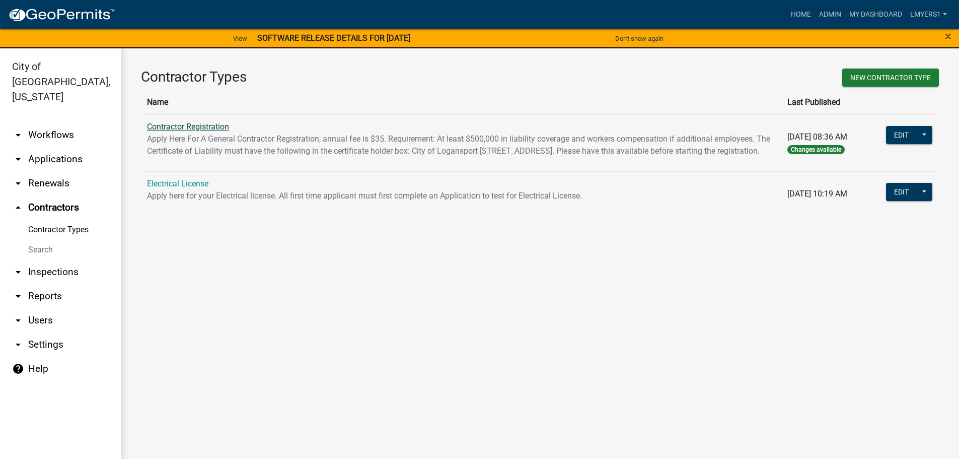
click at [157, 129] on link "Contractor Registration" at bounding box center [188, 127] width 82 height 10
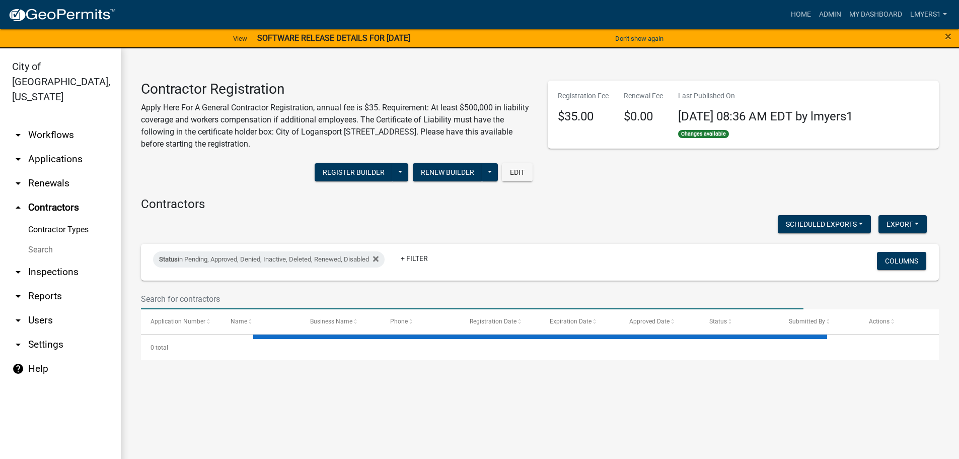
click at [169, 304] on input "text" at bounding box center [472, 298] width 662 height 21
select select "3: 100"
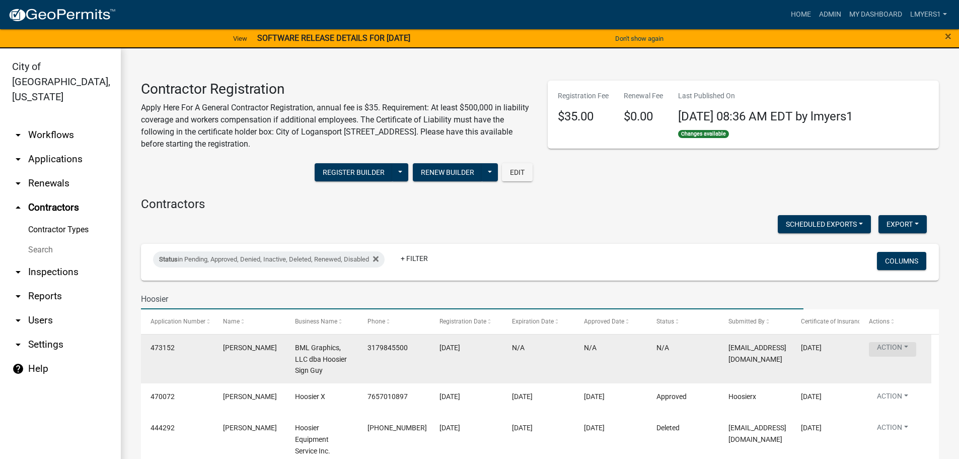
type input "Hoosier"
click at [901, 345] on button "Action" at bounding box center [892, 349] width 47 height 15
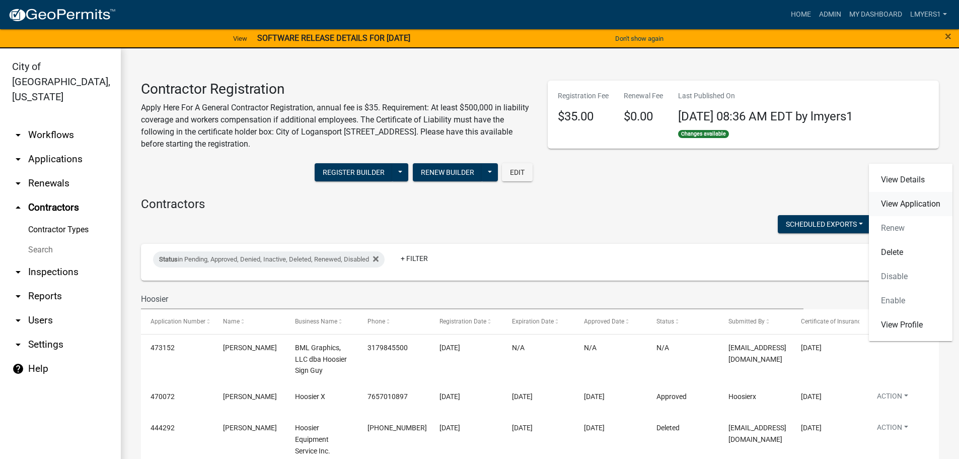
click at [912, 210] on link "View Application" at bounding box center [911, 204] width 84 height 24
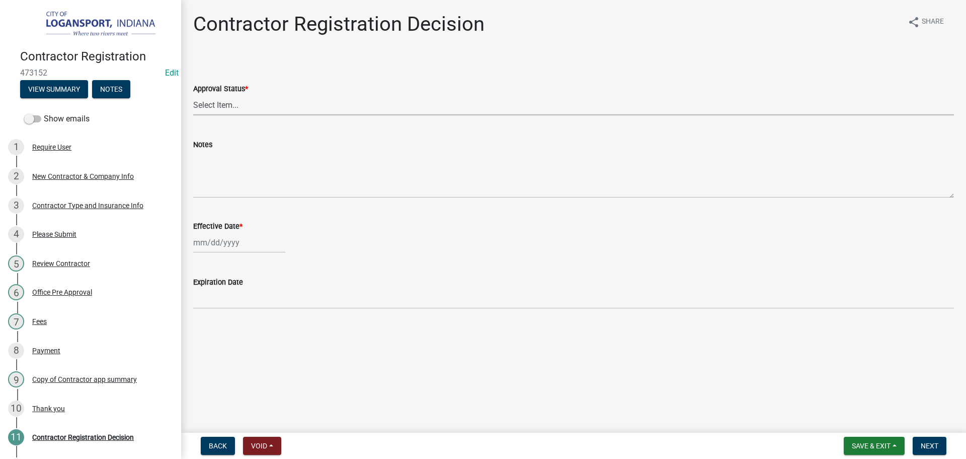
click at [354, 107] on select "Select Item... Approved Denied" at bounding box center [573, 105] width 761 height 21
click at [193, 95] on select "Select Item... Approved Denied" at bounding box center [573, 105] width 761 height 21
select select "4b86b809-39dd-4c68-9f3d-fdb3e7050482"
select select "9"
select select "2025"
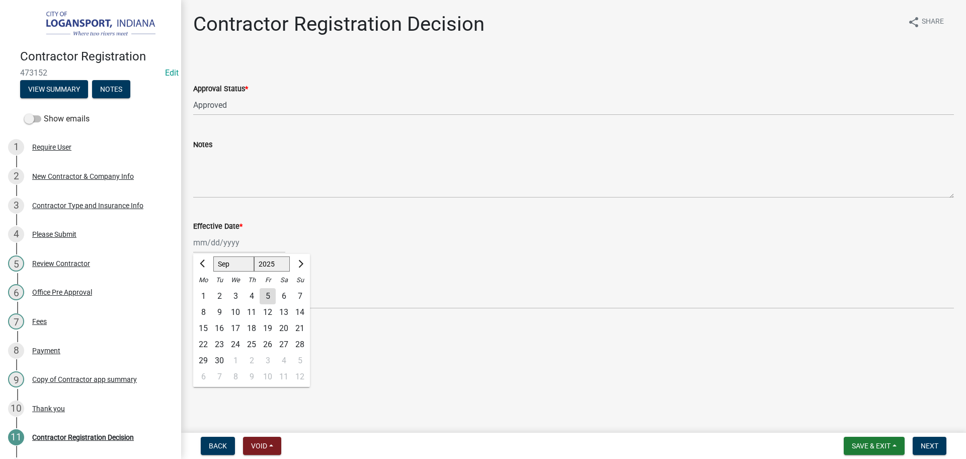
click at [200, 240] on div "Jan Feb Mar Apr May Jun Jul Aug Sep Oct Nov Dec 1525 1526 1527 1528 1529 1530 1…" at bounding box center [239, 242] width 92 height 21
click at [267, 294] on div "5" at bounding box center [268, 296] width 16 height 16
type input "[DATE]"
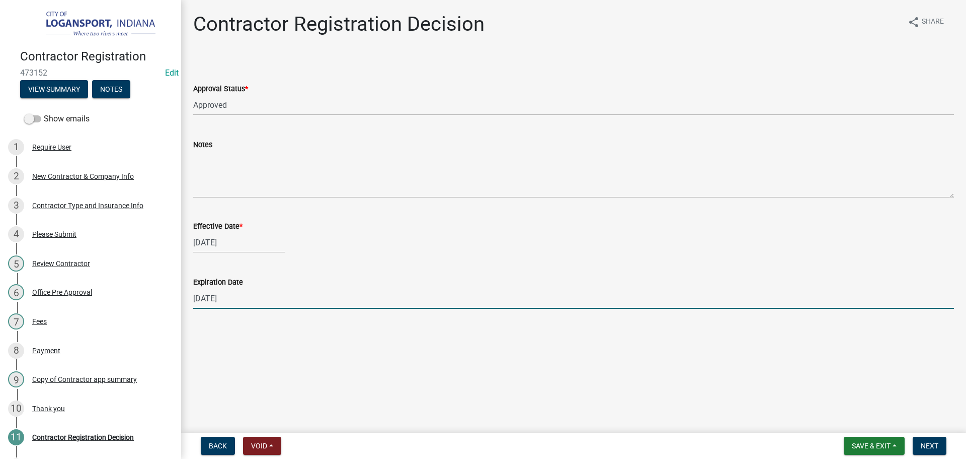
click at [285, 303] on input "12/31/2025" at bounding box center [573, 298] width 761 height 21
type input "03/21/2026"
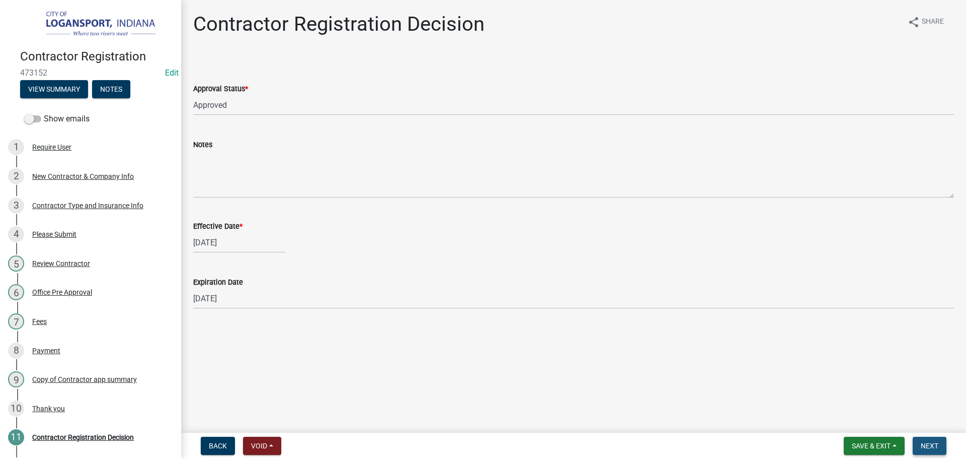
click at [930, 441] on span "Next" at bounding box center [930, 445] width 18 height 8
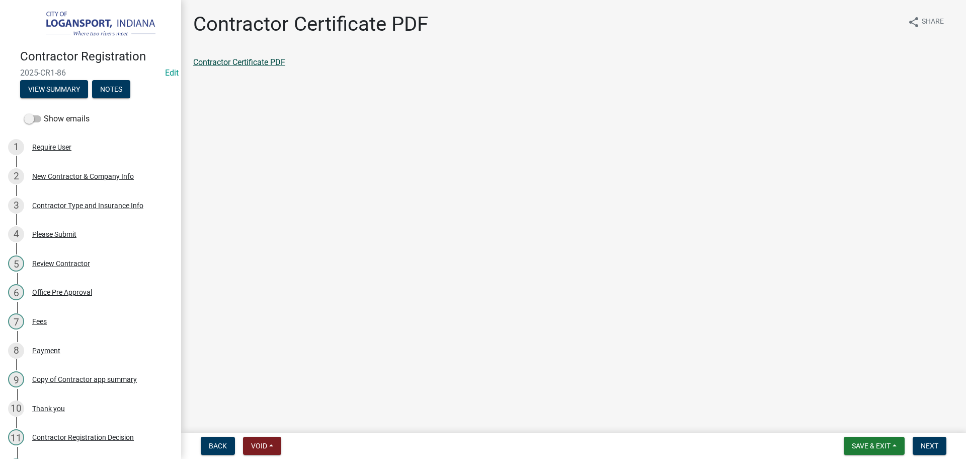
click at [258, 62] on link "Contractor Certificate PDF" at bounding box center [239, 62] width 92 height 10
click at [937, 446] on span "Next" at bounding box center [930, 445] width 18 height 8
click at [237, 64] on link "Contractor app summary" at bounding box center [237, 62] width 89 height 10
click at [934, 443] on span "Next" at bounding box center [930, 445] width 18 height 8
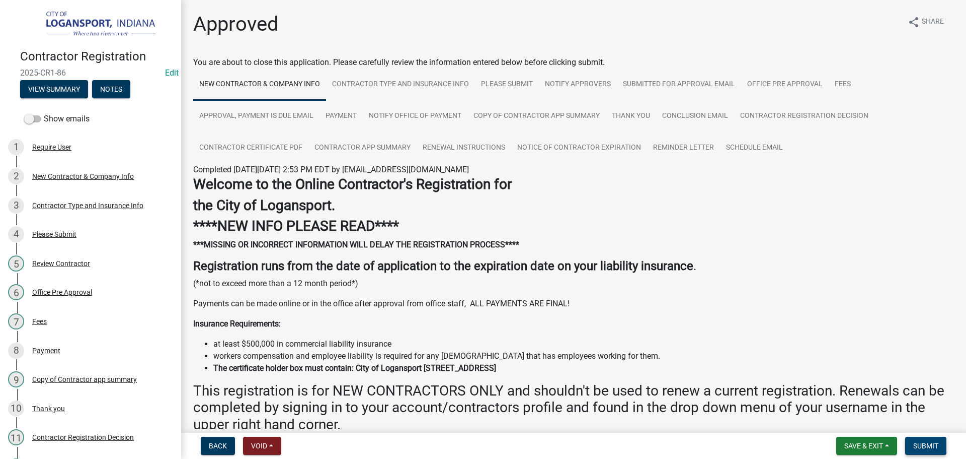
drag, startPoint x: 935, startPoint y: 441, endPoint x: 936, endPoint y: 447, distance: 6.1
click at [936, 447] on span "Submit" at bounding box center [926, 445] width 25 height 8
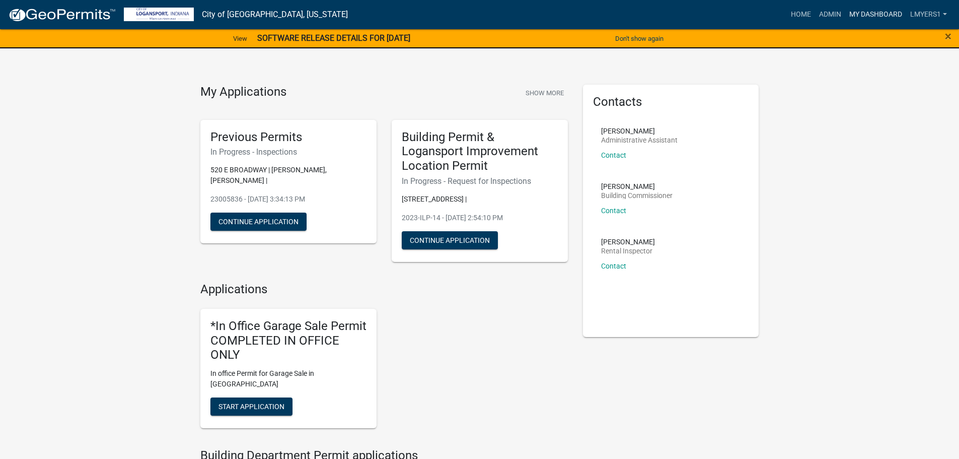
click at [878, 14] on link "My Dashboard" at bounding box center [875, 14] width 61 height 19
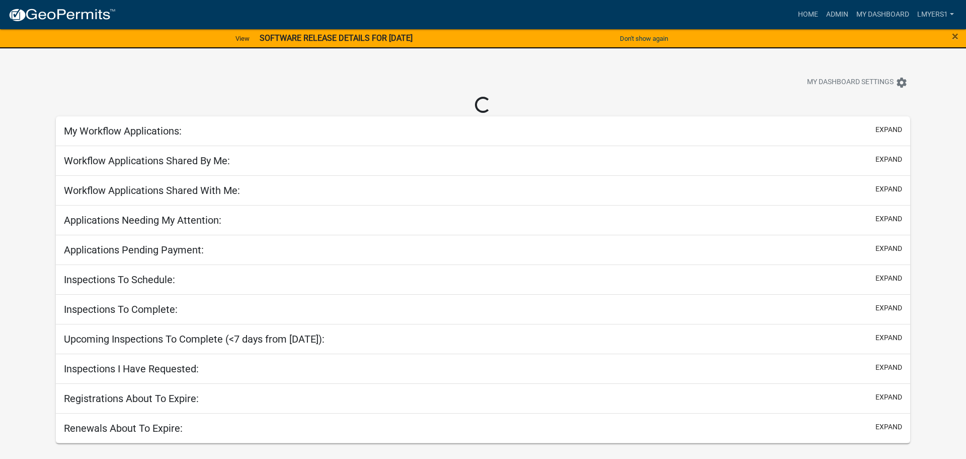
select select "2: 50"
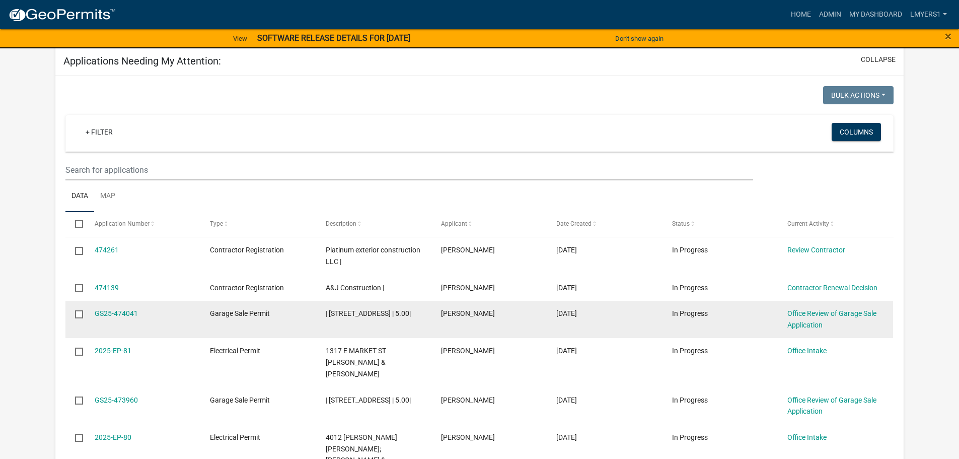
scroll to position [151, 0]
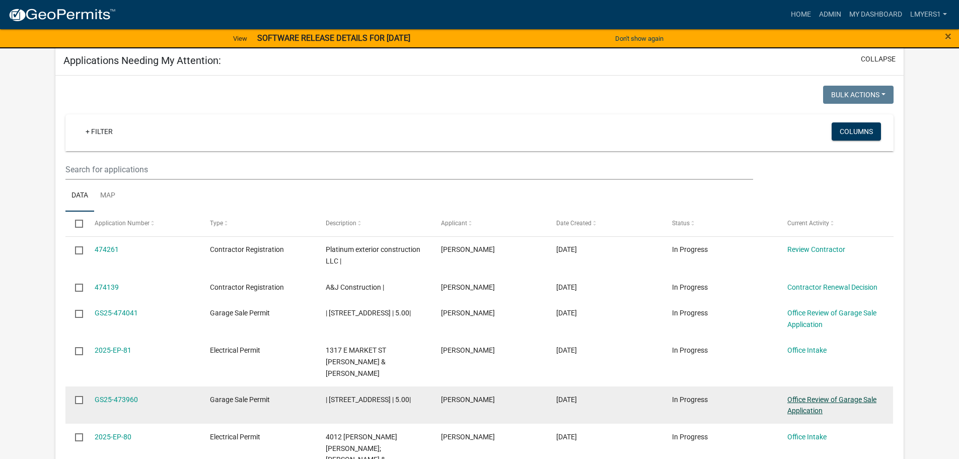
click at [832, 395] on link "Office Review of Garage Sale Application" at bounding box center [831, 405] width 89 height 20
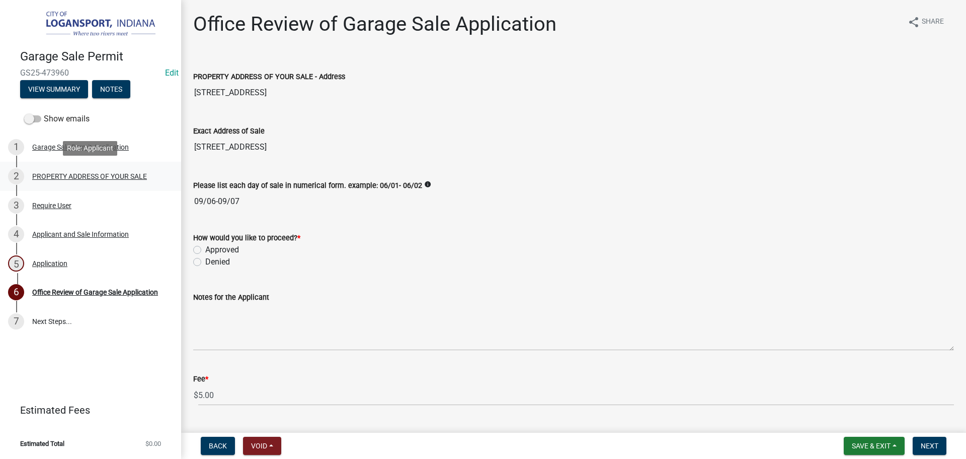
click at [122, 175] on div "PROPERTY ADDRESS OF YOUR SALE" at bounding box center [89, 176] width 115 height 7
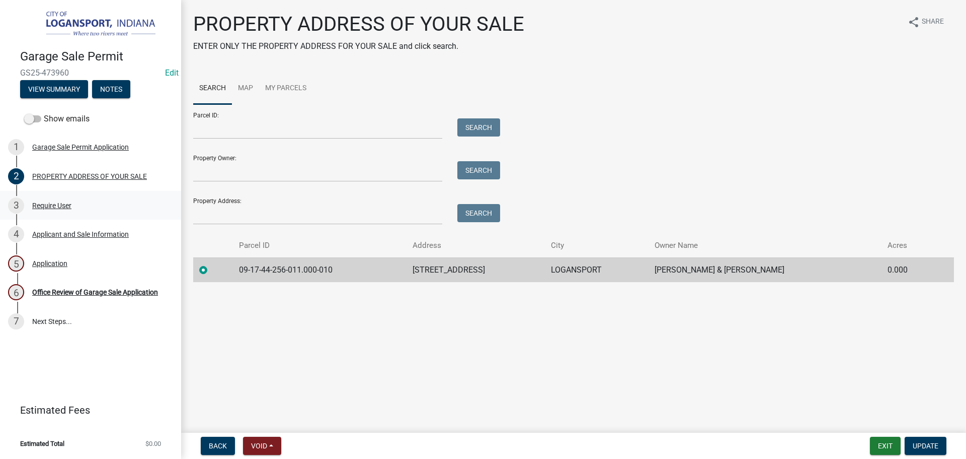
click at [38, 197] on div "3 Require User" at bounding box center [86, 205] width 157 height 16
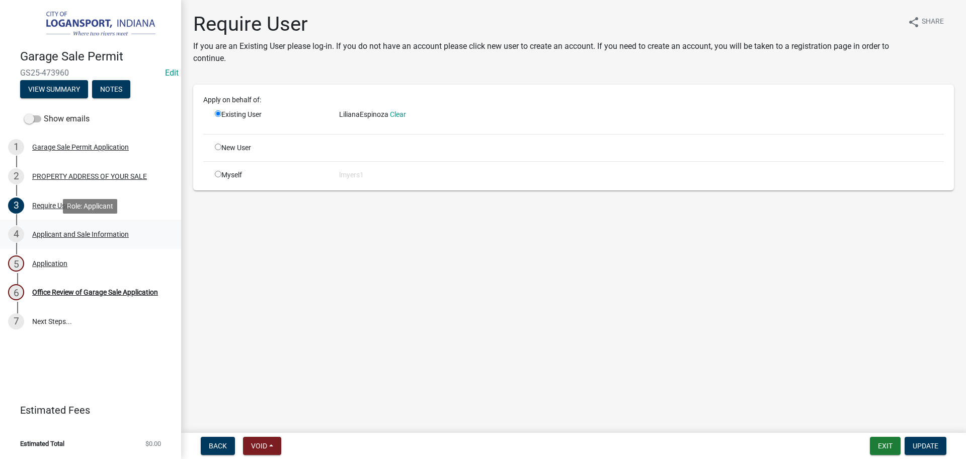
click at [55, 235] on div "Applicant and Sale Information" at bounding box center [80, 234] width 97 height 7
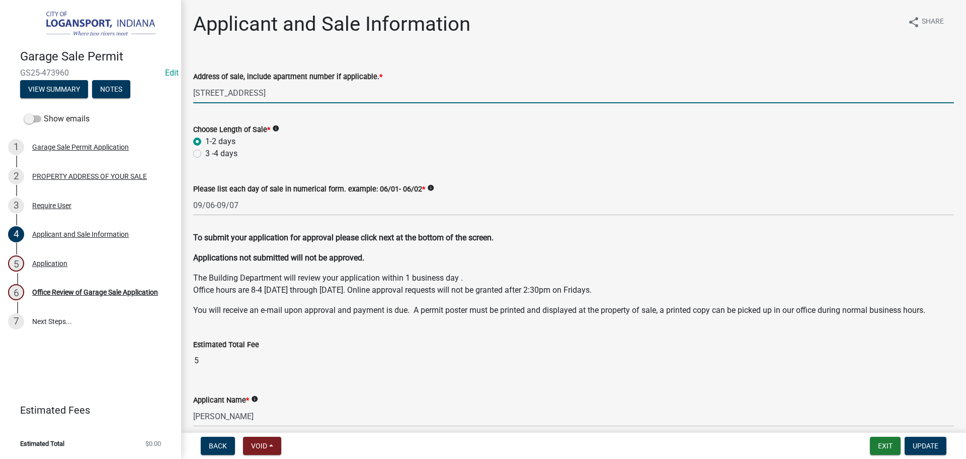
drag, startPoint x: 315, startPoint y: 94, endPoint x: 219, endPoint y: 94, distance: 95.6
click at [219, 93] on input "65 8th st, Logansport, IN 46947" at bounding box center [573, 93] width 761 height 21
type input "65 8th St."
click at [930, 445] on span "Update" at bounding box center [926, 445] width 26 height 8
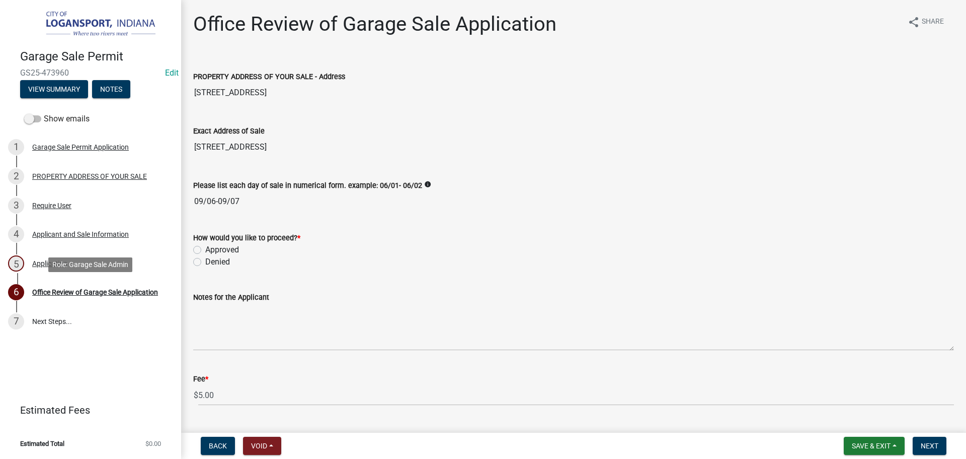
click at [110, 291] on div "Office Review of Garage Sale Application" at bounding box center [95, 291] width 126 height 7
click at [205, 252] on label "Approved" at bounding box center [222, 250] width 34 height 12
click at [205, 250] on input "Approved" at bounding box center [208, 247] width 7 height 7
radio input "true"
drag, startPoint x: 928, startPoint y: 443, endPoint x: 891, endPoint y: 367, distance: 84.9
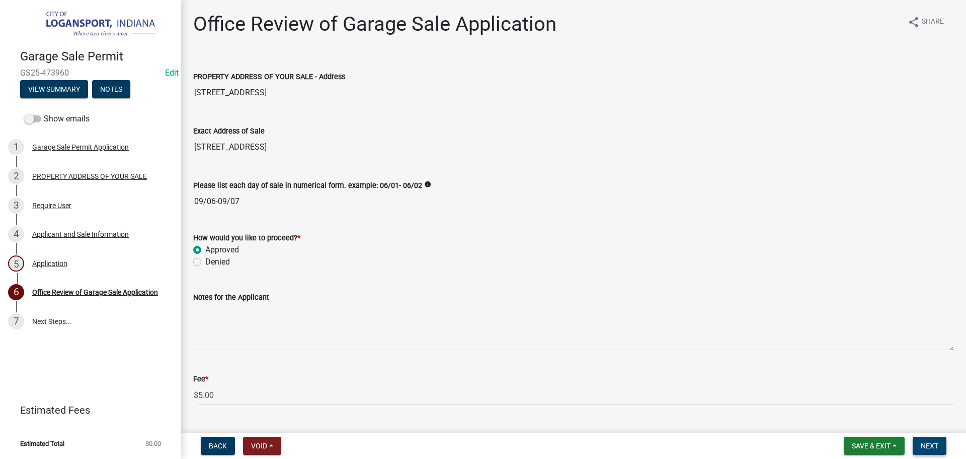
click at [928, 443] on span "Next" at bounding box center [930, 445] width 18 height 8
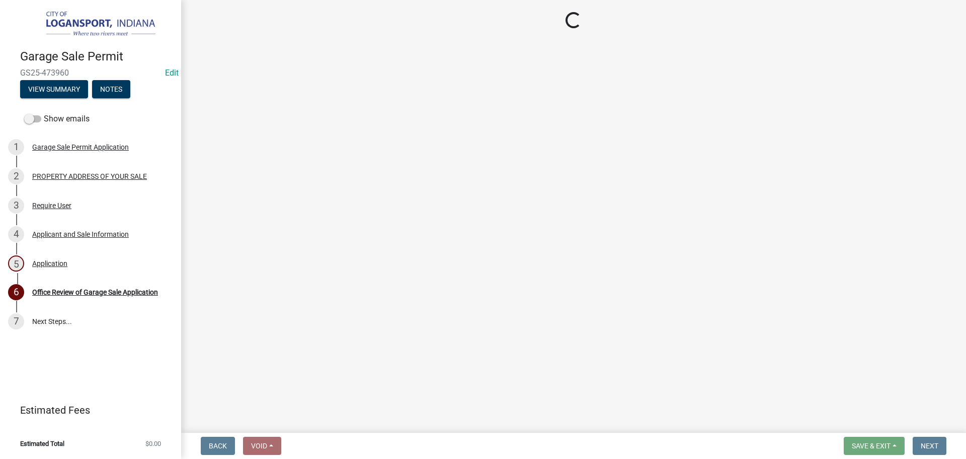
select select "3: 3"
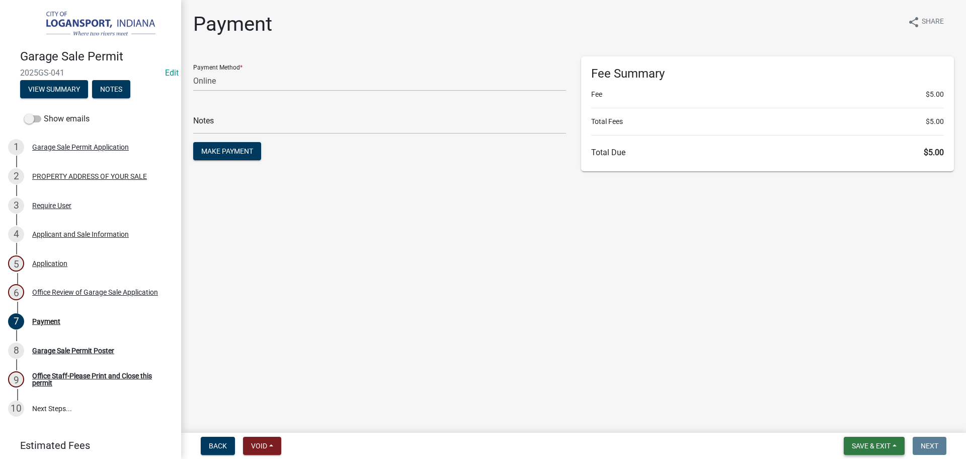
click at [862, 443] on span "Save & Exit" at bounding box center [871, 445] width 39 height 8
click at [866, 419] on button "Save & Exit" at bounding box center [865, 419] width 81 height 24
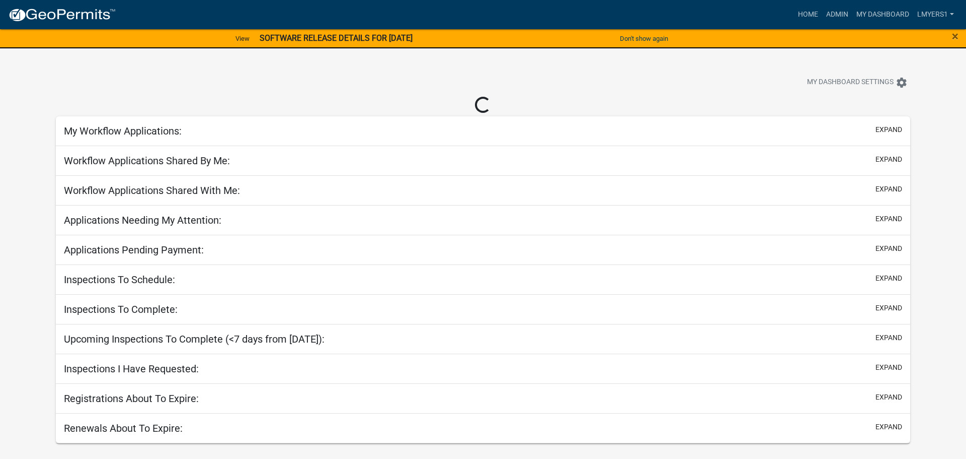
select select "2: 50"
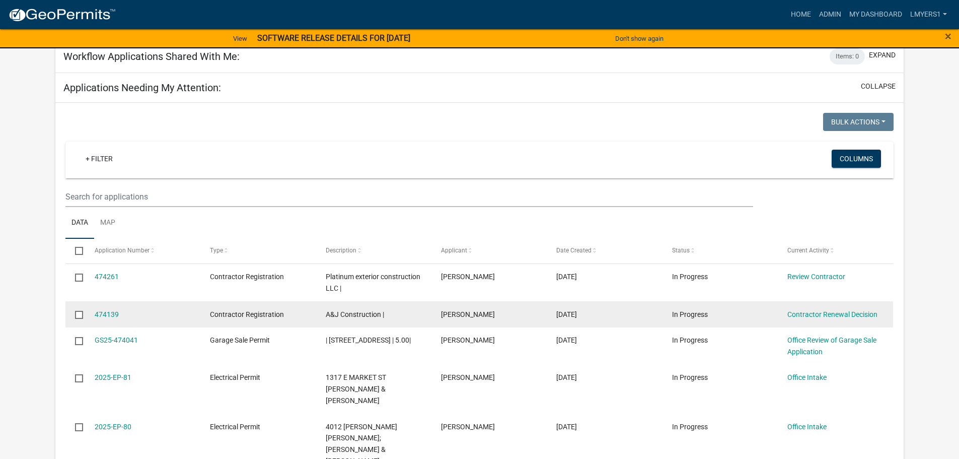
scroll to position [151, 0]
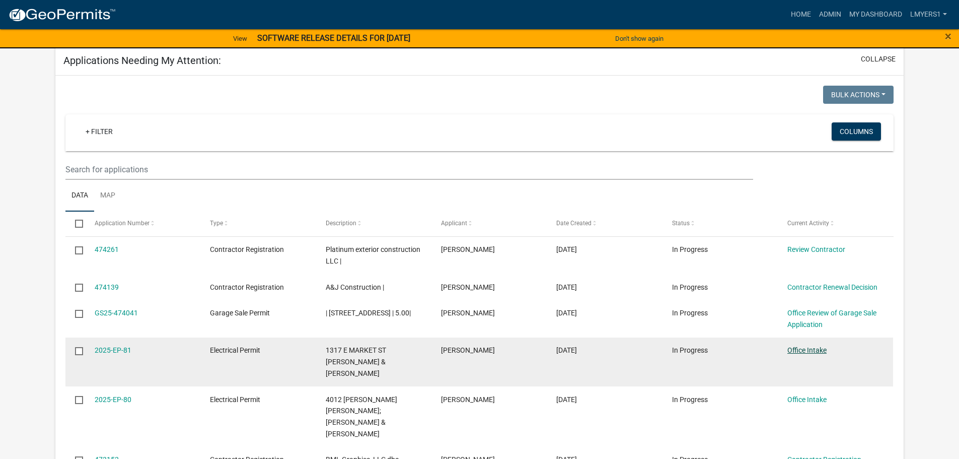
click at [807, 350] on link "Office Intake" at bounding box center [806, 350] width 39 height 8
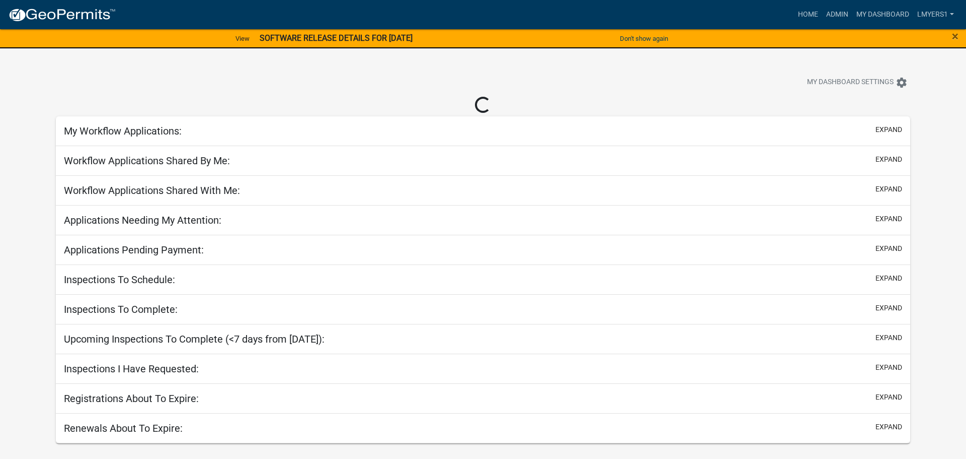
select select "2: 50"
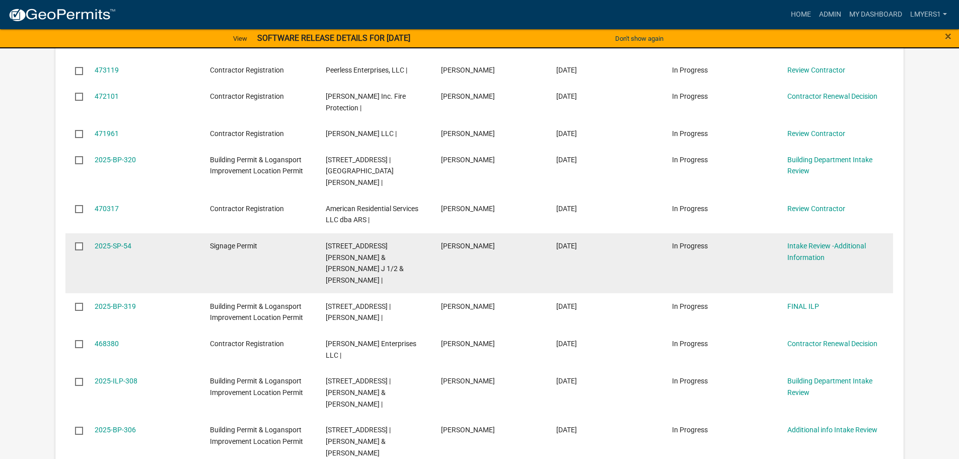
scroll to position [604, 0]
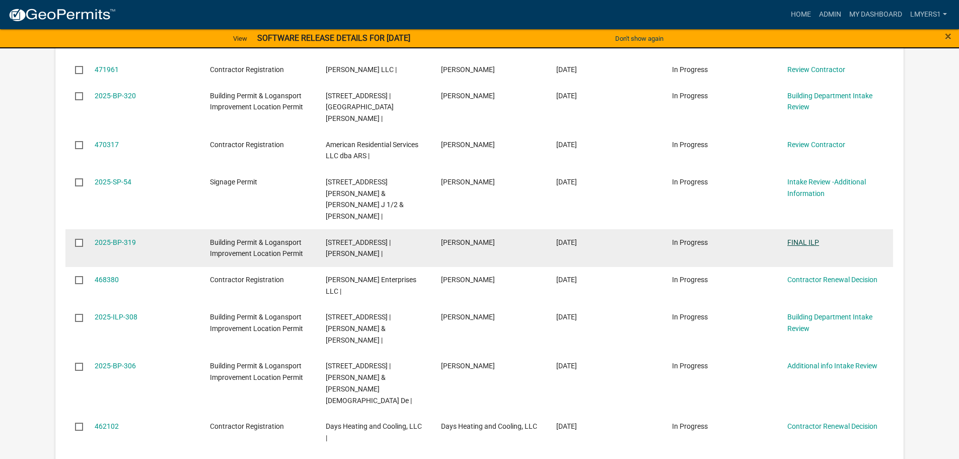
click at [802, 238] on link "FINAL ILP" at bounding box center [803, 242] width 32 height 8
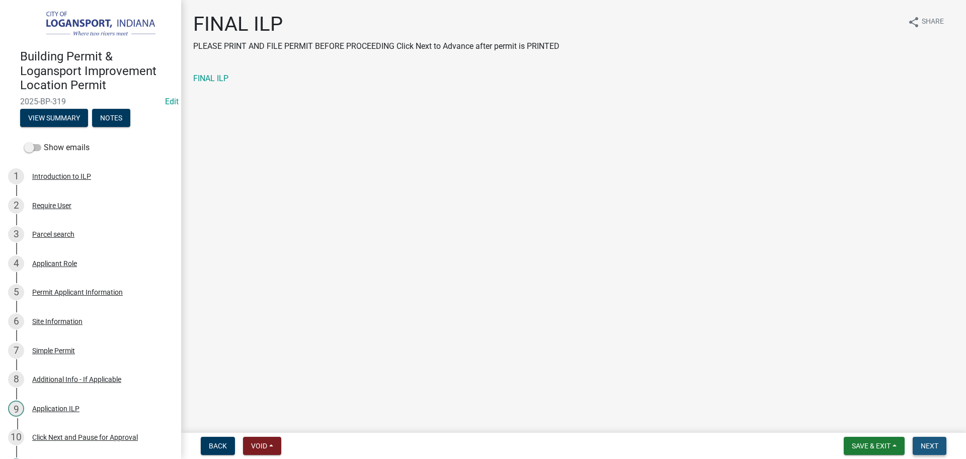
click at [929, 454] on button "Next" at bounding box center [930, 445] width 34 height 18
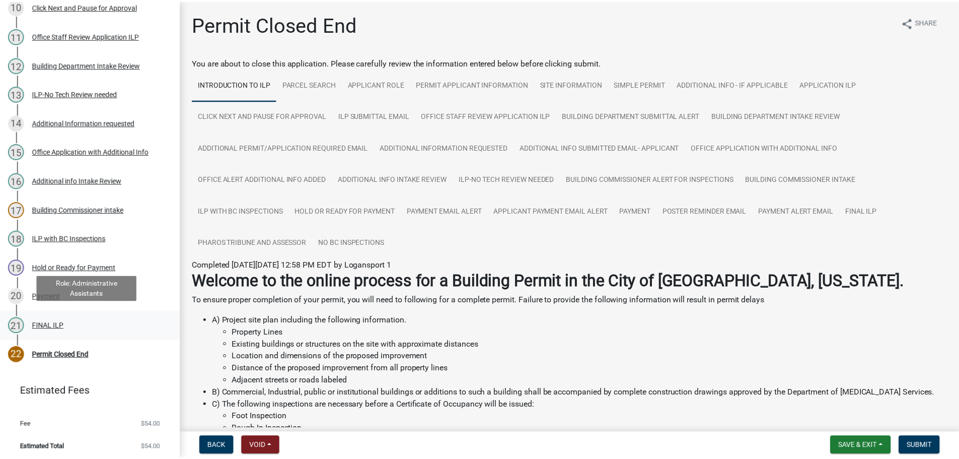
scroll to position [433, 0]
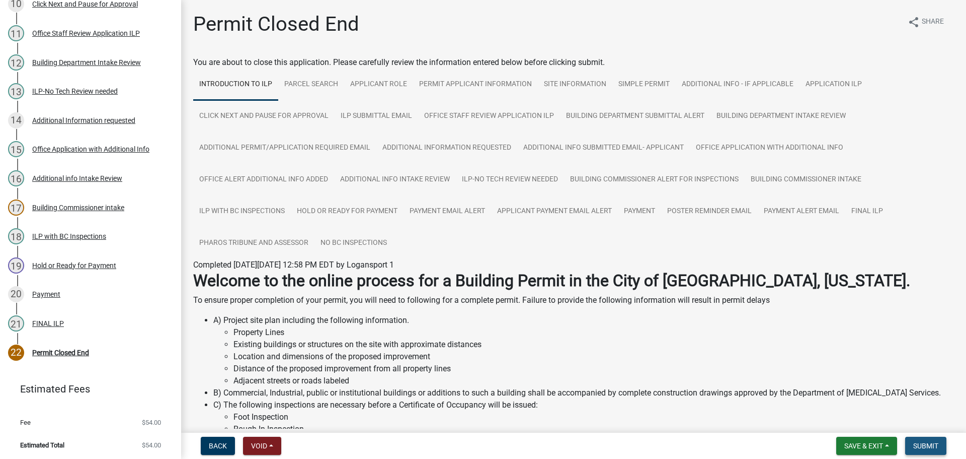
click at [930, 443] on span "Submit" at bounding box center [926, 445] width 25 height 8
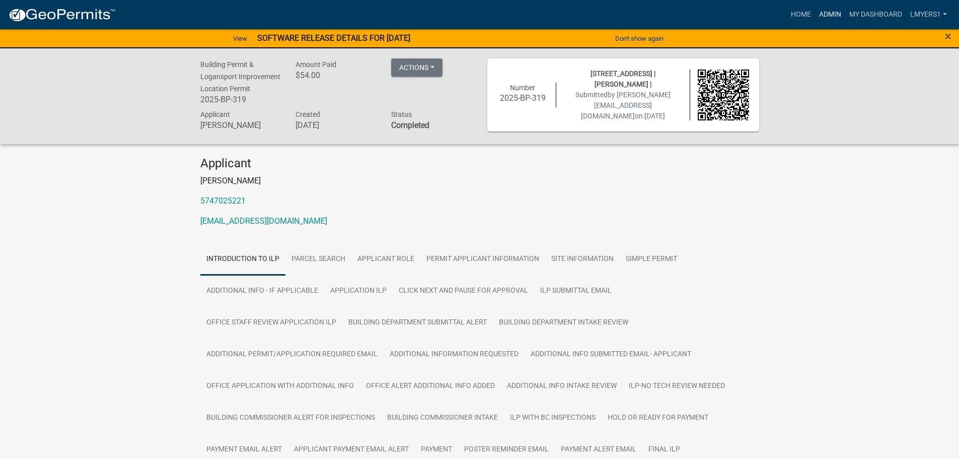
click at [826, 14] on link "Admin" at bounding box center [830, 14] width 30 height 19
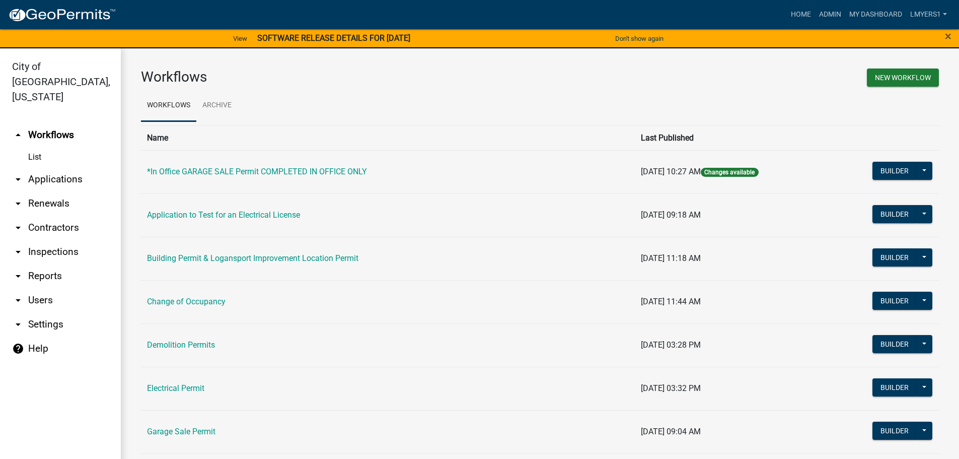
click at [46, 264] on link "arrow_drop_down Reports" at bounding box center [60, 276] width 121 height 24
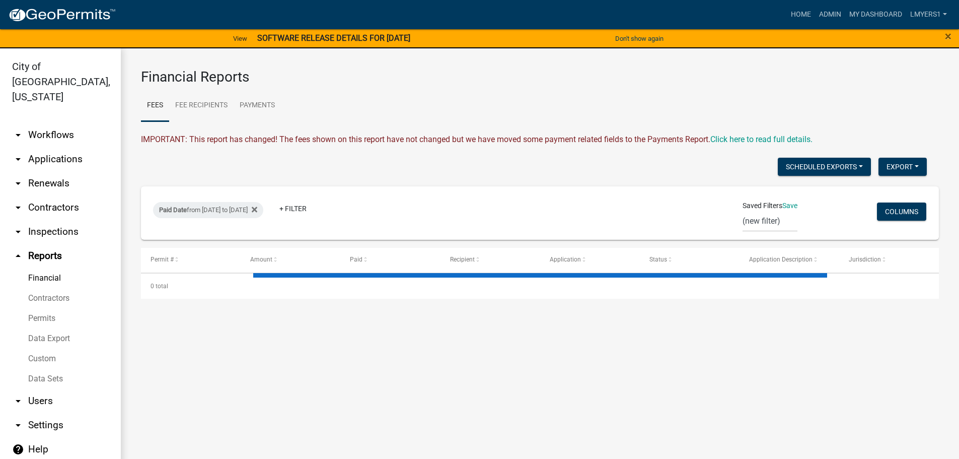
click at [48, 368] on link "Data Sets" at bounding box center [60, 378] width 121 height 20
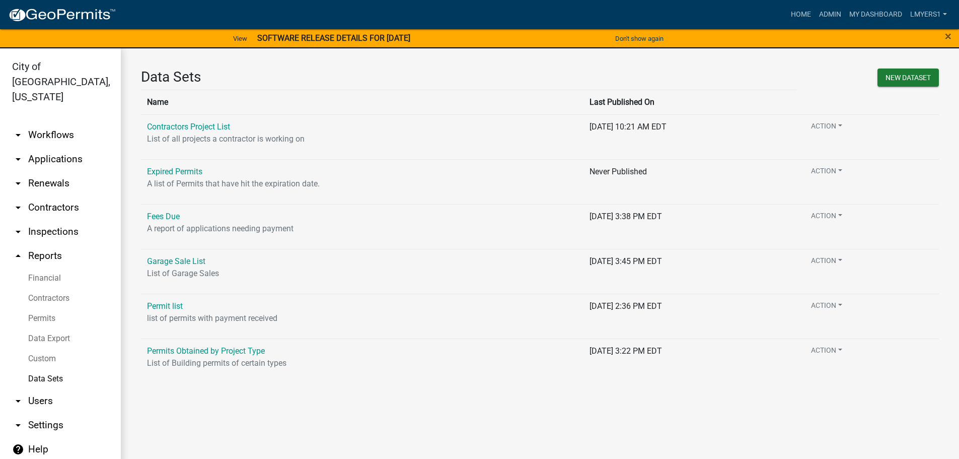
click at [46, 328] on link "Data Export" at bounding box center [60, 338] width 121 height 20
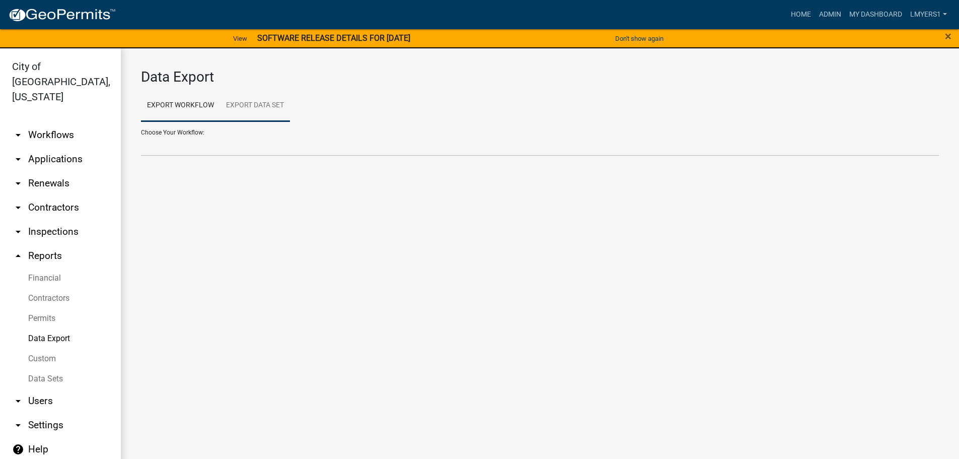
click at [254, 106] on link "Export Data Set" at bounding box center [255, 106] width 70 height 32
click at [248, 140] on select "Contractors Project List Fees Due Garage Sale List Permit list Permits Obtained…" at bounding box center [540, 145] width 798 height 21
select select "3: 82e0a01d-f1b8-49f2-aad3-a8058d032405"
click at [141, 135] on select "Contractors Project List Fees Due Garage Sale List Permit list Permits Obtained…" at bounding box center [540, 145] width 798 height 21
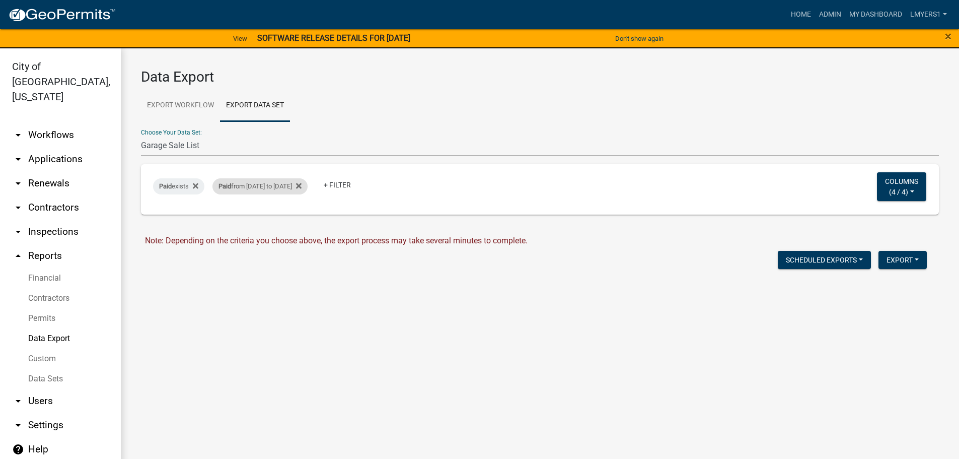
click at [276, 186] on div "Paid from 08/18/2025 to 09/05/2025" at bounding box center [259, 186] width 95 height 16
select select "custom"
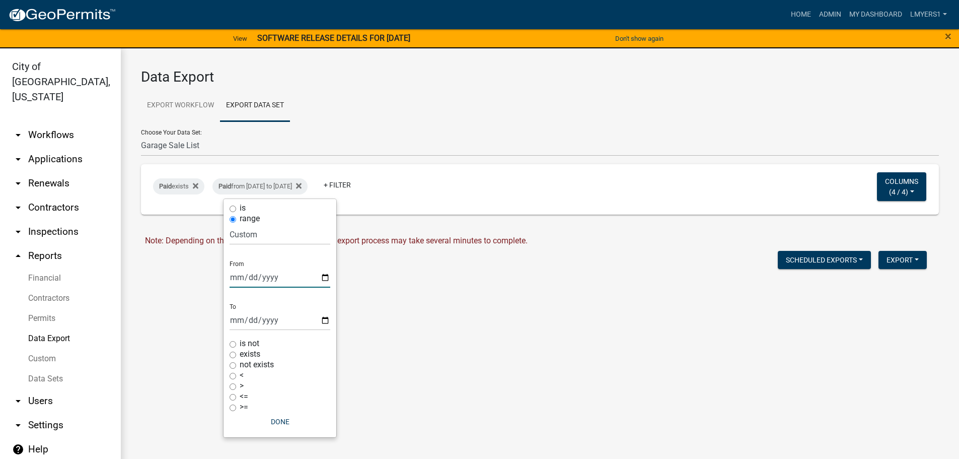
click at [325, 275] on input "2025-08-18" at bounding box center [280, 277] width 101 height 21
type input "2025-09-05"
click at [325, 318] on input "2025-09-05" at bounding box center [280, 320] width 101 height 21
type input "2025-09-06"
click at [274, 422] on button "Done" at bounding box center [280, 421] width 101 height 18
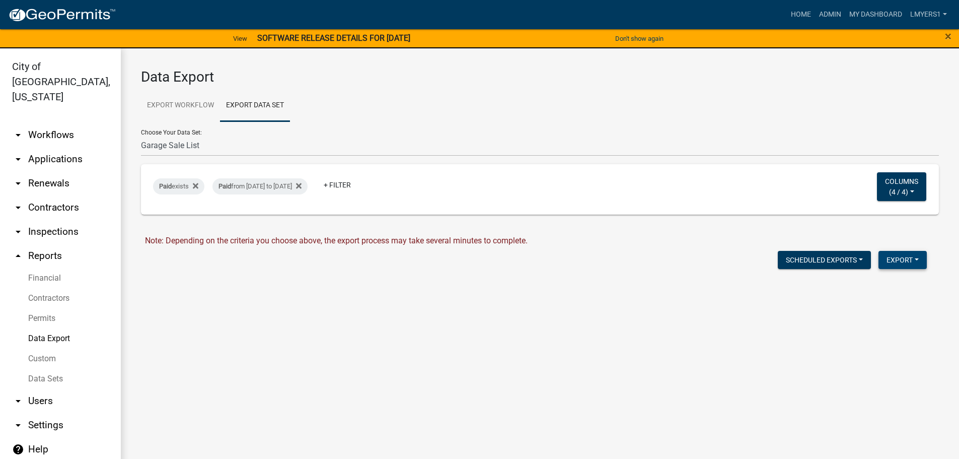
click at [909, 260] on button "Export" at bounding box center [902, 260] width 48 height 18
click at [865, 289] on button "Excel Format (.xlsx)" at bounding box center [880, 286] width 94 height 24
click at [228, 279] on link "Download Garage Sale List.xlsx" at bounding box center [201, 281] width 113 height 10
click at [204, 281] on link "Download Garage Sale List.xlsx" at bounding box center [201, 281] width 113 height 10
click at [183, 284] on link "Download Garage Sale List.xlsx" at bounding box center [201, 281] width 113 height 10
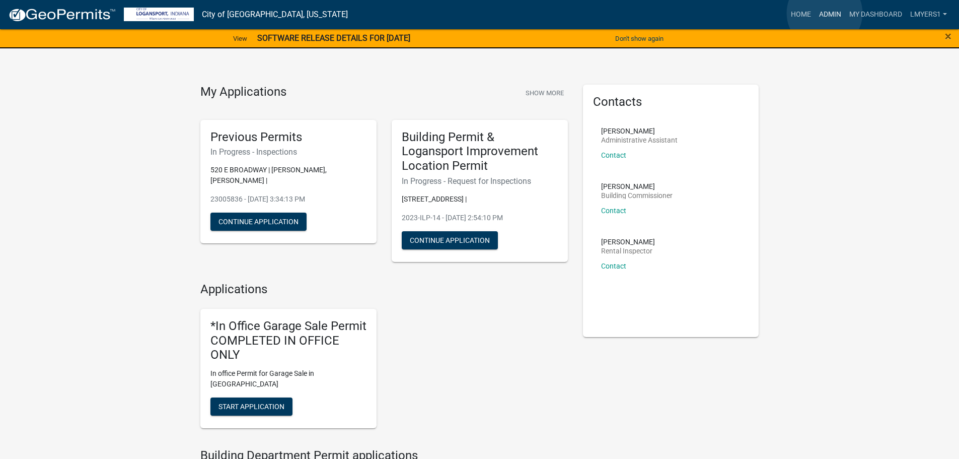
click at [825, 13] on link "Admin" at bounding box center [830, 14] width 30 height 19
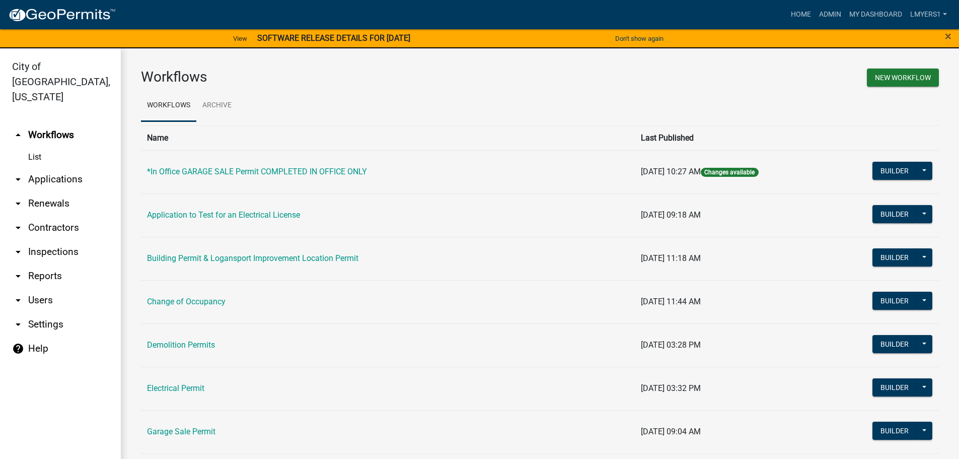
click at [58, 167] on link "arrow_drop_down Applications" at bounding box center [60, 179] width 121 height 24
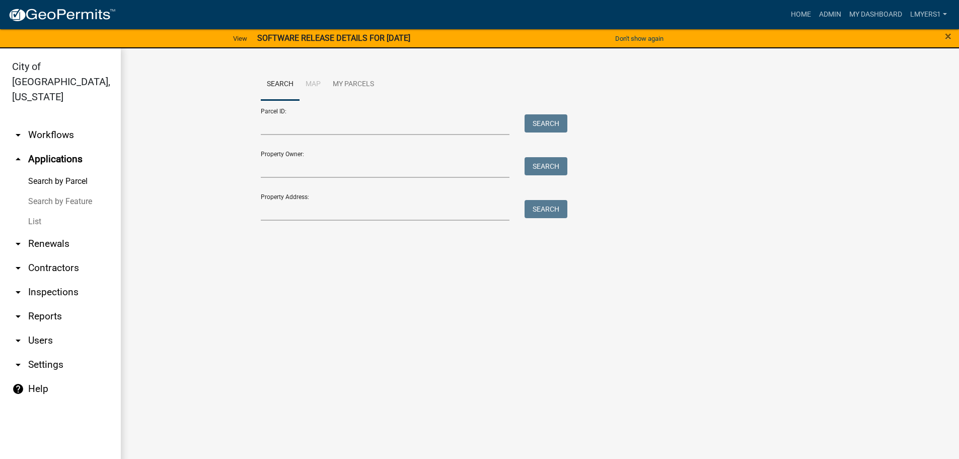
click at [36, 211] on link "List" at bounding box center [60, 221] width 121 height 20
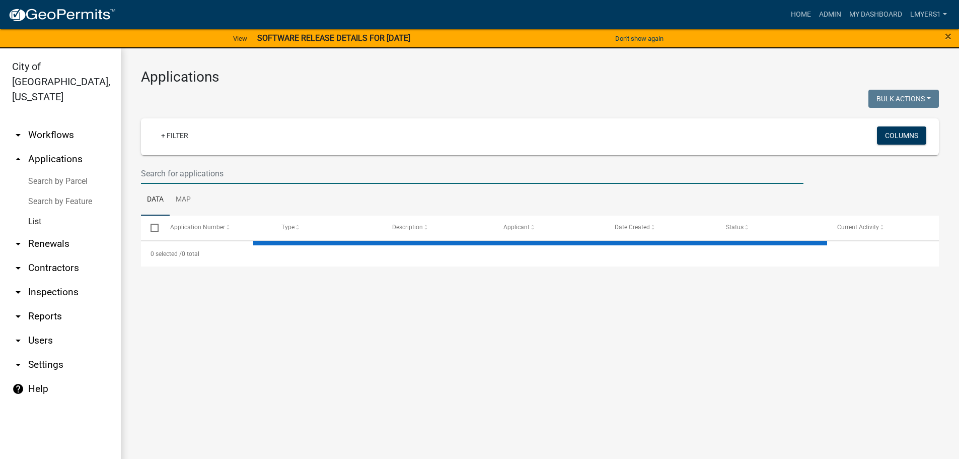
click at [196, 177] on input "text" at bounding box center [472, 173] width 662 height 21
select select "3: 100"
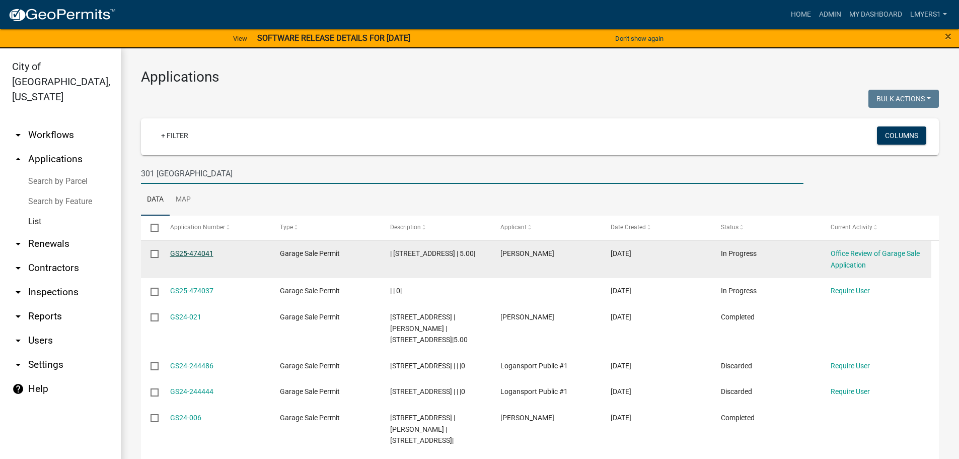
type input "301 Burlington"
click at [196, 250] on link "GS25-474041" at bounding box center [191, 253] width 43 height 8
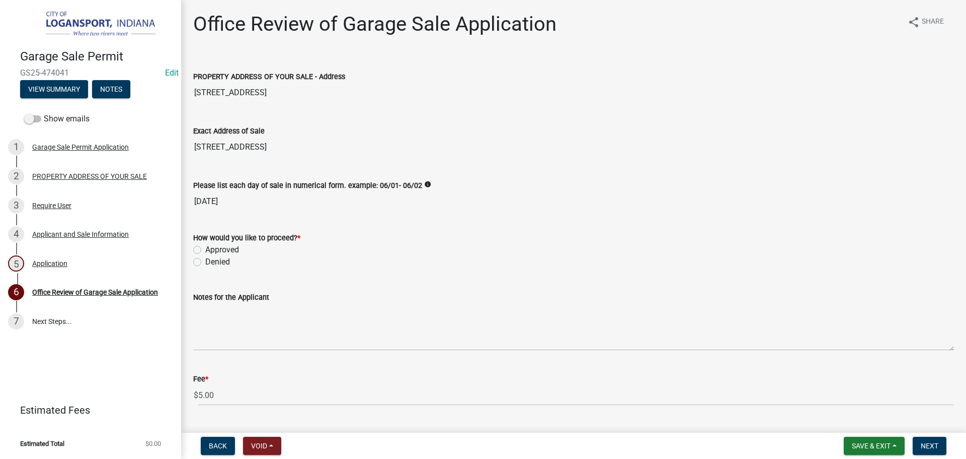
click at [205, 247] on label "Approved" at bounding box center [222, 250] width 34 height 12
click at [205, 247] on input "Approved" at bounding box center [208, 247] width 7 height 7
radio input "true"
click at [930, 445] on span "Next" at bounding box center [930, 445] width 18 height 8
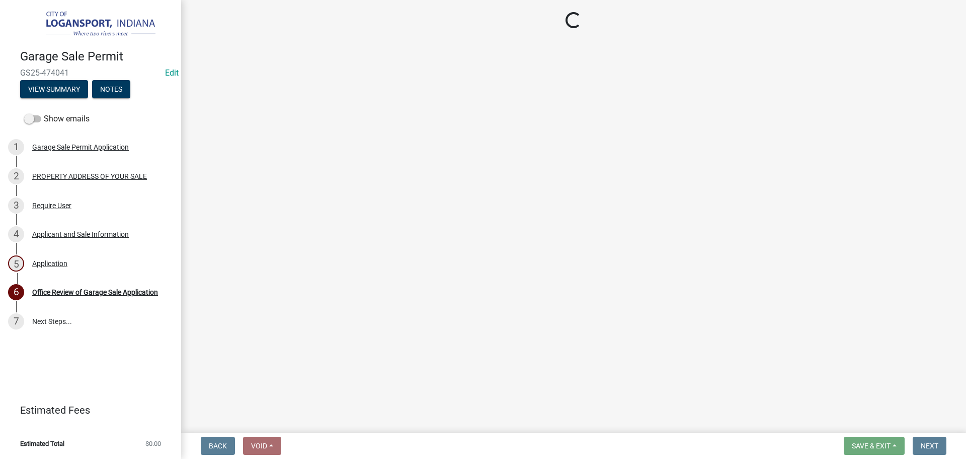
select select "3: 3"
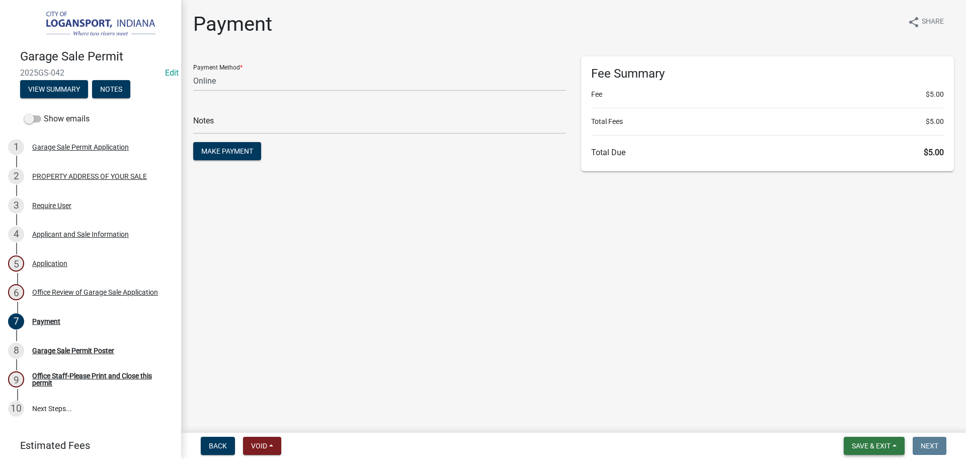
click at [869, 447] on span "Save & Exit" at bounding box center [871, 445] width 39 height 8
click at [871, 424] on button "Save & Exit" at bounding box center [865, 419] width 81 height 24
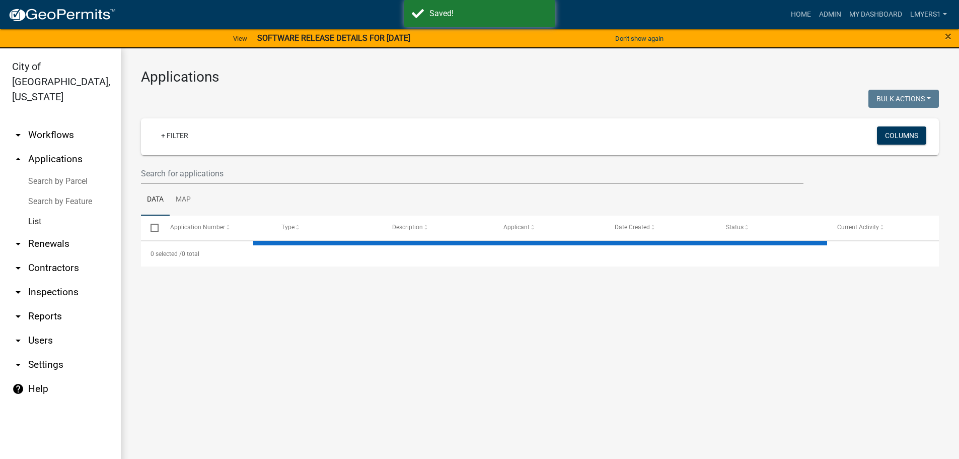
select select "3: 100"
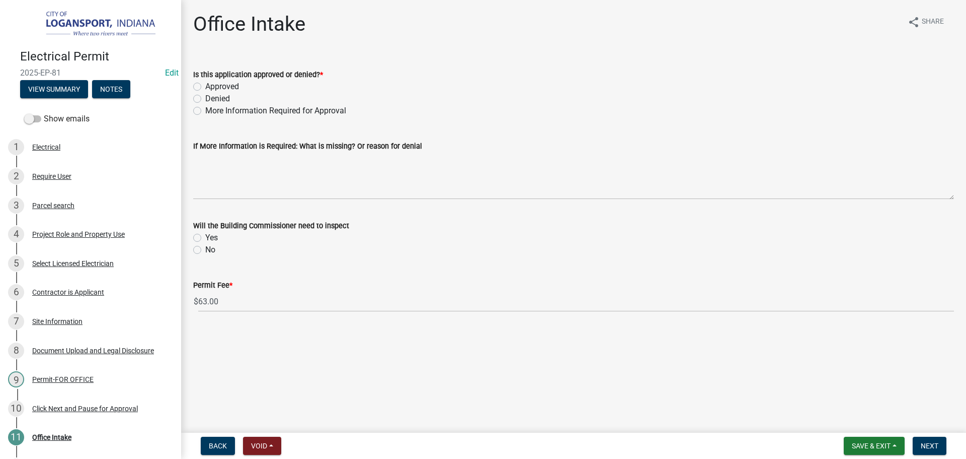
click at [205, 86] on label "Approved" at bounding box center [222, 87] width 34 height 12
click at [205, 86] on input "Approved" at bounding box center [208, 84] width 7 height 7
radio input "true"
click at [205, 240] on label "Yes" at bounding box center [211, 238] width 13 height 12
click at [205, 238] on input "Yes" at bounding box center [208, 235] width 7 height 7
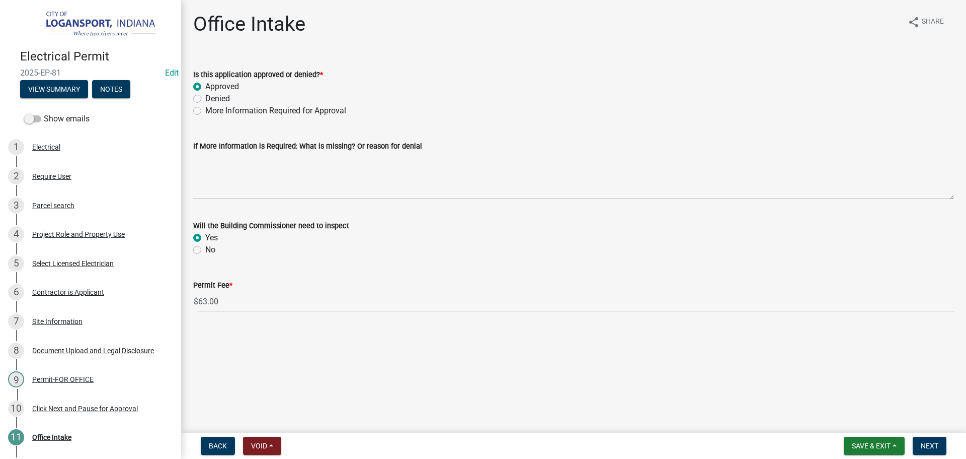
radio input "true"
click at [940, 447] on button "Next" at bounding box center [930, 445] width 34 height 18
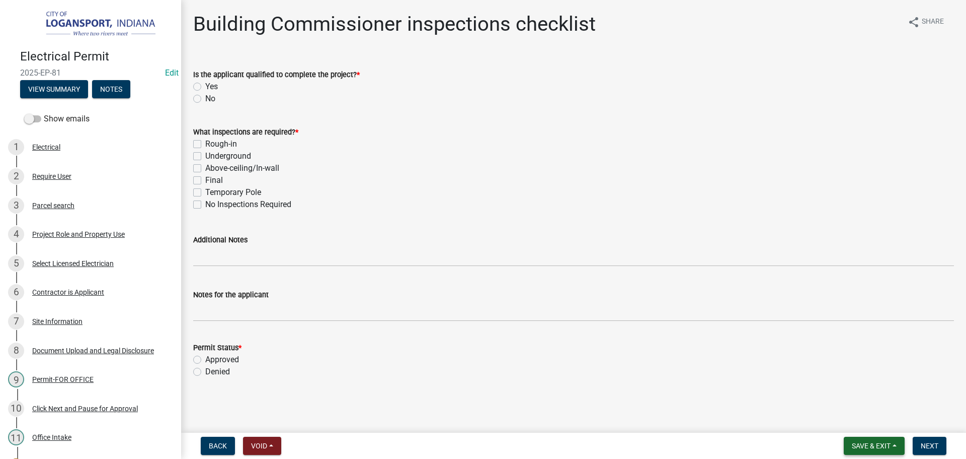
click at [885, 441] on span "Save & Exit" at bounding box center [871, 445] width 39 height 8
click at [879, 422] on button "Save & Exit" at bounding box center [865, 419] width 81 height 24
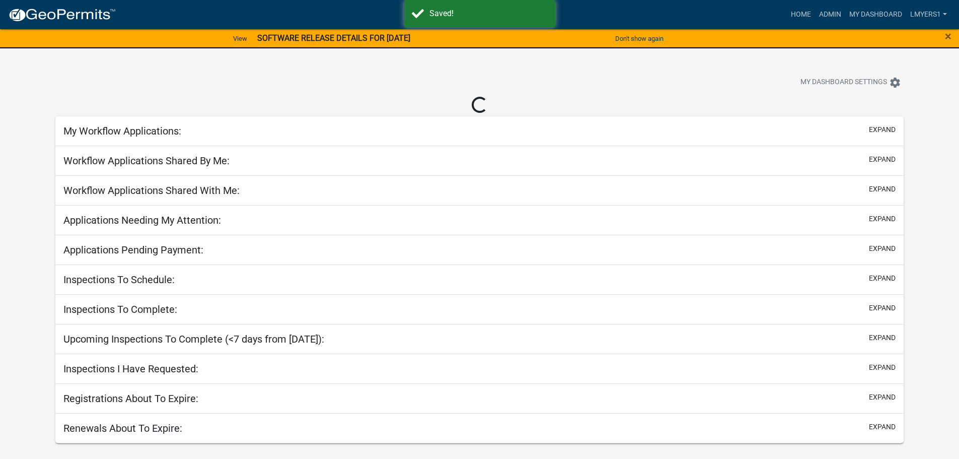
select select "2: 50"
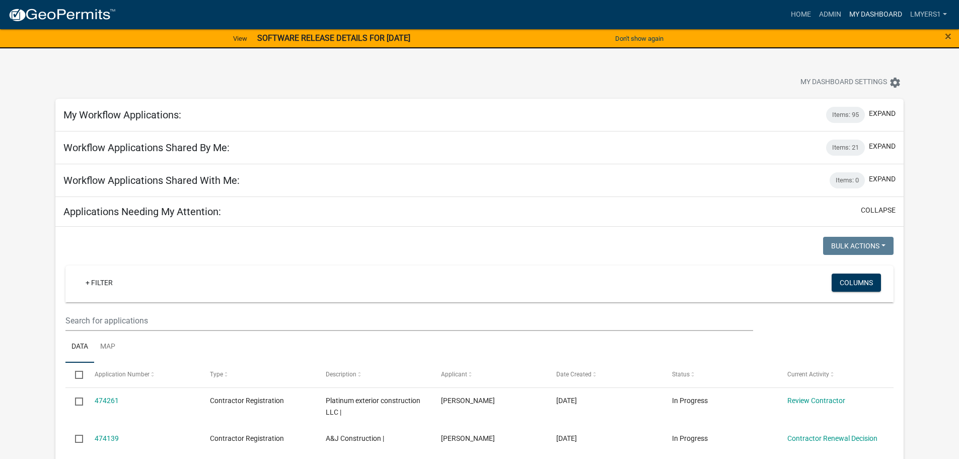
click at [868, 15] on link "My Dashboard" at bounding box center [875, 14] width 61 height 19
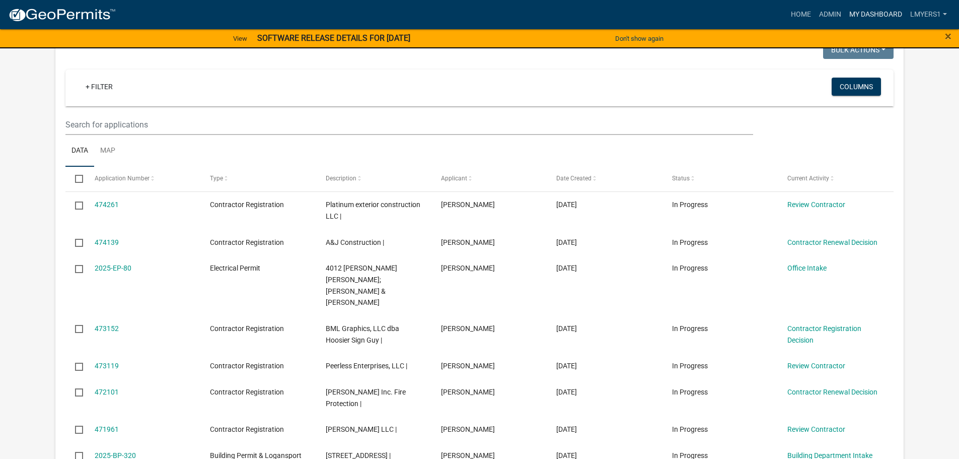
scroll to position [201, 0]
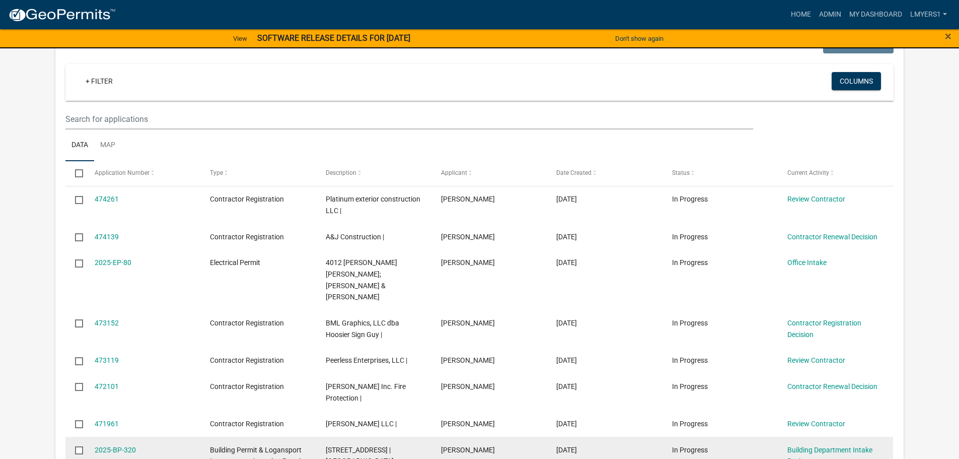
click at [804, 444] on div "Building Department Intake Review" at bounding box center [835, 455] width 96 height 23
click at [797, 445] on link "Building Department Intake Review" at bounding box center [829, 455] width 85 height 20
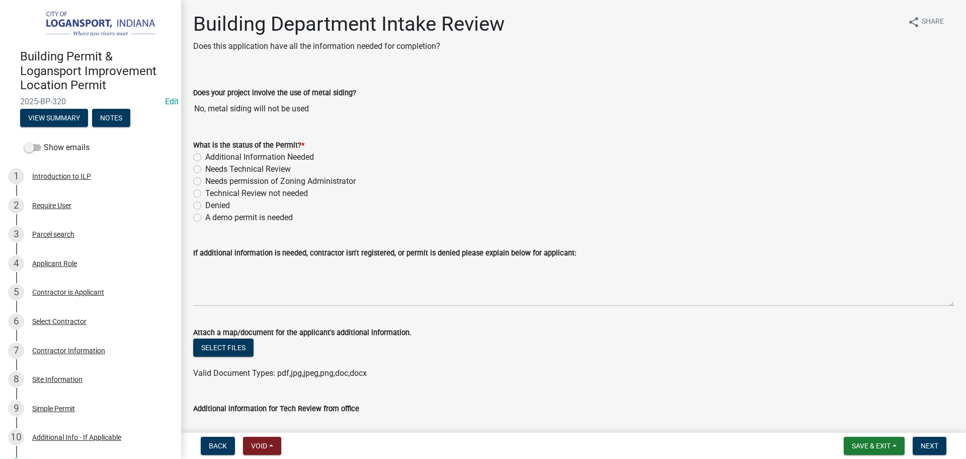
click at [205, 206] on label "Denied" at bounding box center [217, 205] width 25 height 12
click at [205, 206] on input "Denied" at bounding box center [208, 202] width 7 height 7
radio input "true"
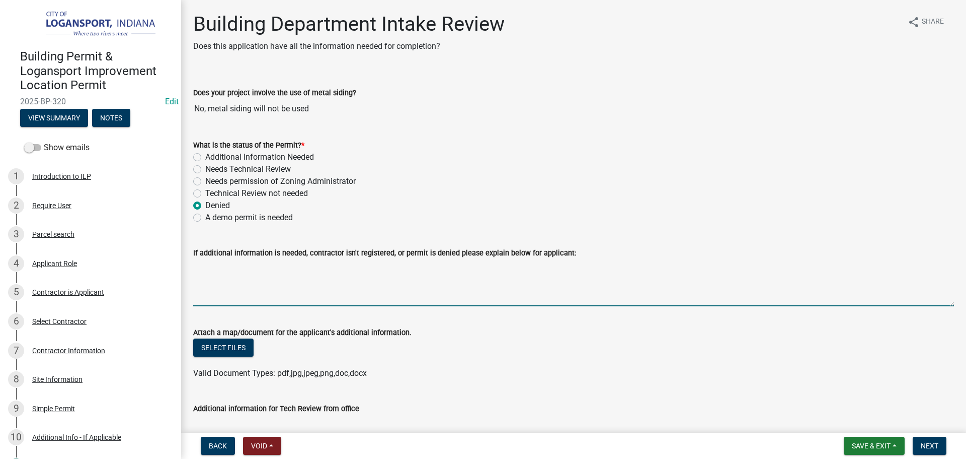
click at [221, 273] on textarea "If additional information is needed, contractor isn't registered, or permit is …" at bounding box center [573, 282] width 761 height 47
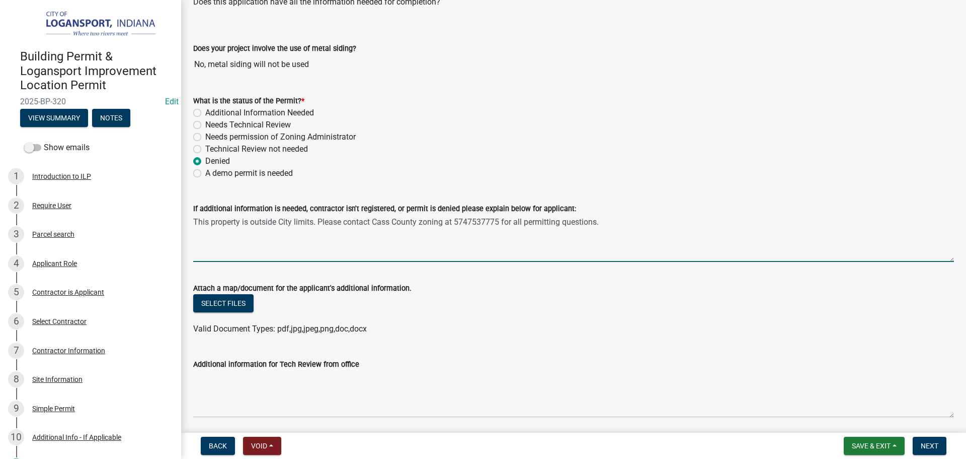
scroll to position [252, 0]
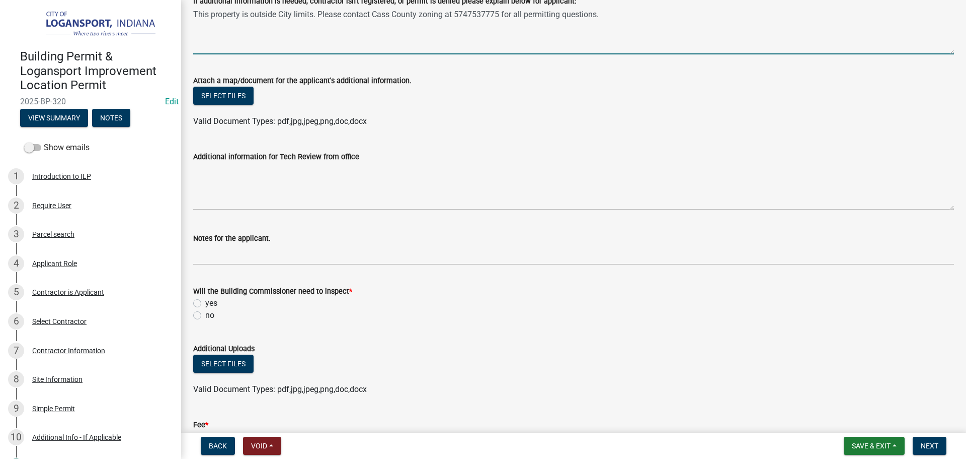
type textarea "This property is outside City limits. Please contact Cass County zoning at 5747…"
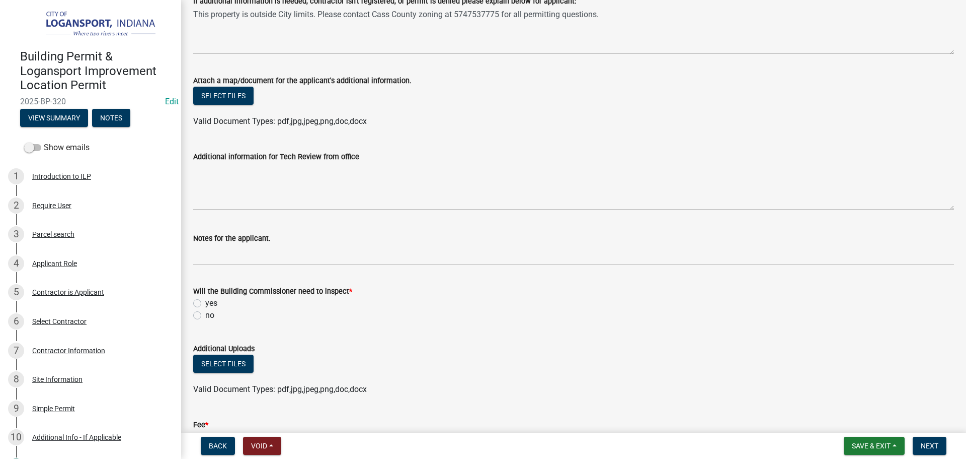
click at [205, 306] on label "yes" at bounding box center [211, 303] width 12 height 12
click at [205, 304] on input "yes" at bounding box center [208, 300] width 7 height 7
radio input "true"
click at [205, 315] on label "no" at bounding box center [209, 315] width 9 height 12
click at [205, 315] on input "no" at bounding box center [208, 312] width 7 height 7
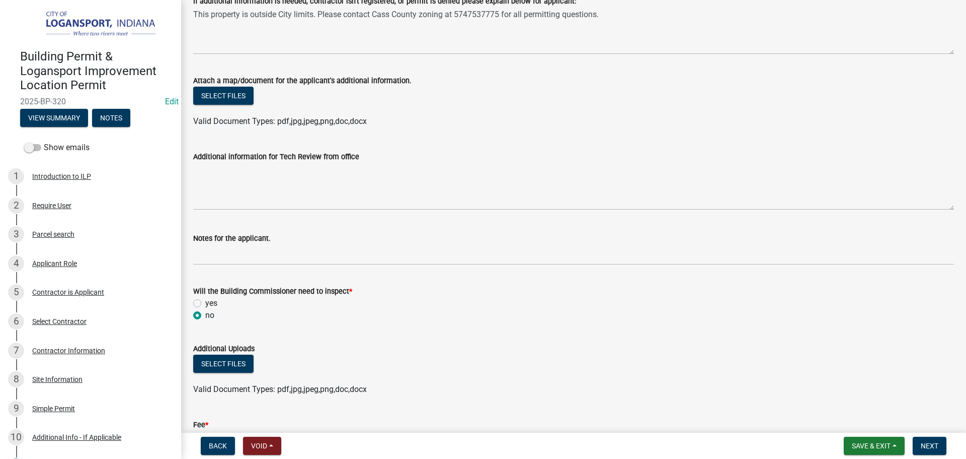
radio input "true"
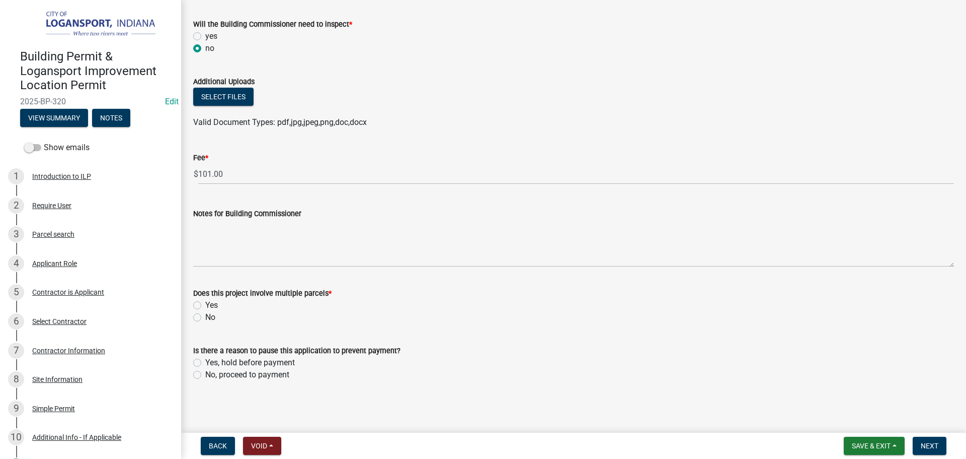
scroll to position [519, 0]
click at [205, 320] on label "No" at bounding box center [210, 317] width 10 height 12
click at [205, 317] on input "No" at bounding box center [208, 314] width 7 height 7
radio input "true"
click at [205, 376] on label "No, proceed to payment" at bounding box center [247, 374] width 84 height 12
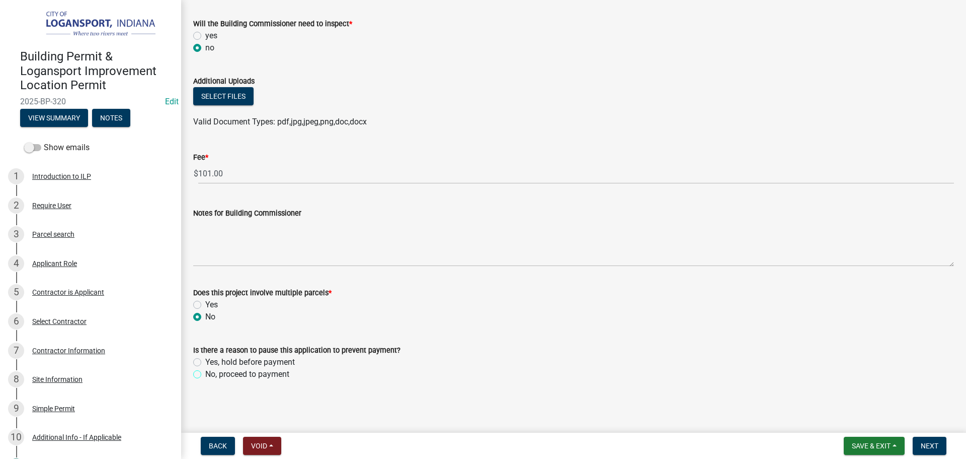
click at [205, 375] on input "No, proceed to payment" at bounding box center [208, 371] width 7 height 7
radio input "true"
click at [943, 453] on button "Next" at bounding box center [930, 445] width 34 height 18
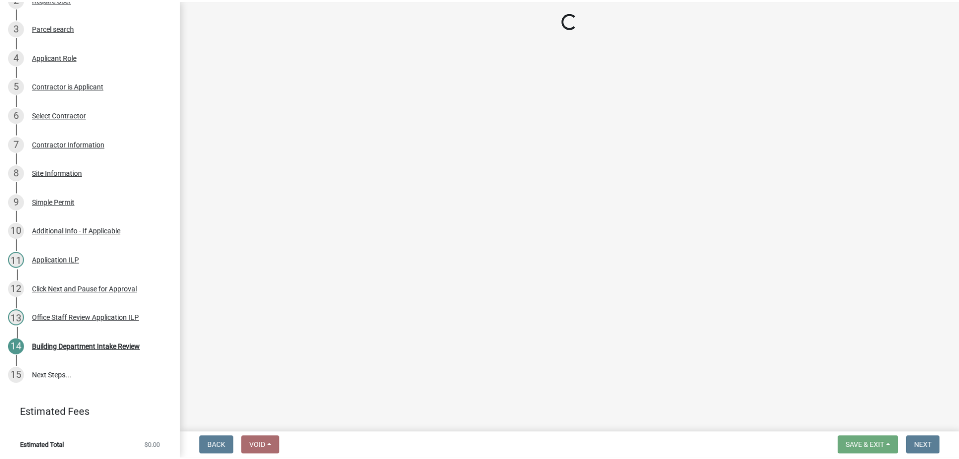
scroll to position [207, 0]
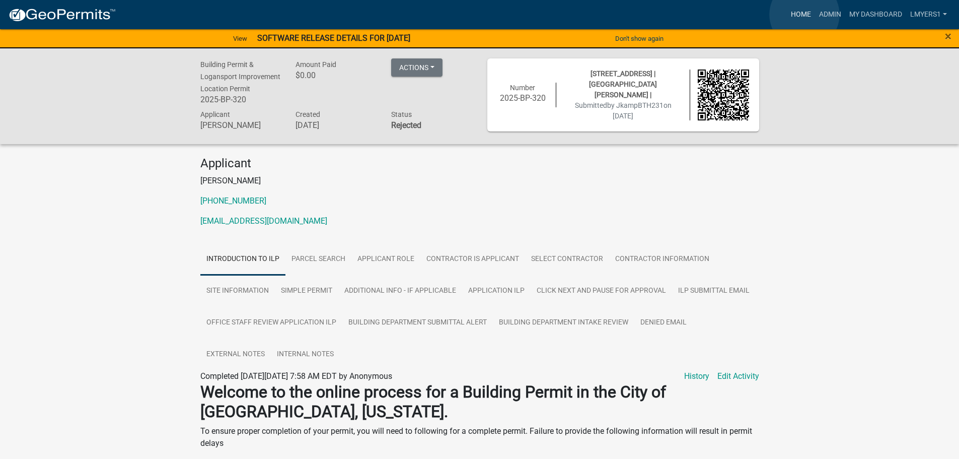
click at [804, 15] on link "Home" at bounding box center [801, 14] width 28 height 19
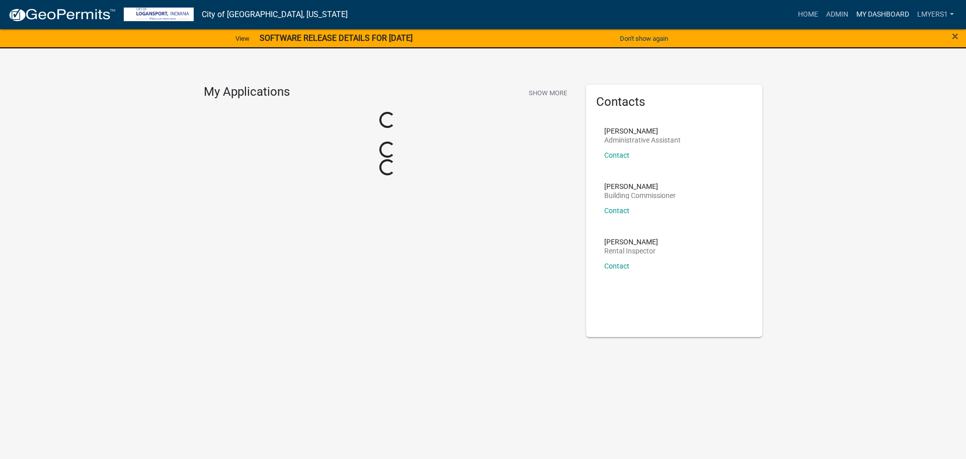
click at [888, 8] on link "My Dashboard" at bounding box center [883, 14] width 61 height 19
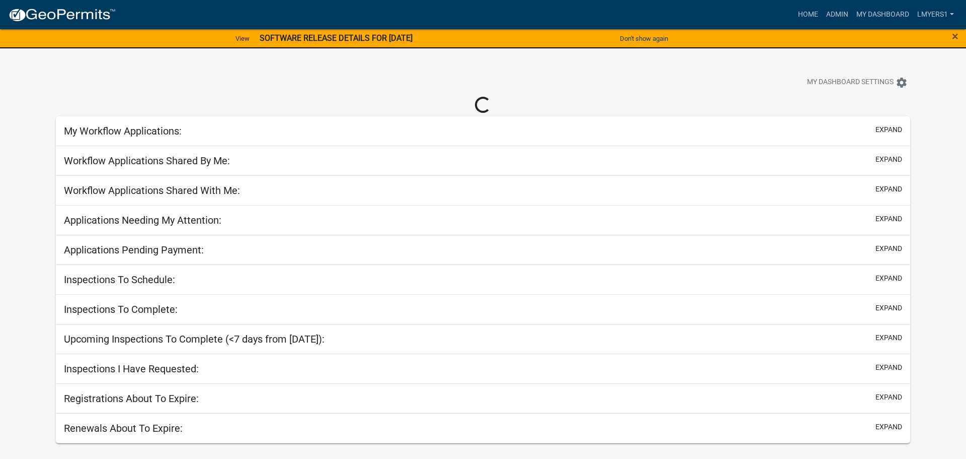
select select "2: 50"
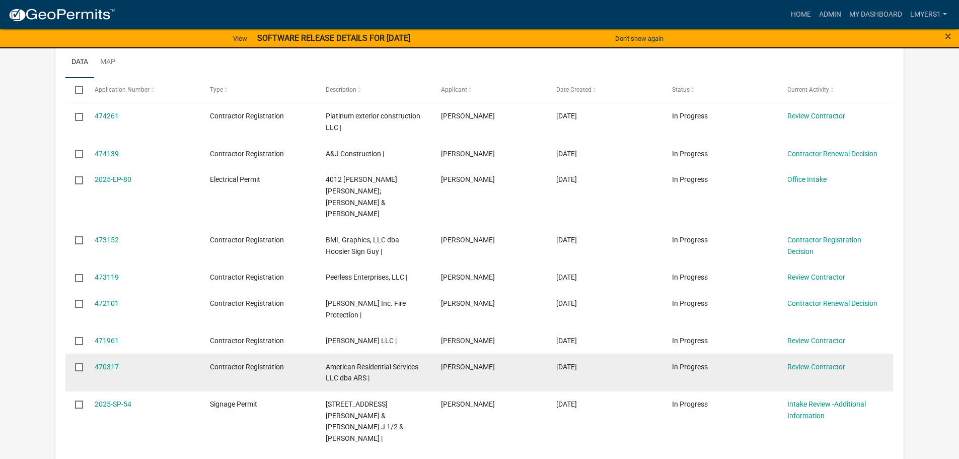
scroll to position [352, 0]
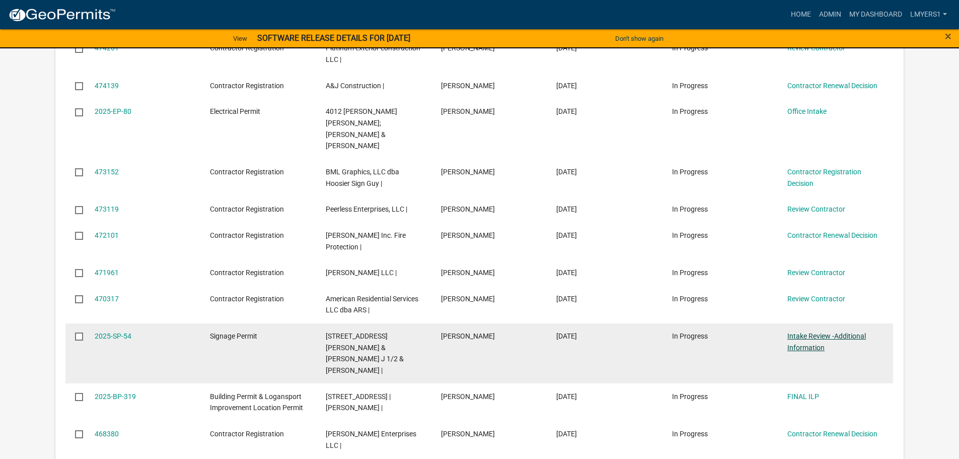
click at [803, 332] on link "Intake Review -Additional Information" at bounding box center [826, 342] width 79 height 20
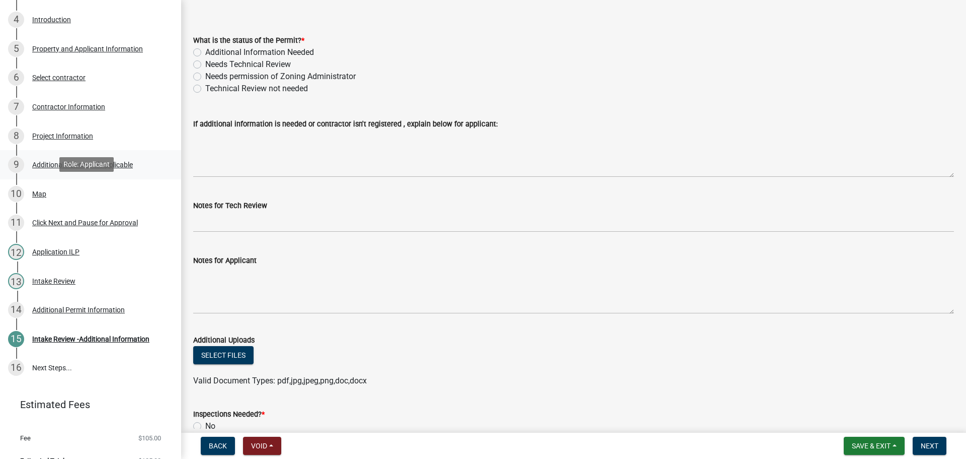
scroll to position [230, 0]
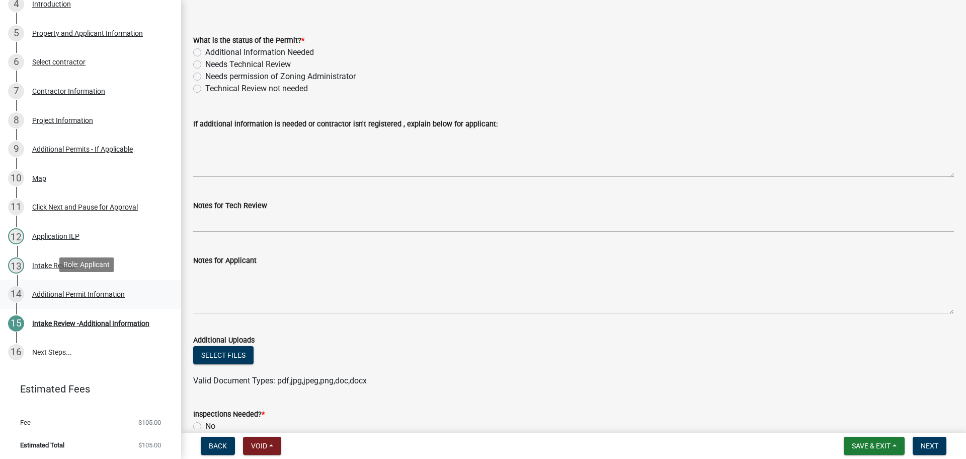
click at [80, 296] on div "Additional Permit Information" at bounding box center [78, 293] width 93 height 7
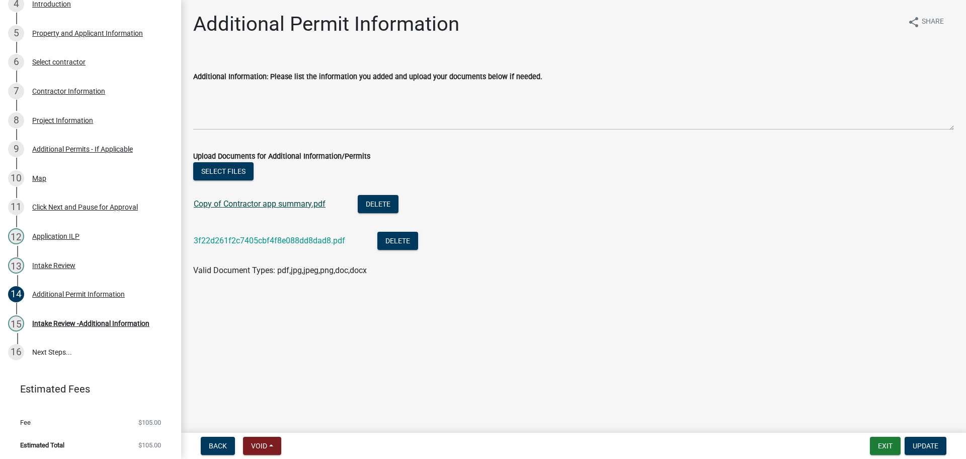
click at [215, 203] on link "Copy of Contractor app summary.pdf" at bounding box center [260, 204] width 132 height 10
click at [291, 201] on link "Copy of Contractor app summary.pdf" at bounding box center [260, 204] width 132 height 10
click at [46, 267] on div "Intake Review" at bounding box center [53, 265] width 43 height 7
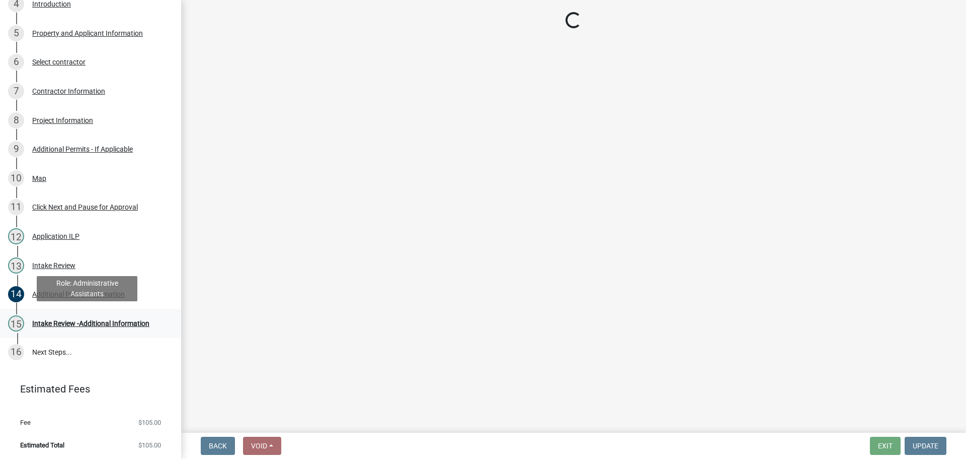
click at [58, 316] on div "15 Intake Review -Additional Information" at bounding box center [86, 323] width 157 height 16
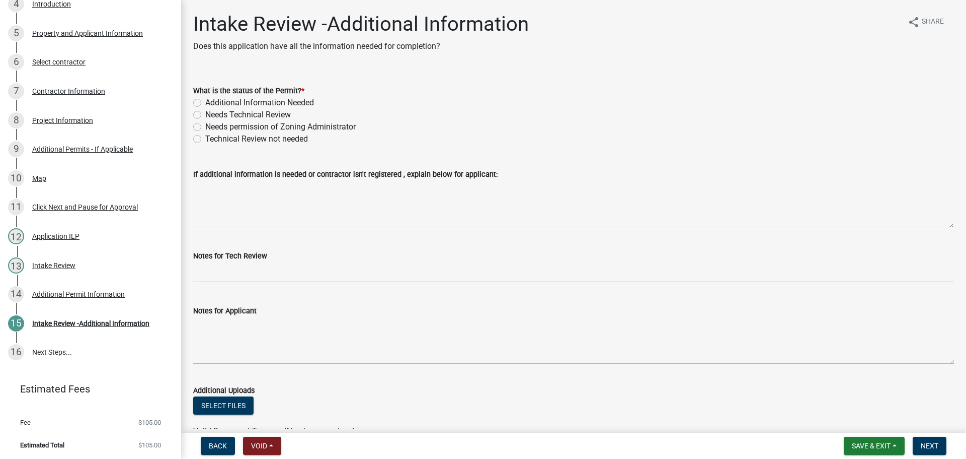
click at [194, 107] on div "Additional Information Needed" at bounding box center [573, 103] width 761 height 12
click at [205, 113] on label "Needs Technical Review" at bounding box center [248, 115] width 86 height 12
click at [205, 113] on input "Needs Technical Review" at bounding box center [208, 112] width 7 height 7
radio input "true"
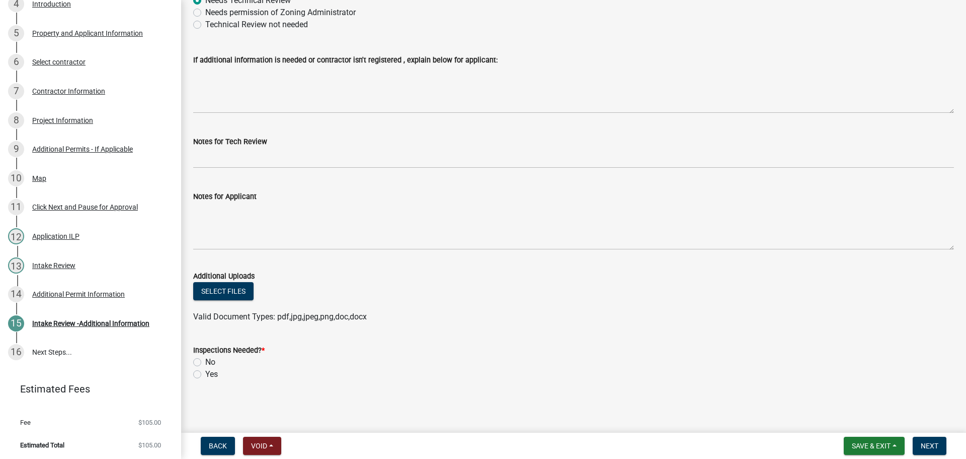
scroll to position [79, 0]
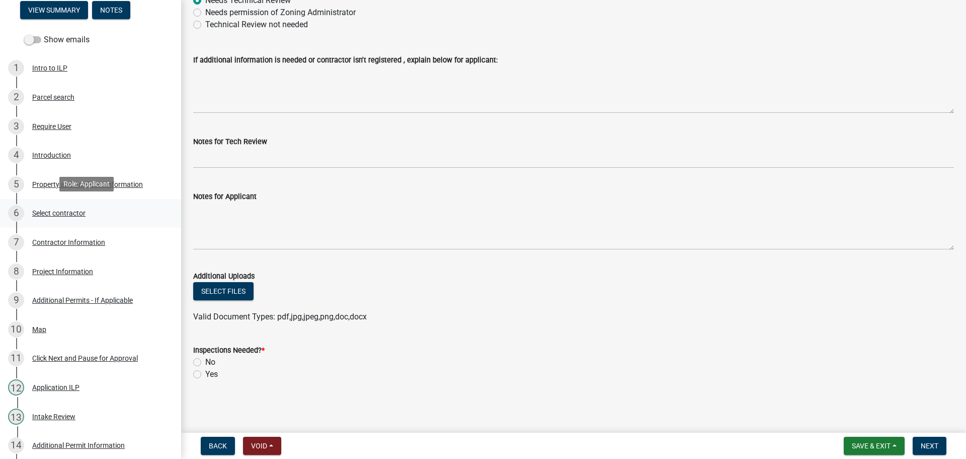
click at [68, 212] on div "Select contractor" at bounding box center [58, 212] width 53 height 7
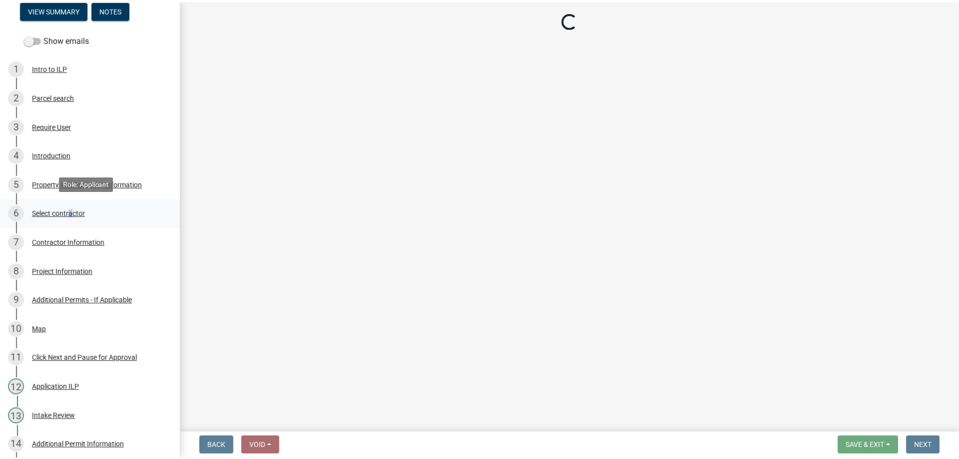
scroll to position [0, 0]
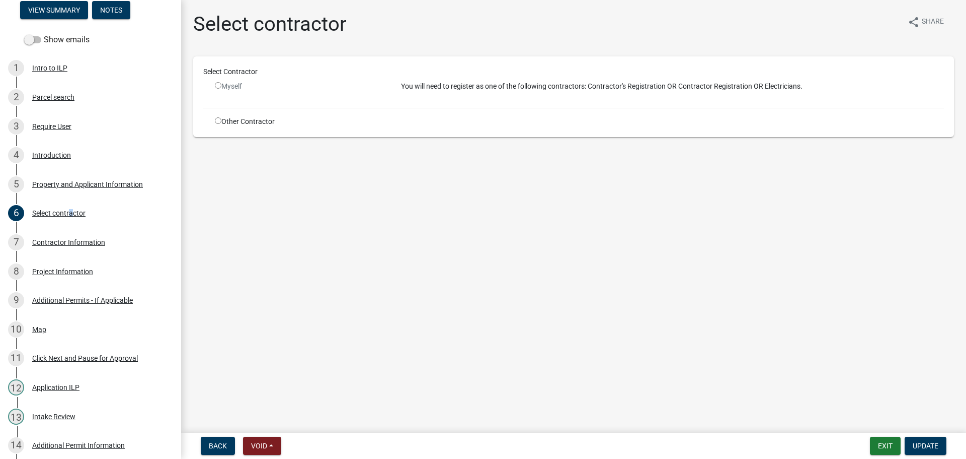
click at [216, 123] on input "radio" at bounding box center [218, 120] width 7 height 7
radio input "true"
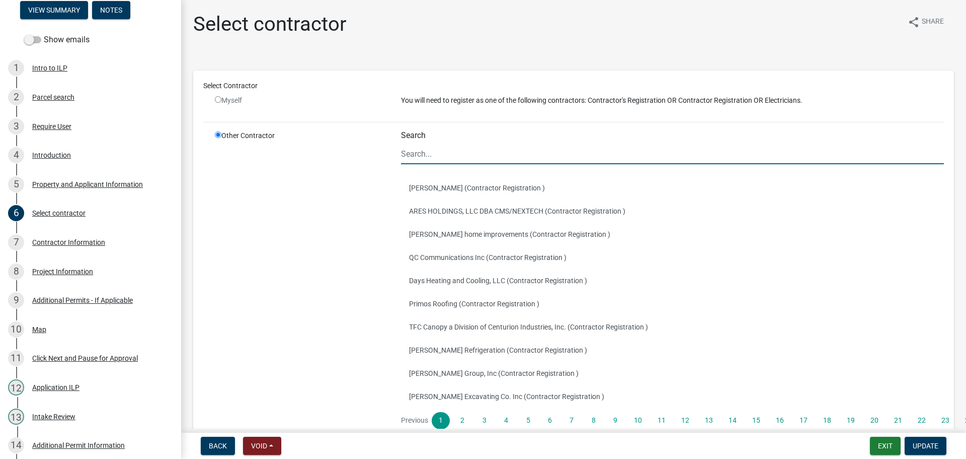
click at [420, 158] on input "Search" at bounding box center [672, 153] width 543 height 21
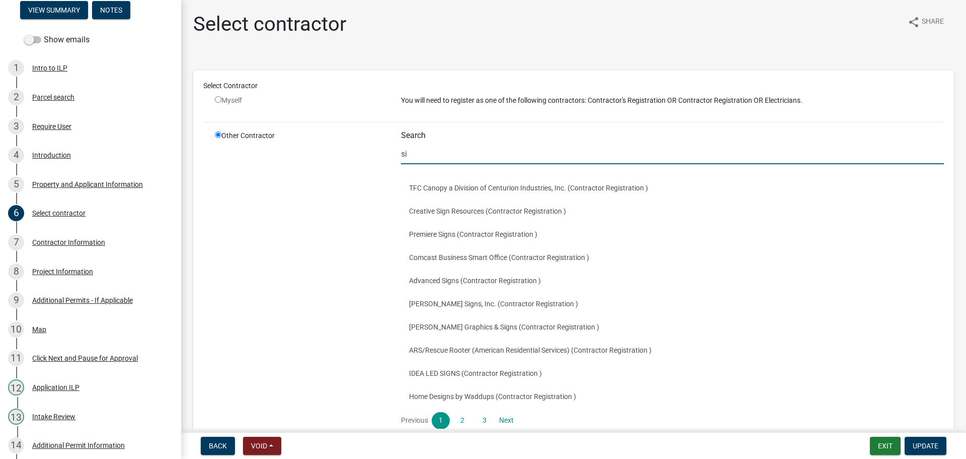
type input "s"
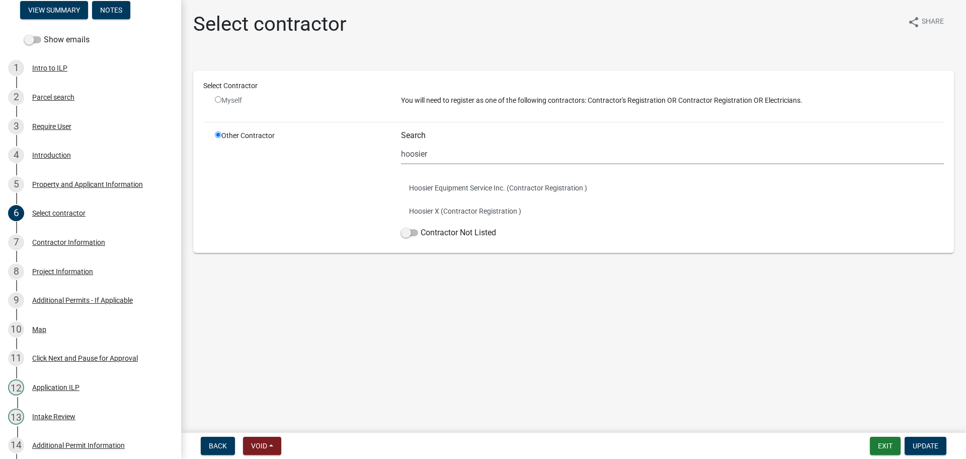
click at [600, 224] on ul "Hoosier Equipment Service Inc. (Contractor Registration ) Hoosier X (Contractor…" at bounding box center [672, 199] width 543 height 54
click at [485, 154] on input "hoosier" at bounding box center [672, 153] width 543 height 21
type input "h"
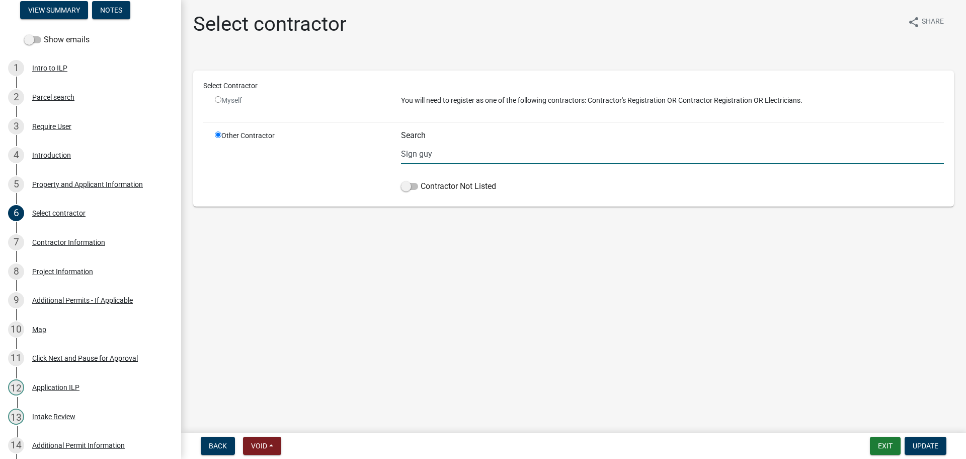
type input "Sign guy"
click at [884, 446] on button "Exit" at bounding box center [885, 445] width 31 height 18
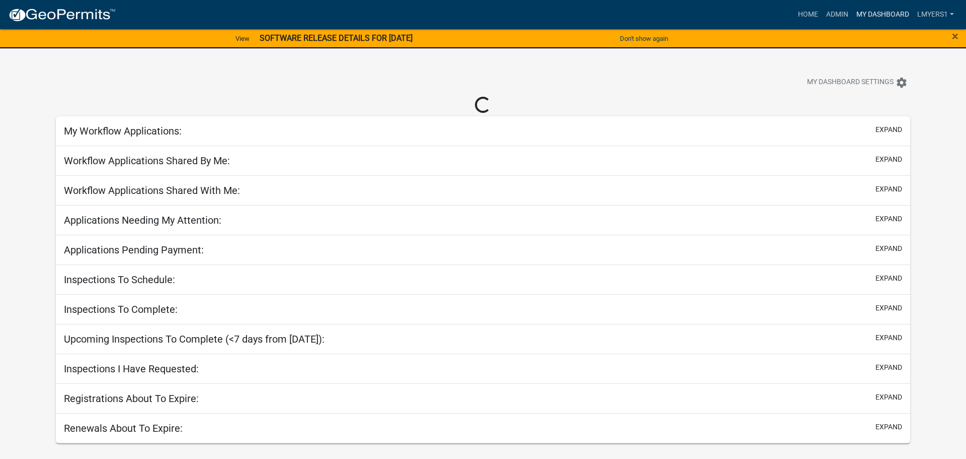
click at [861, 15] on link "My Dashboard" at bounding box center [883, 14] width 61 height 19
select select "2: 50"
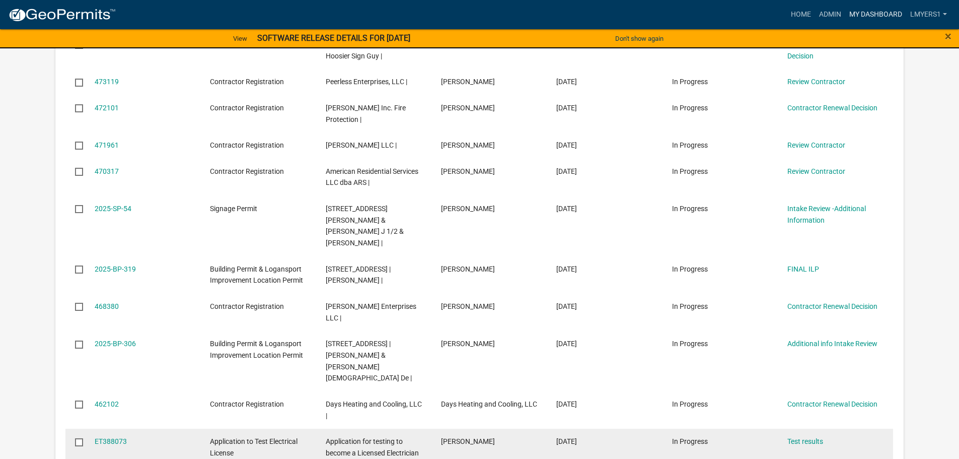
scroll to position [453, 0]
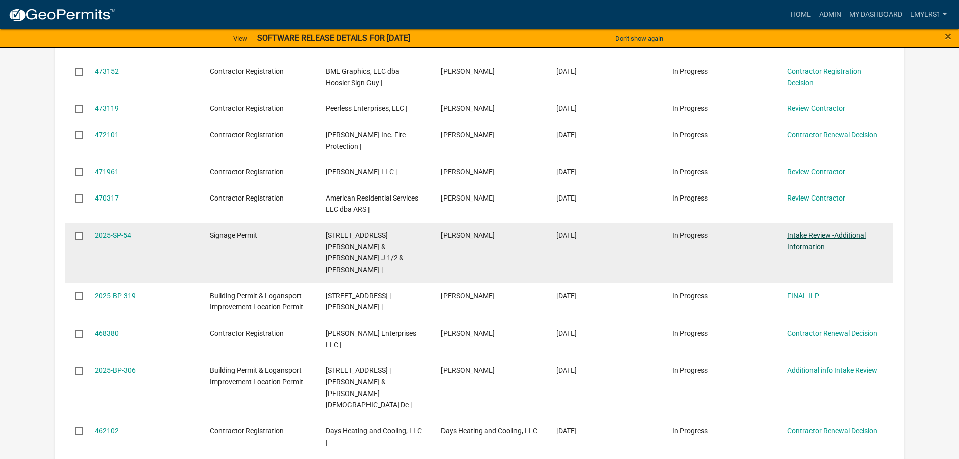
click at [805, 231] on link "Intake Review -Additional Information" at bounding box center [826, 241] width 79 height 20
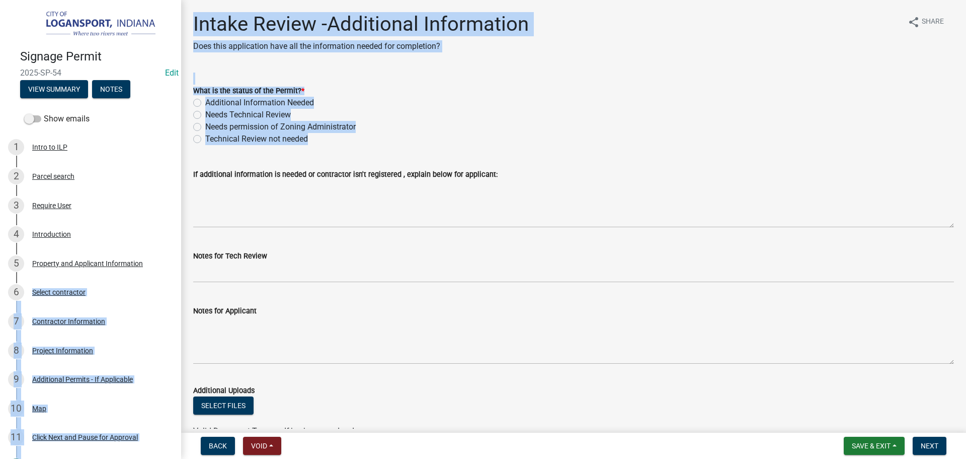
drag, startPoint x: 183, startPoint y: 217, endPoint x: 179, endPoint y: 282, distance: 65.6
click at [180, 284] on div "Signage Permit 2025-SP-54 Edit View Summary Notes Show emails 1 Intro to ILP 2 …" at bounding box center [483, 229] width 966 height 459
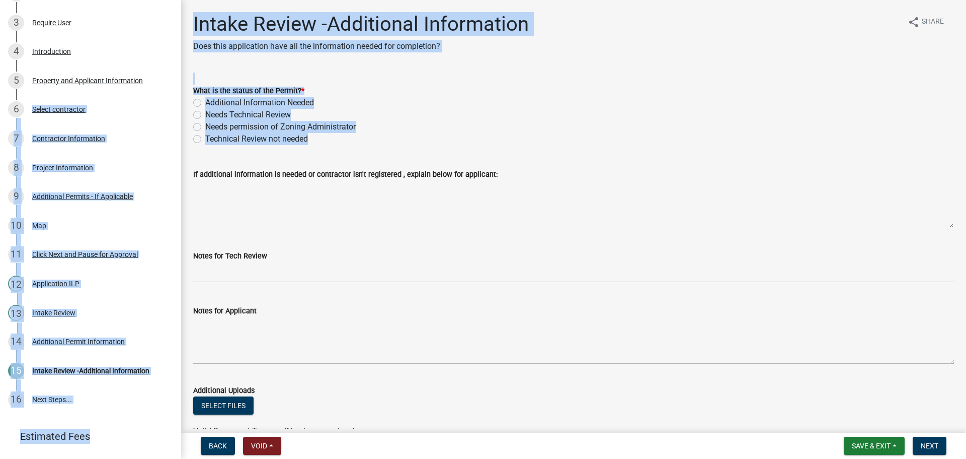
scroll to position [188, 0]
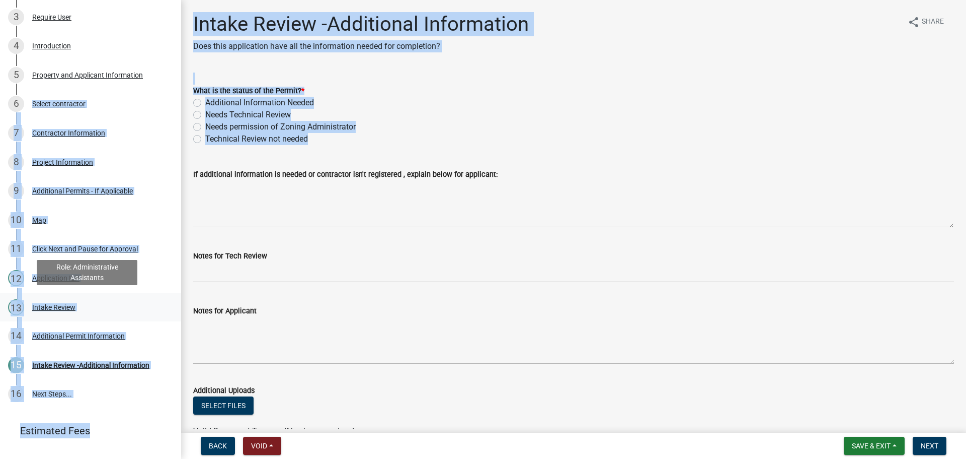
click at [160, 314] on link "13 Intake Review" at bounding box center [90, 306] width 181 height 29
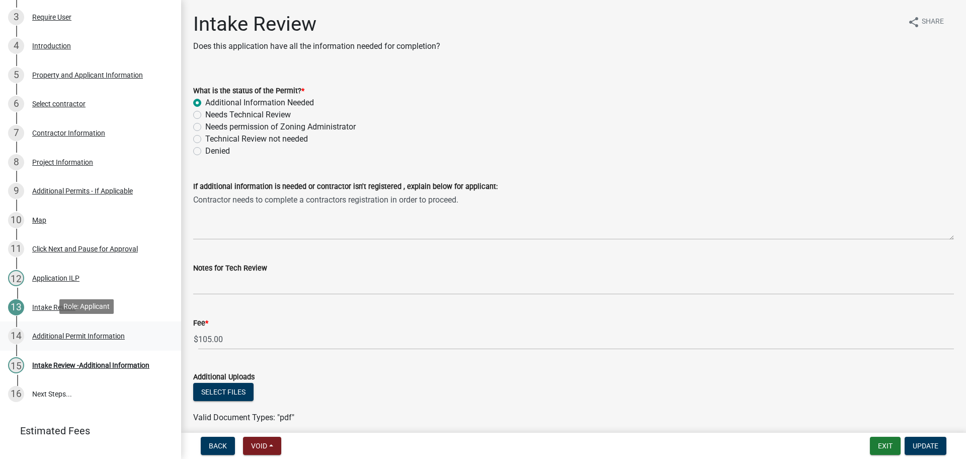
click at [71, 334] on div "Additional Permit Information" at bounding box center [78, 335] width 93 height 7
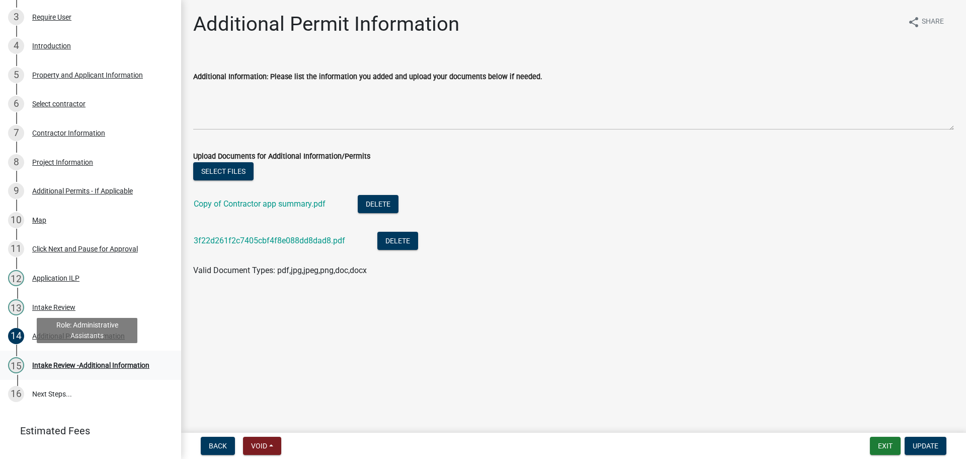
click at [89, 362] on div "Intake Review -Additional Information" at bounding box center [90, 364] width 117 height 7
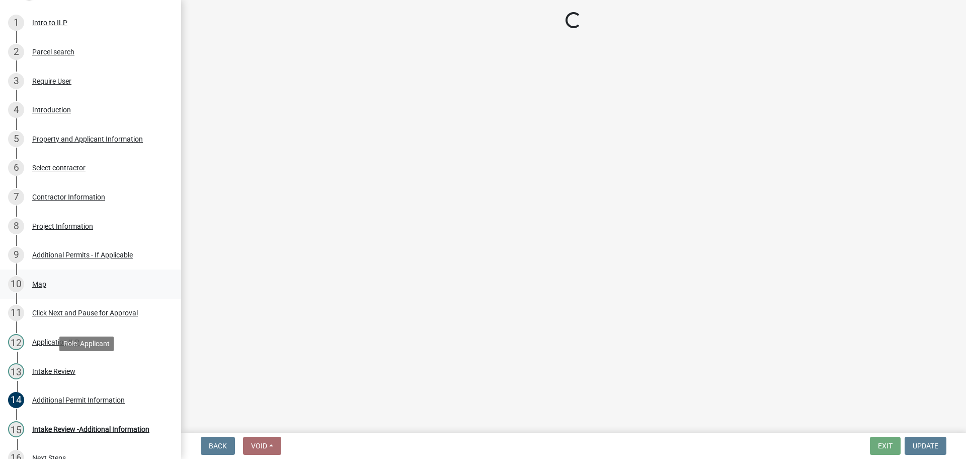
scroll to position [0, 0]
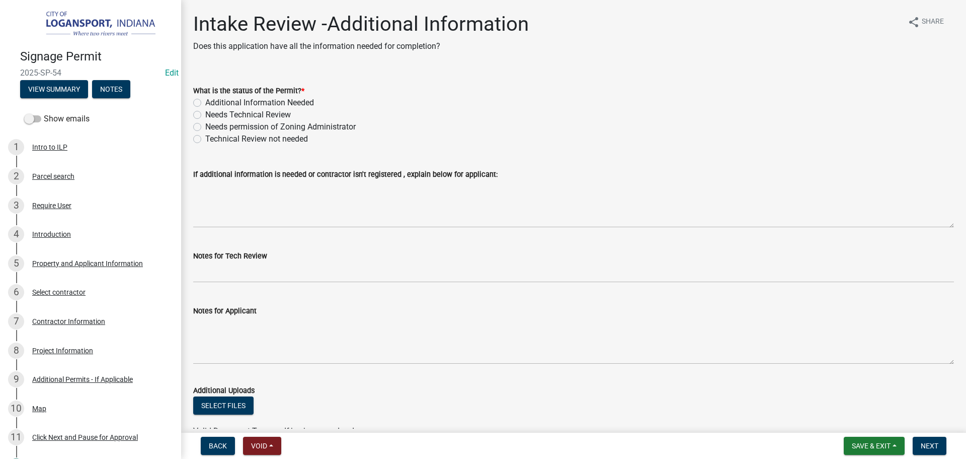
click at [73, 298] on div "6 Select contractor" at bounding box center [86, 292] width 157 height 16
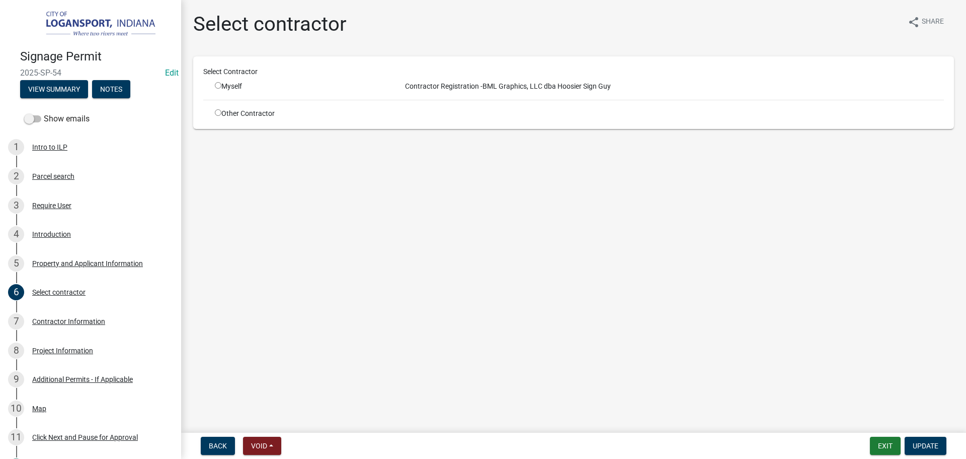
click at [212, 113] on div "Other Contractor" at bounding box center [300, 113] width 186 height 11
click at [216, 110] on input "radio" at bounding box center [218, 112] width 7 height 7
radio input "true"
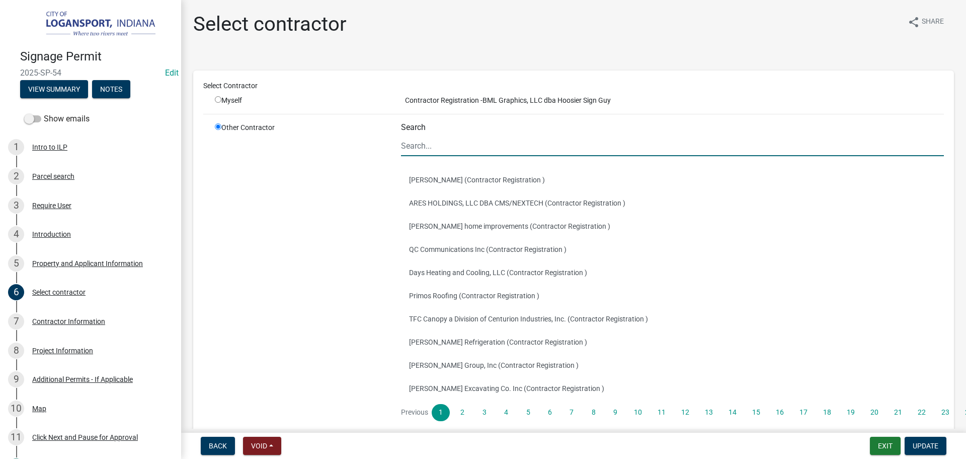
click at [462, 143] on input "Search" at bounding box center [672, 145] width 543 height 21
click at [470, 100] on span "Contractor Registration -" at bounding box center [442, 100] width 82 height 8
click at [654, 106] on div "Select Contractor Myself Contractor Registration - BML Graphics, LLC dba Hoosie…" at bounding box center [573, 263] width 741 height 364
click at [411, 150] on input "Search" at bounding box center [672, 145] width 543 height 21
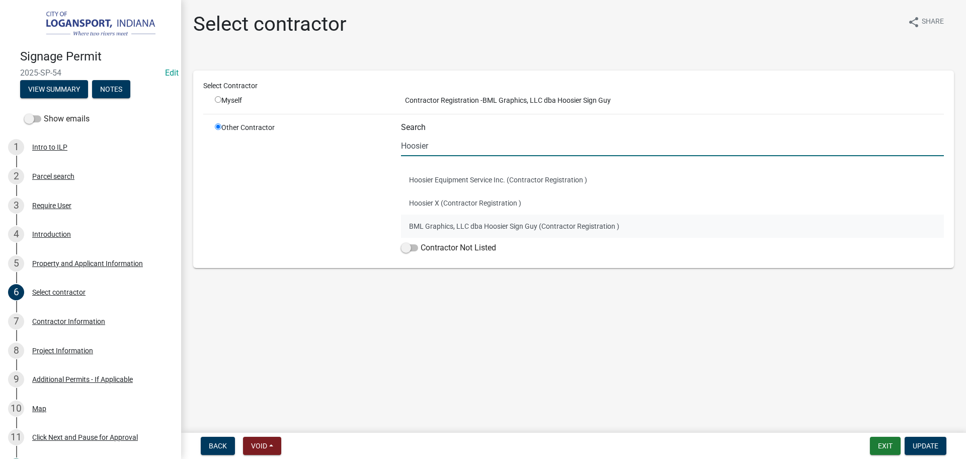
type input "Hoosier"
click at [428, 221] on button "BML Graphics, LLC dba Hoosier Sign Guy (Contractor Registration )" at bounding box center [672, 225] width 543 height 23
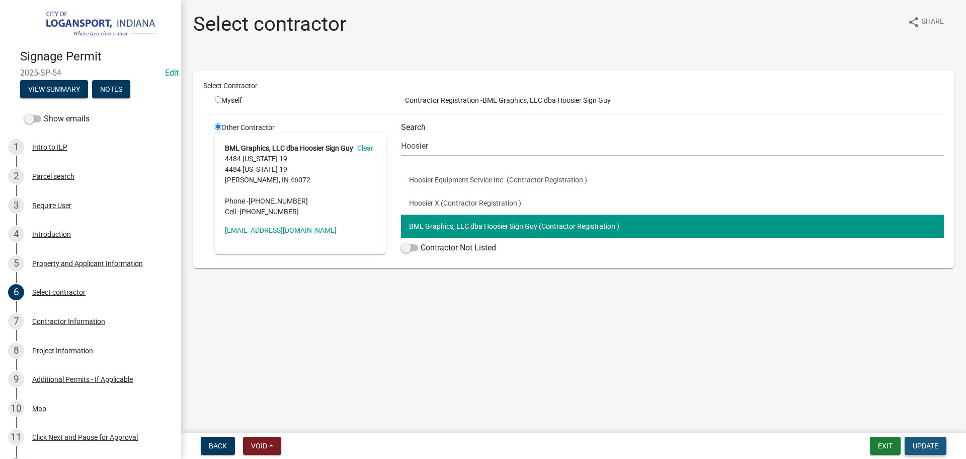
click at [918, 445] on span "Update" at bounding box center [926, 445] width 26 height 8
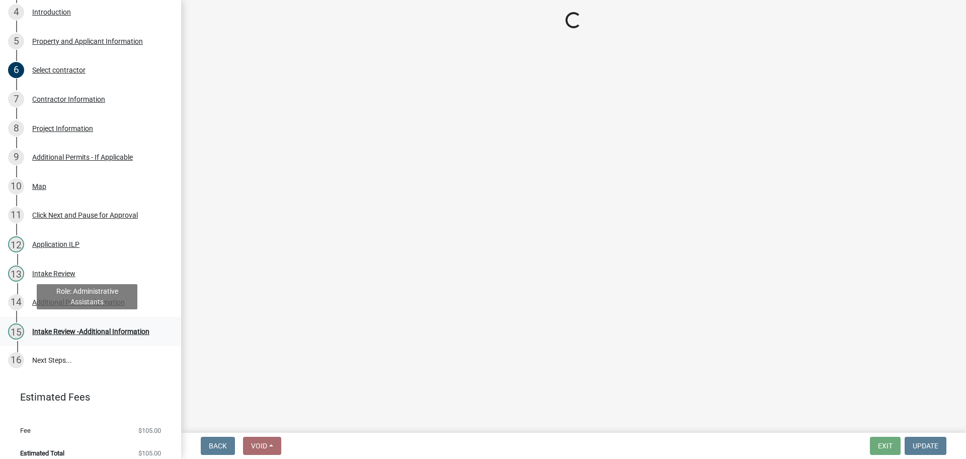
scroll to position [193, 0]
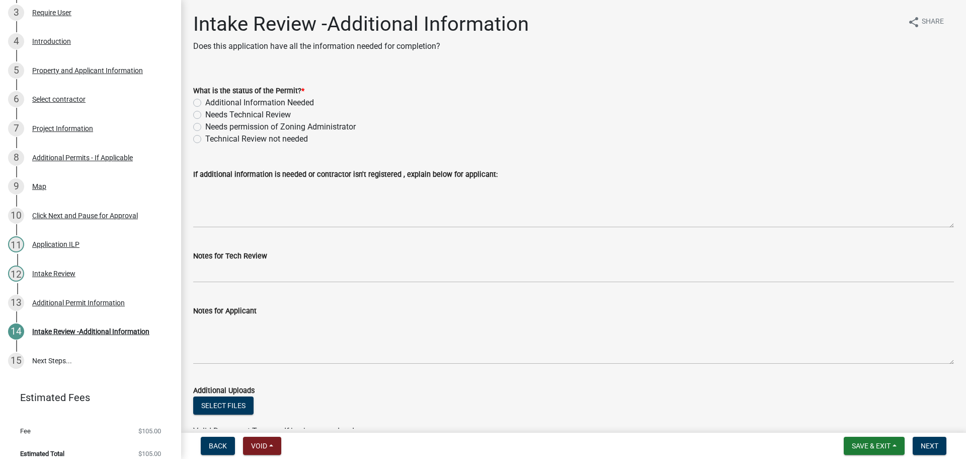
click at [205, 113] on label "Needs Technical Review" at bounding box center [248, 115] width 86 height 12
click at [205, 113] on input "Needs Technical Review" at bounding box center [208, 112] width 7 height 7
radio input "true"
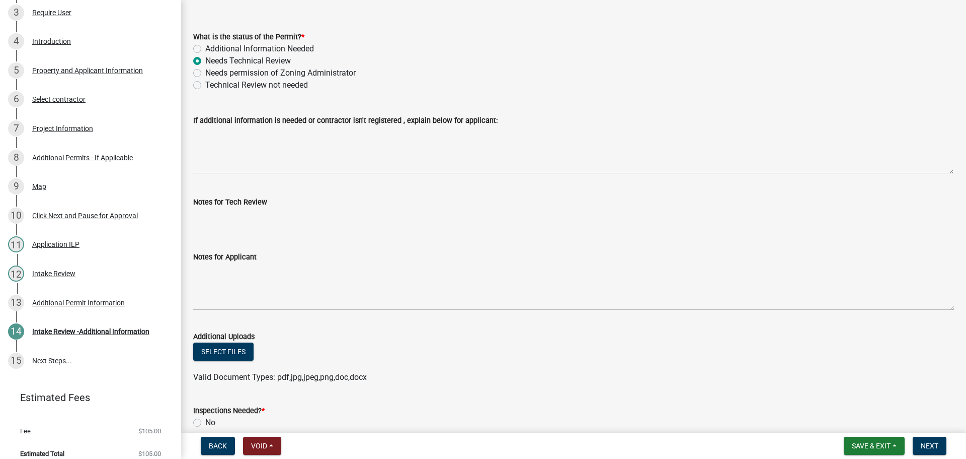
scroll to position [114, 0]
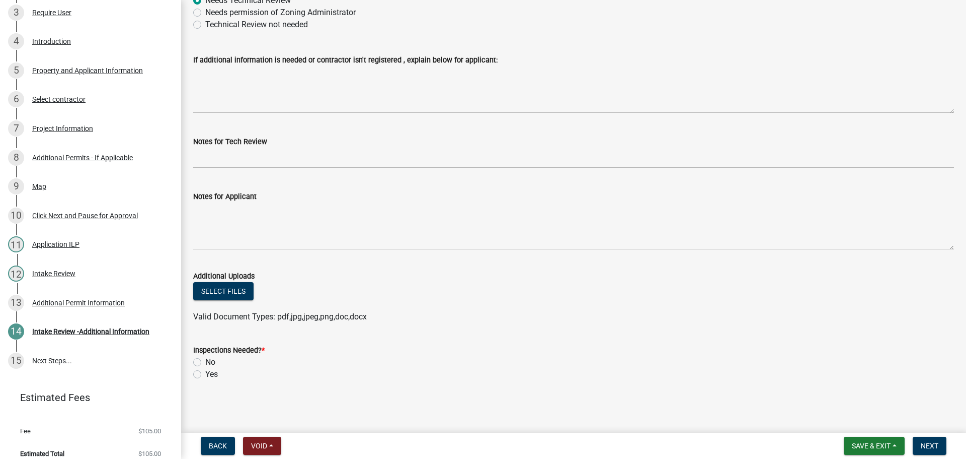
click at [205, 373] on label "Yes" at bounding box center [211, 374] width 13 height 12
click at [205, 373] on input "Yes" at bounding box center [208, 371] width 7 height 7
radio input "true"
click at [929, 445] on span "Next" at bounding box center [930, 445] width 18 height 8
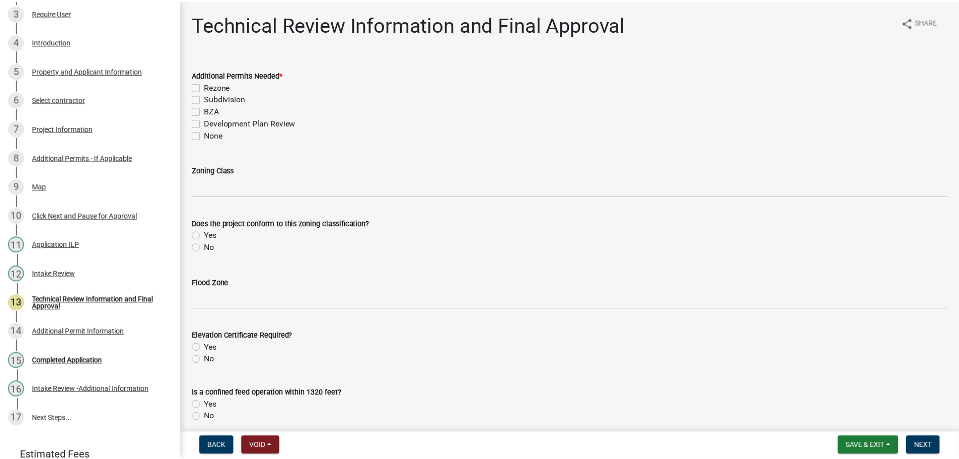
scroll to position [251, 0]
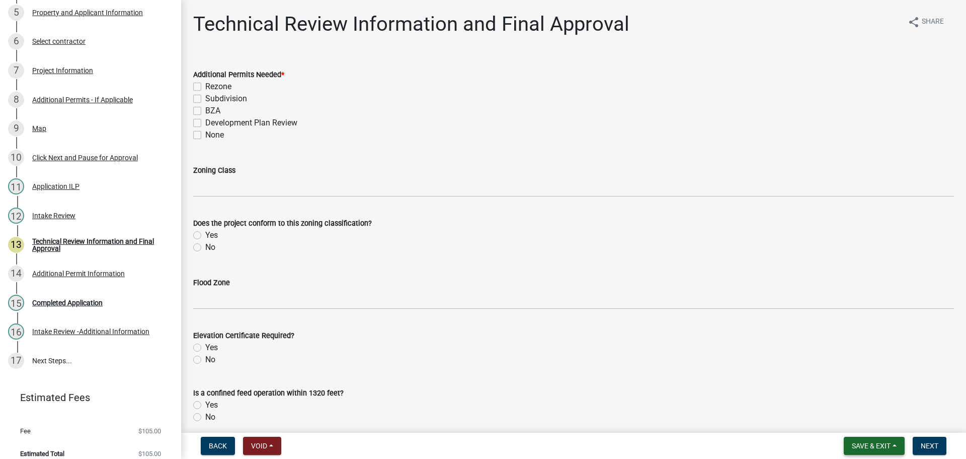
click at [891, 448] on span "Save & Exit" at bounding box center [871, 445] width 39 height 8
click at [880, 417] on button "Save & Exit" at bounding box center [865, 419] width 81 height 24
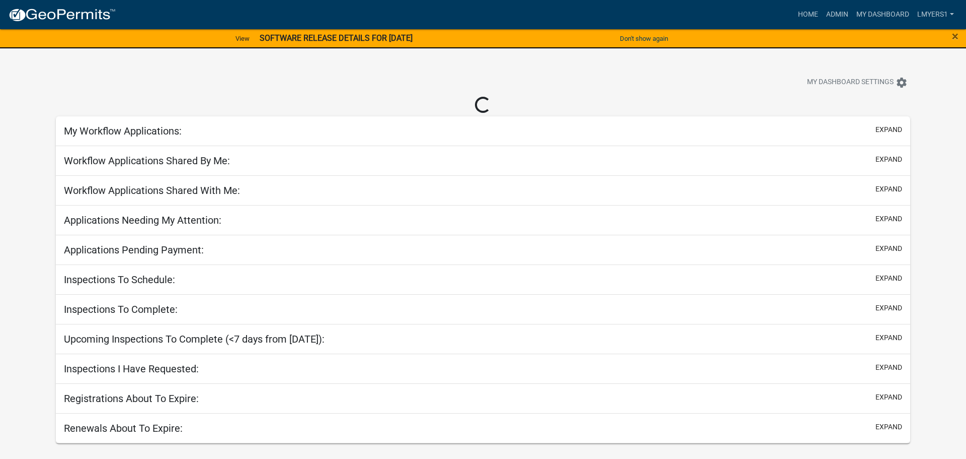
select select "2: 50"
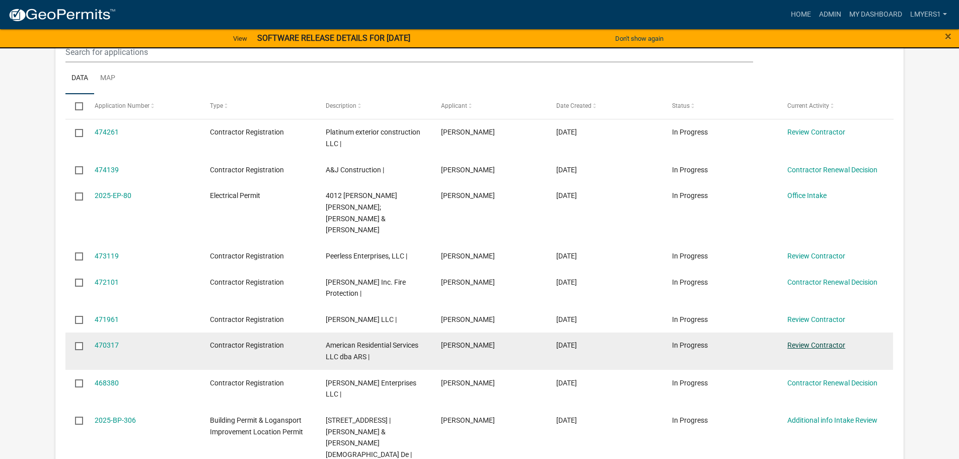
scroll to position [252, 0]
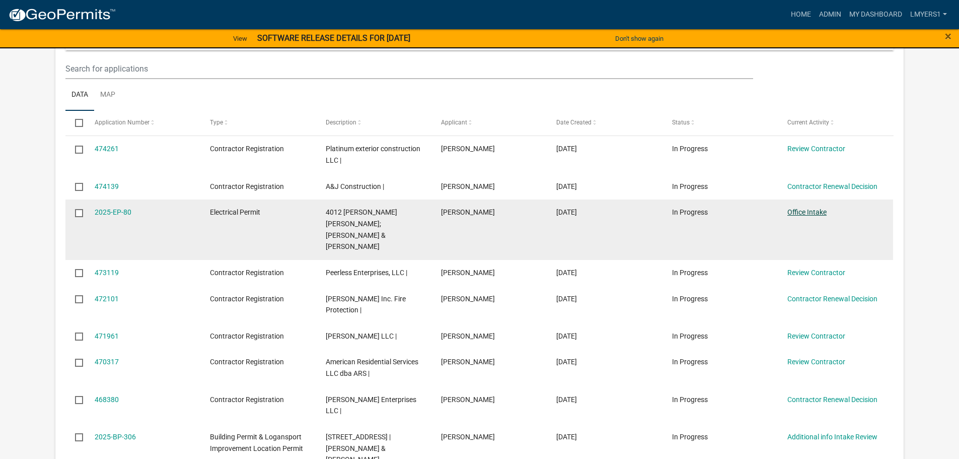
click at [813, 210] on link "Office Intake" at bounding box center [806, 212] width 39 height 8
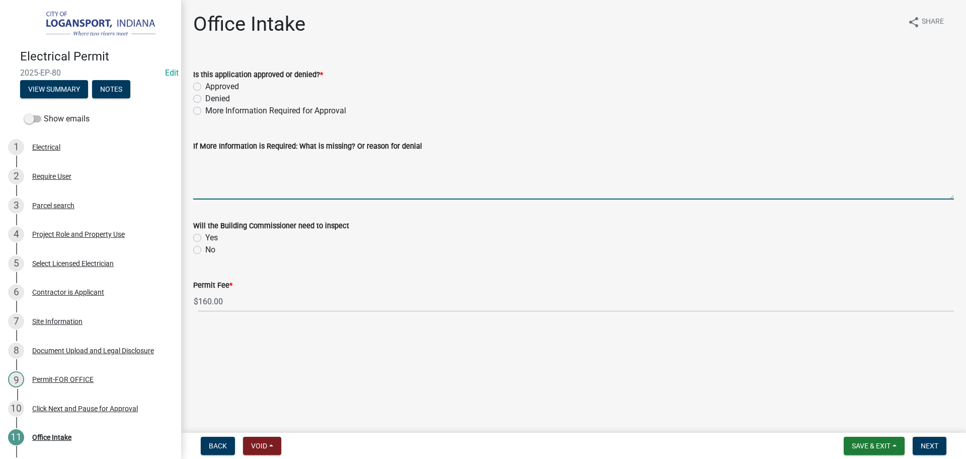
click at [211, 164] on textarea "If More Information is Required: What is missing? Or reason for denial" at bounding box center [573, 175] width 761 height 47
type textarea "P"
type textarea "Does PJ need"
click at [205, 111] on label "More Information Required for Approval" at bounding box center [275, 111] width 141 height 12
click at [205, 111] on input "More Information Required for Approval" at bounding box center [208, 108] width 7 height 7
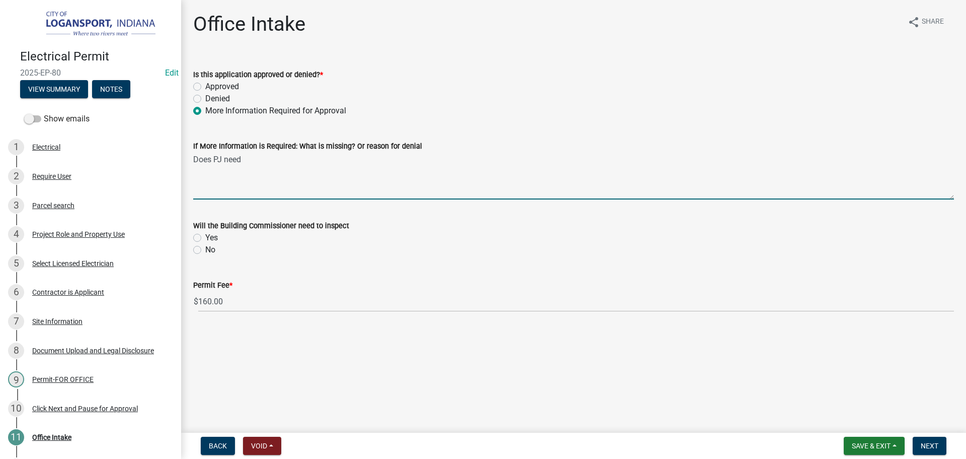
radio input "true"
drag, startPoint x: 244, startPoint y: 160, endPoint x: 197, endPoint y: 154, distance: 47.7
click at [189, 154] on div "If More Information is Required: What is missing? Or reason for denial Does PJ …" at bounding box center [574, 162] width 776 height 73
type textarea "P"
click at [236, 183] on textarea "If More Information is Required: What is missing? Or reason for denial" at bounding box center [573, 175] width 761 height 47
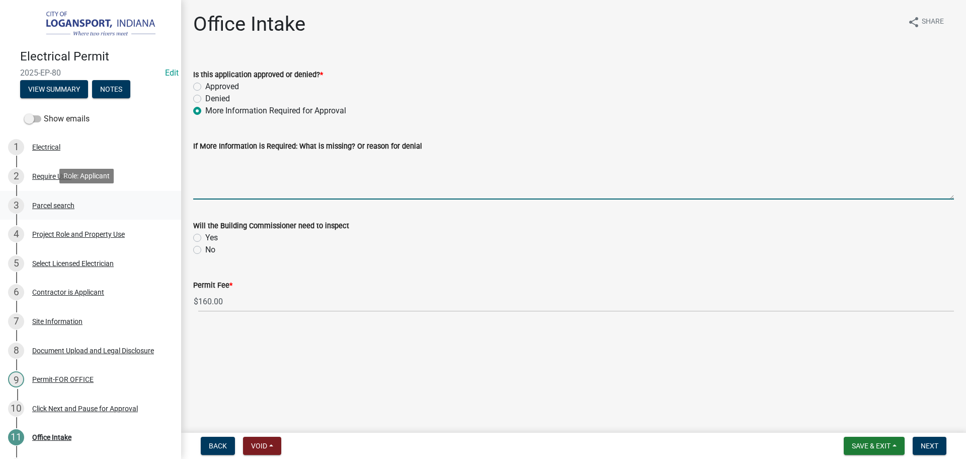
click at [43, 205] on div "Parcel search" at bounding box center [53, 205] width 42 height 7
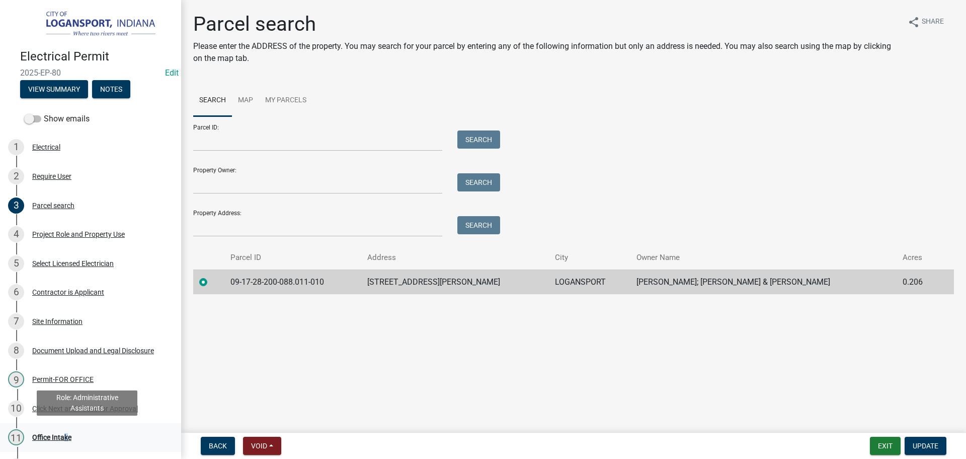
click at [62, 436] on div "Office Intake" at bounding box center [51, 436] width 39 height 7
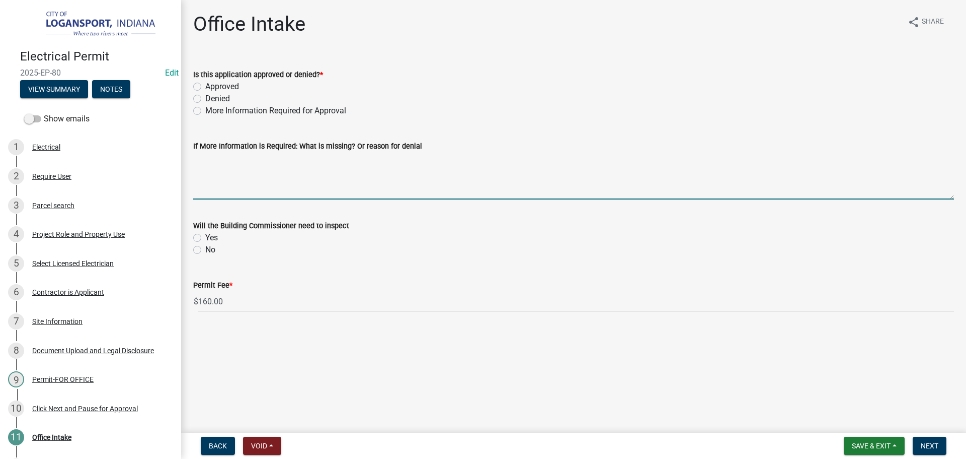
click at [227, 178] on textarea "If More Information is Required: What is missing? Or reason for denial" at bounding box center [573, 175] width 761 height 47
click at [271, 174] on textarea "If More Information is Required: What is missing? Or reason for denial" at bounding box center [573, 175] width 761 height 47
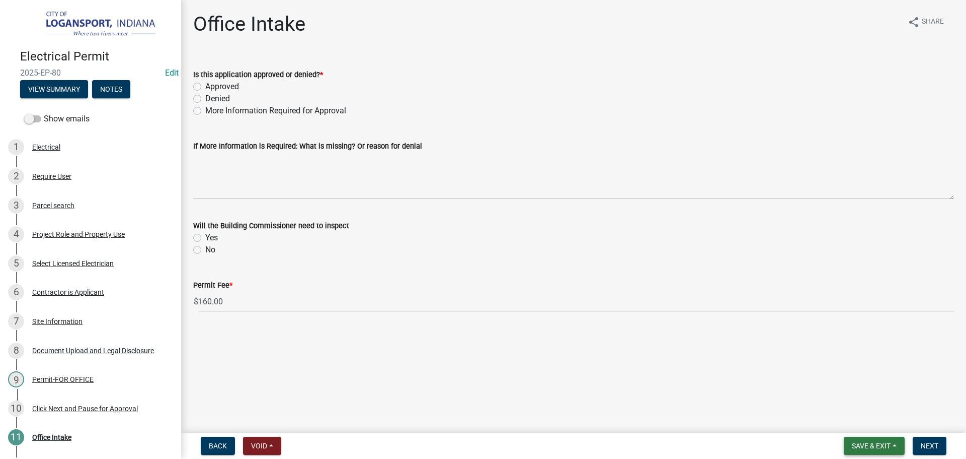
click at [866, 445] on span "Save & Exit" at bounding box center [871, 445] width 39 height 8
click at [847, 419] on button "Save & Exit" at bounding box center [865, 419] width 81 height 24
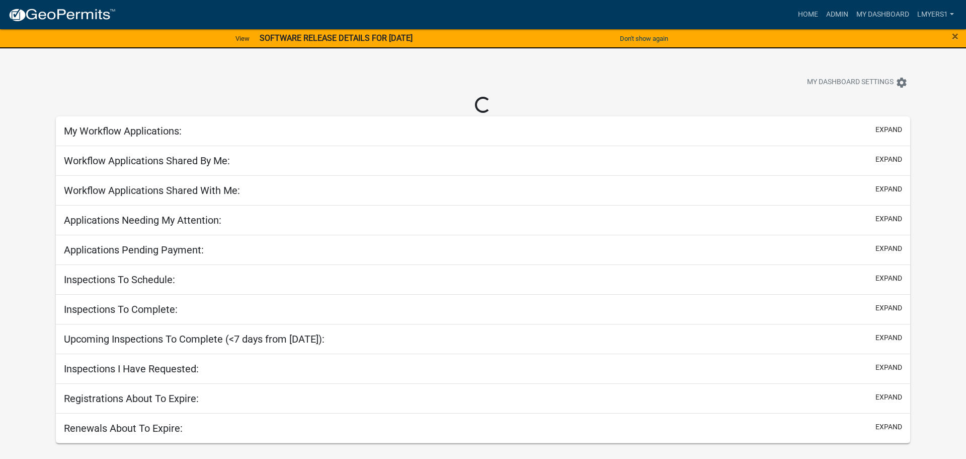
select select "2: 50"
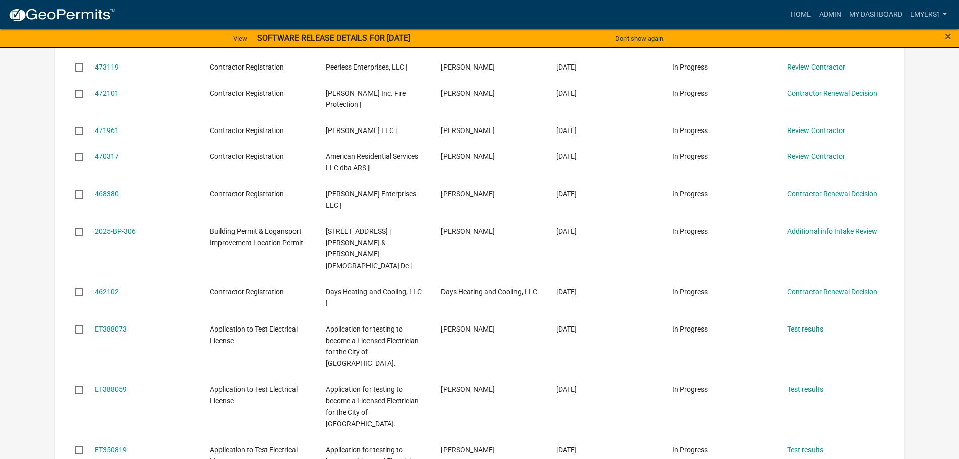
scroll to position [453, 0]
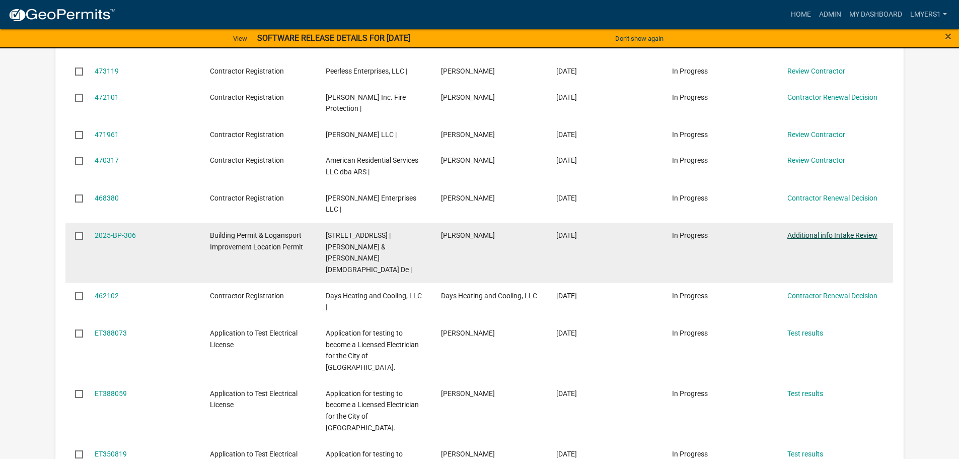
click at [800, 231] on link "Additional info Intake Review" at bounding box center [832, 235] width 90 height 8
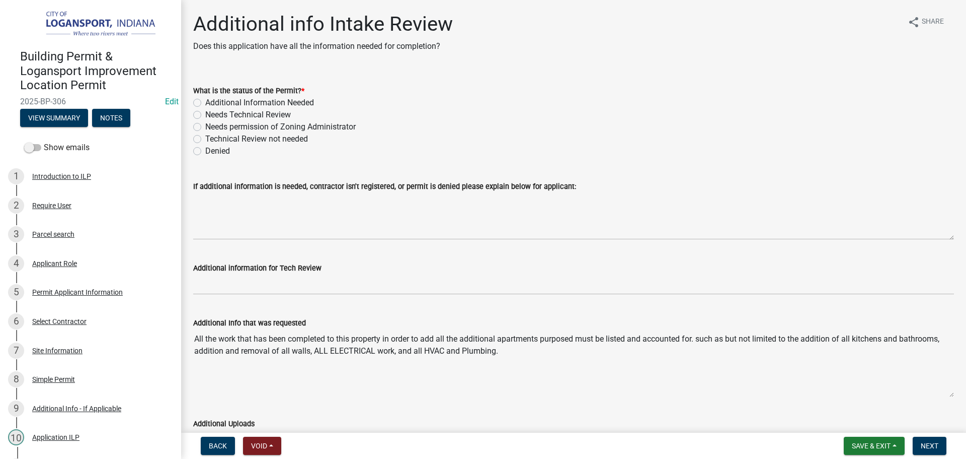
click at [205, 111] on label "Needs Technical Review" at bounding box center [248, 115] width 86 height 12
click at [205, 111] on input "Needs Technical Review" at bounding box center [208, 112] width 7 height 7
radio input "true"
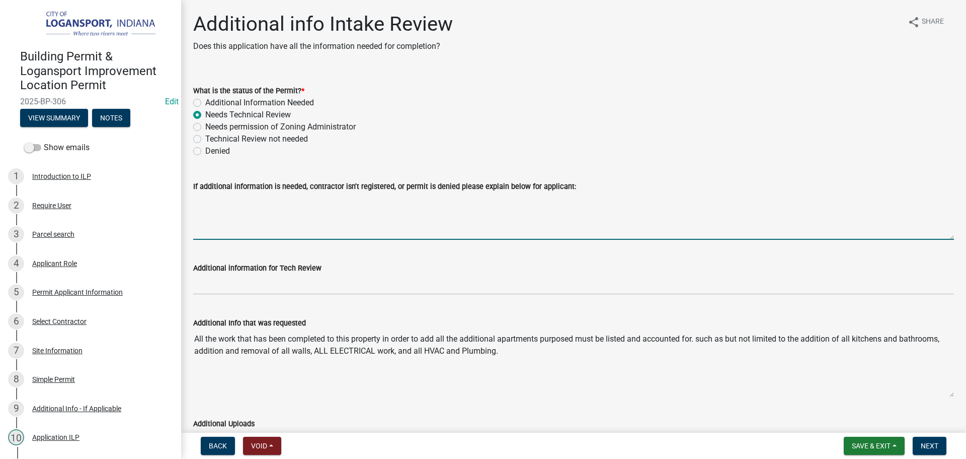
click at [199, 196] on textarea "If additional information is needed, contractor isn't registered, or permit is …" at bounding box center [573, 215] width 761 height 47
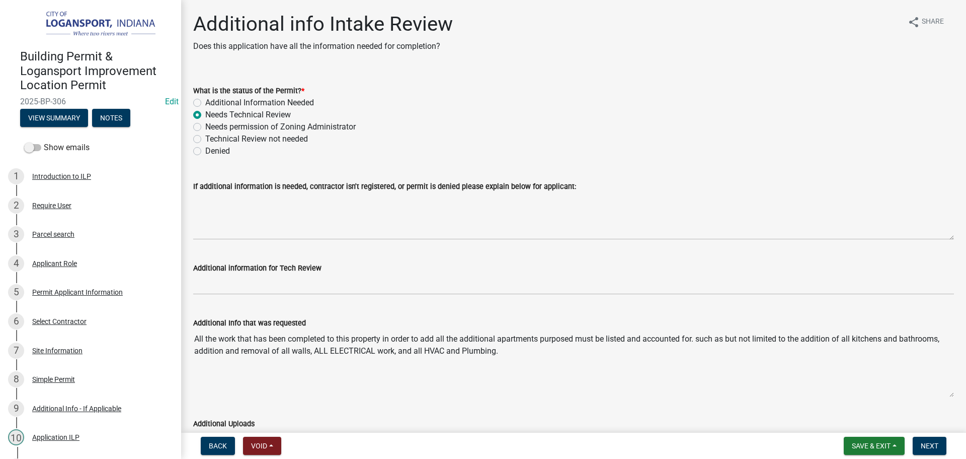
click at [205, 100] on label "Additional Information Needed" at bounding box center [259, 103] width 109 height 12
click at [205, 100] on input "Additional Information Needed" at bounding box center [208, 100] width 7 height 7
radio input "true"
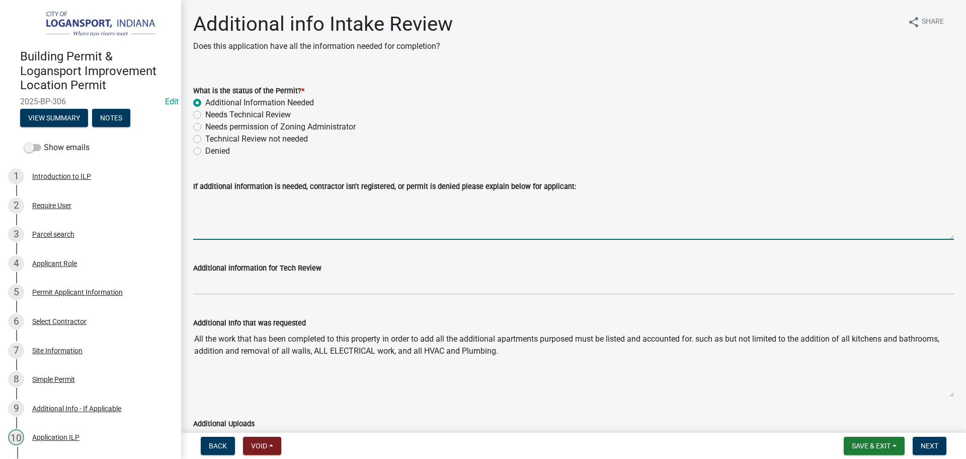
click at [244, 215] on textarea "If additional information is needed, contractor isn't registered, or permit is …" at bounding box center [573, 215] width 761 height 47
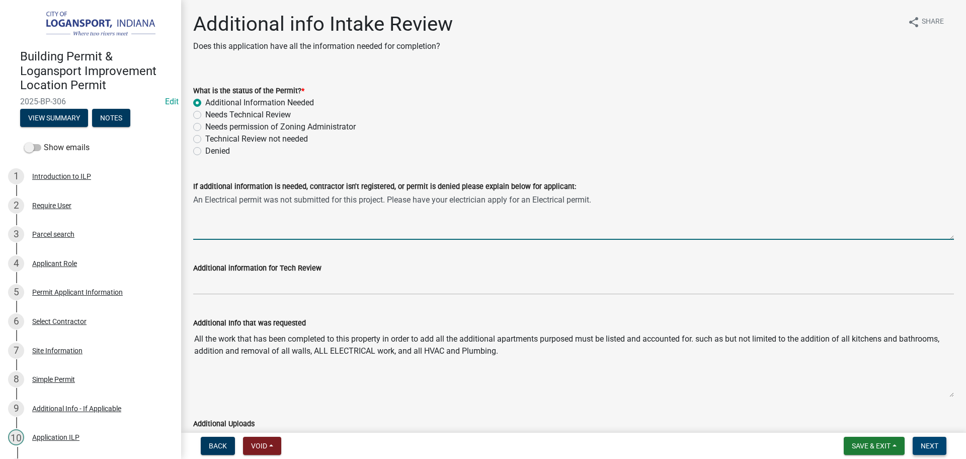
type textarea "An Electrical permit was not submitted for this project. Please have your elect…"
click at [925, 449] on span "Next" at bounding box center [930, 445] width 18 height 8
